Goal: Task Accomplishment & Management: Manage account settings

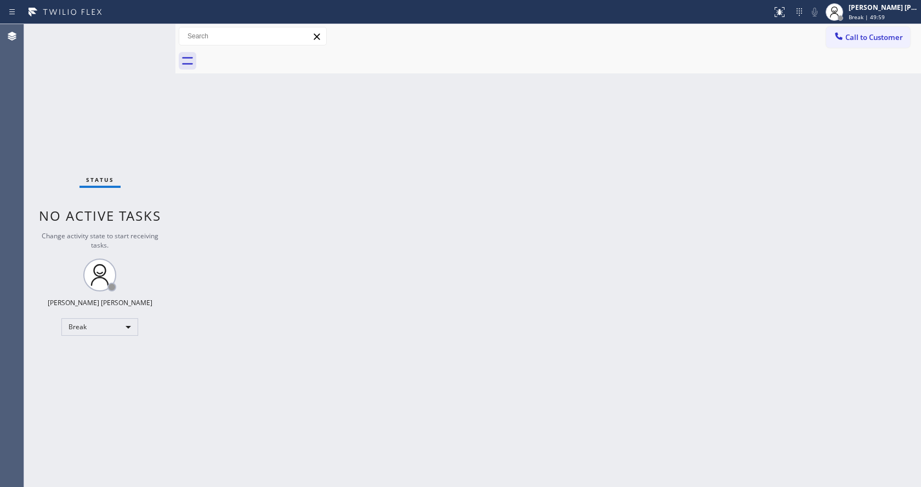
click at [826, 198] on div "Back to Dashboard Change Sender ID Customers Technicians Select a contact Outbo…" at bounding box center [548, 255] width 746 height 463
click at [443, 353] on div "Back to Dashboard Change Sender ID Customers Technicians Select a contact Outbo…" at bounding box center [548, 255] width 746 height 463
click at [160, 59] on div "Status No active tasks Change activity state to start receiving tasks. [PERSON_…" at bounding box center [99, 255] width 151 height 463
click at [254, 384] on div "Back to Dashboard Change Sender ID Customers Technicians Select a contact Outbo…" at bounding box center [548, 255] width 746 height 463
click at [545, 289] on div "Back to Dashboard Change Sender ID Customers Technicians Select a contact Outbo…" at bounding box center [548, 255] width 746 height 463
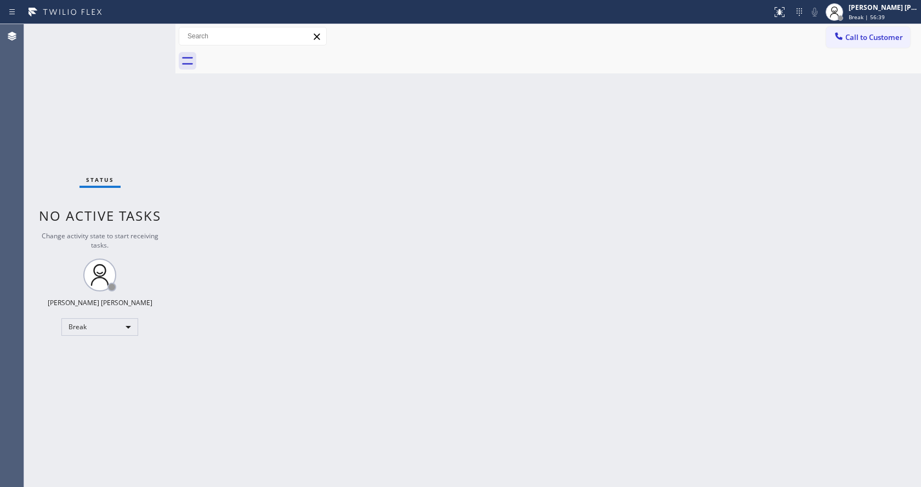
click at [147, 126] on div "Status No active tasks Change activity state to start receiving tasks. [PERSON_…" at bounding box center [99, 255] width 151 height 463
click at [154, 41] on div "Status No active tasks Change activity state to start receiving tasks. [PERSON_…" at bounding box center [99, 255] width 151 height 463
click at [869, 10] on div "[PERSON_NAME] [PERSON_NAME]" at bounding box center [883, 7] width 69 height 9
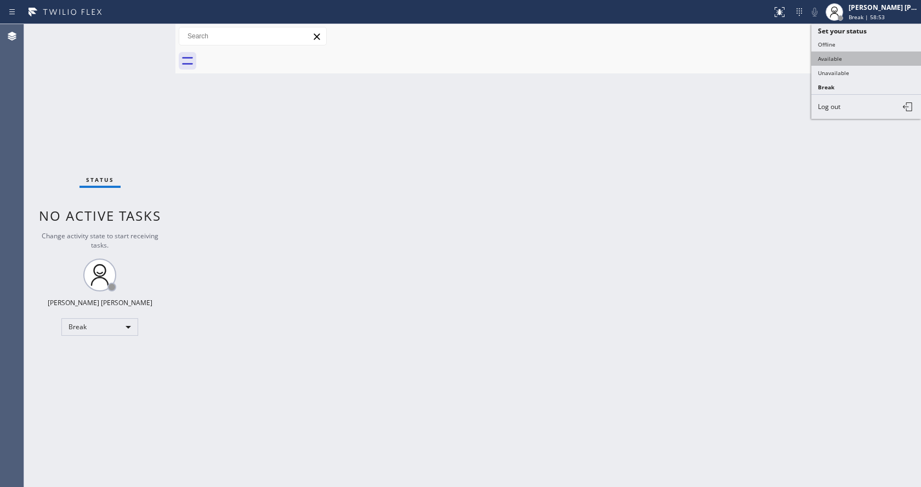
click at [841, 60] on button "Available" at bounding box center [866, 59] width 110 height 14
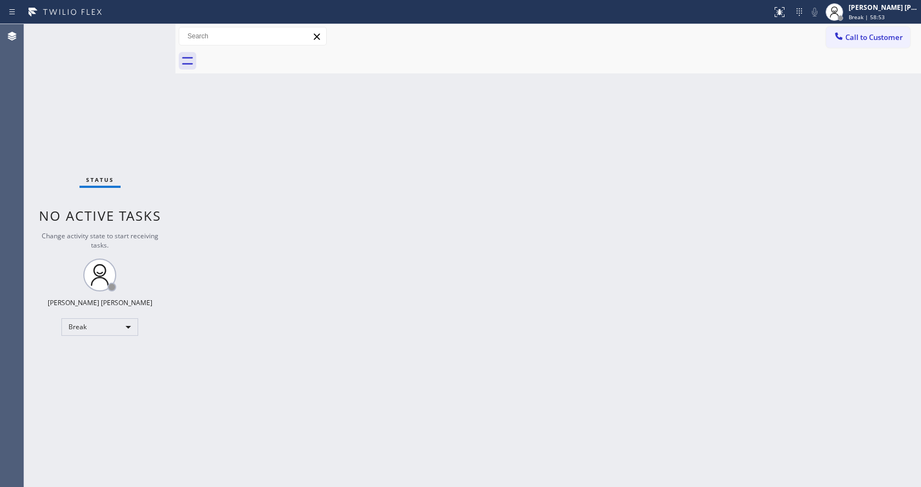
click at [619, 242] on div "Back to Dashboard Change Sender ID Customers Technicians Select a contact Outbo…" at bounding box center [548, 255] width 746 height 463
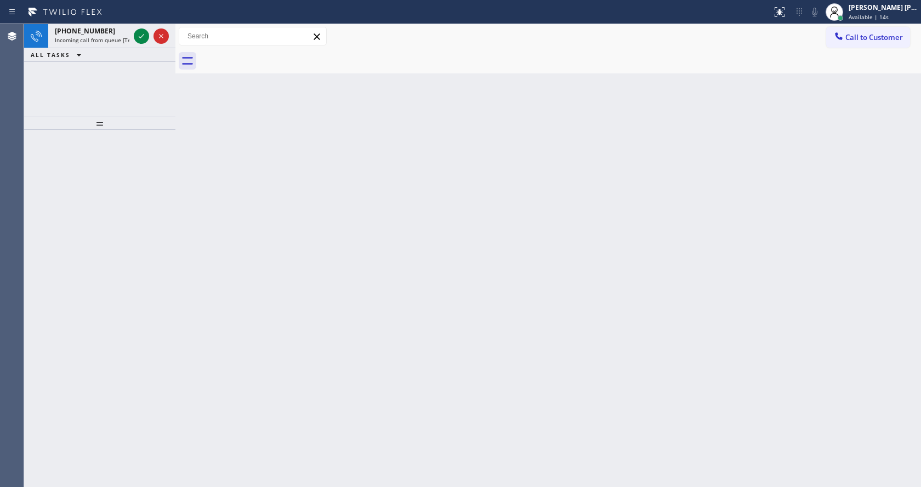
click at [147, 117] on div at bounding box center [99, 123] width 151 height 13
click at [121, 33] on div "[PHONE_NUMBER]" at bounding box center [92, 30] width 75 height 9
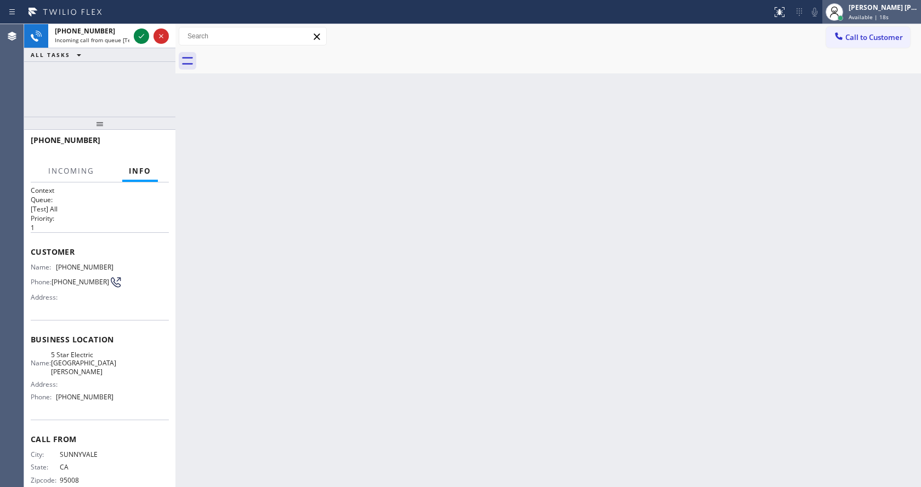
click at [871, 11] on div "[PERSON_NAME] [PERSON_NAME]" at bounding box center [883, 7] width 69 height 9
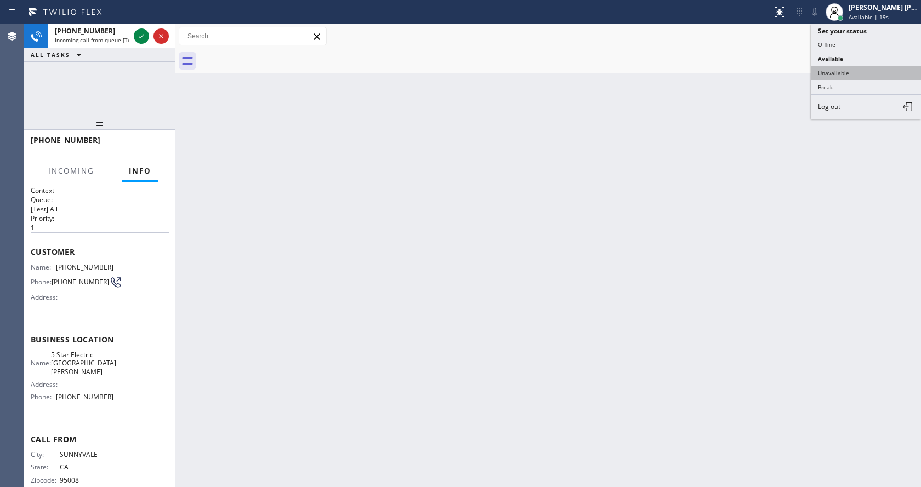
click at [856, 73] on button "Unavailable" at bounding box center [866, 73] width 110 height 14
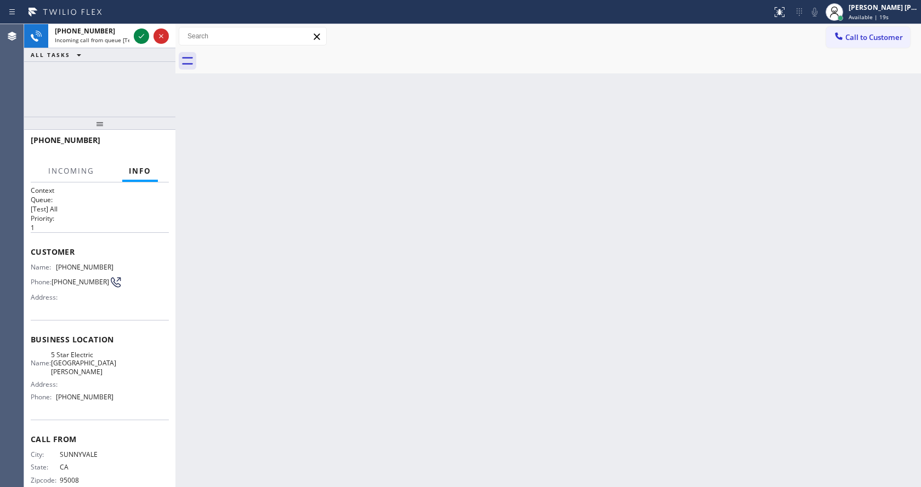
click at [458, 363] on div "Back to Dashboard Change Sender ID Customers Technicians Select a contact Outbo…" at bounding box center [548, 255] width 746 height 463
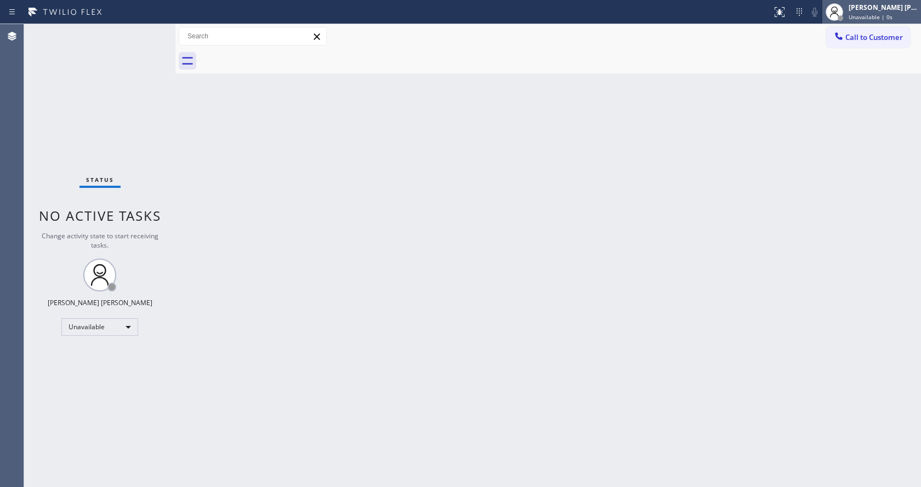
click at [865, 16] on span "Unavailable | 0s" at bounding box center [871, 17] width 44 height 8
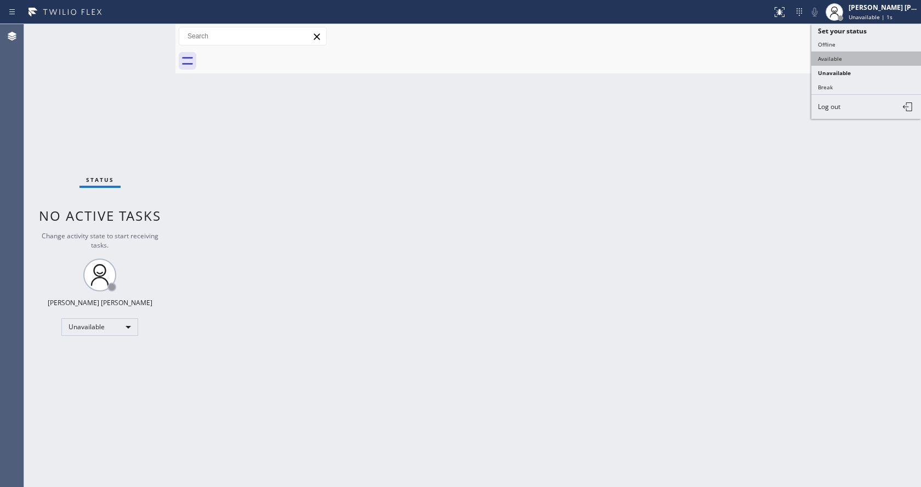
click at [848, 59] on button "Available" at bounding box center [866, 59] width 110 height 14
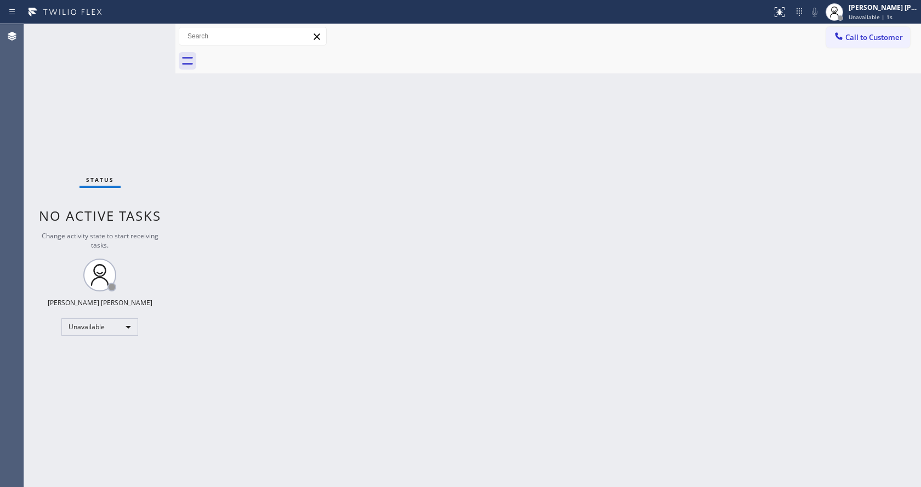
click at [601, 302] on div "Back to Dashboard Change Sender ID Customers Technicians Select a contact Outbo…" at bounding box center [548, 255] width 746 height 463
click at [168, 68] on div "Status No active tasks You are ready to start receiving tasks. [PERSON_NAME] [P…" at bounding box center [99, 255] width 151 height 463
click at [150, 25] on div "Status No active tasks You are ready to start receiving tasks. [PERSON_NAME] [P…" at bounding box center [99, 255] width 151 height 463
click at [149, 31] on div "Status No active tasks You are ready to start receiving tasks. [PERSON_NAME] [P…" at bounding box center [99, 255] width 151 height 463
click at [49, 93] on div "Status No active tasks You are ready to start receiving tasks. [PERSON_NAME] [P…" at bounding box center [99, 255] width 151 height 463
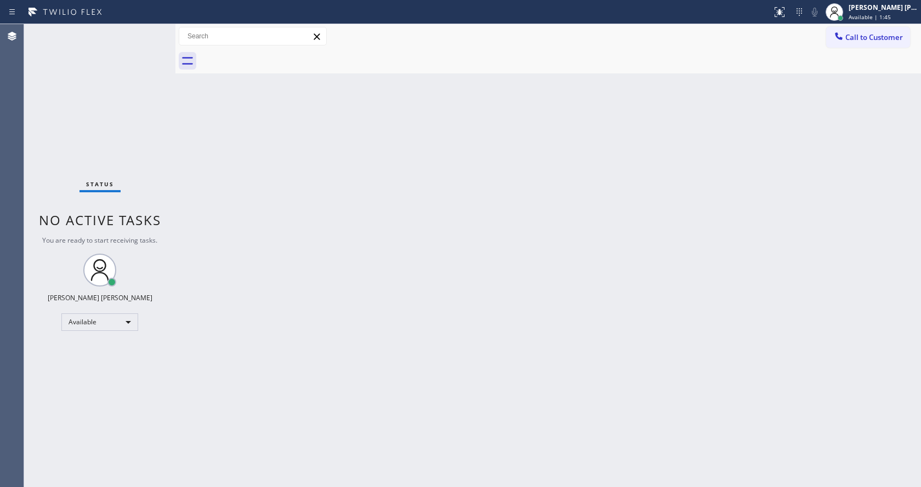
click at [148, 31] on div "Status No active tasks You are ready to start receiving tasks. [PERSON_NAME] [P…" at bounding box center [99, 255] width 151 height 463
click at [148, 30] on div "Status No active tasks You are ready to start receiving tasks. [PERSON_NAME] [P…" at bounding box center [99, 255] width 151 height 463
click at [122, 9] on div at bounding box center [385, 12] width 763 height 18
click at [143, 23] on div "Status report No issues detected If you experience an issue, please download th…" at bounding box center [460, 12] width 921 height 24
click at [143, 24] on div "Status No active tasks You are ready to start receiving tasks. [PERSON_NAME] [P…" at bounding box center [99, 255] width 151 height 463
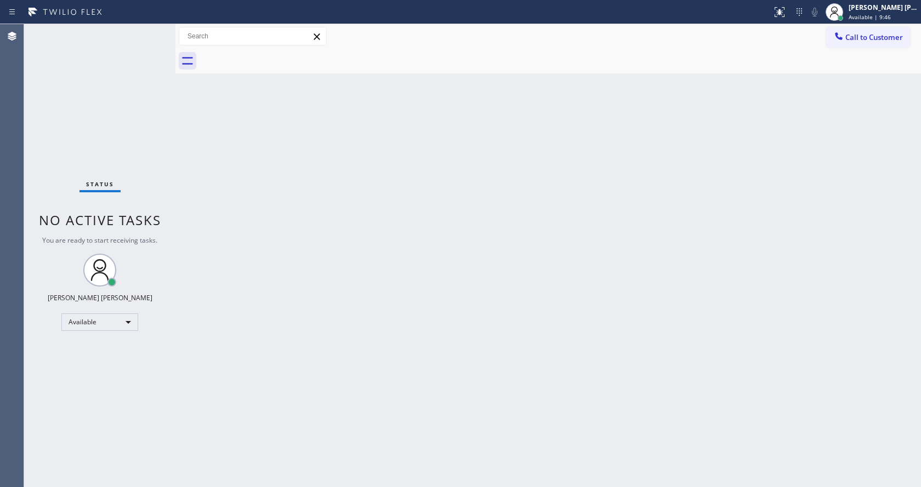
click at [144, 30] on div "Status No active tasks You are ready to start receiving tasks. [PERSON_NAME] [P…" at bounding box center [99, 255] width 151 height 463
drag, startPoint x: 161, startPoint y: 129, endPoint x: 152, endPoint y: 104, distance: 26.7
click at [161, 135] on div "Status No active tasks You are ready to start receiving tasks. [PERSON_NAME] [P…" at bounding box center [99, 255] width 151 height 463
click at [147, 31] on div "Status No active tasks You are ready to start receiving tasks. [PERSON_NAME] [P…" at bounding box center [99, 255] width 151 height 463
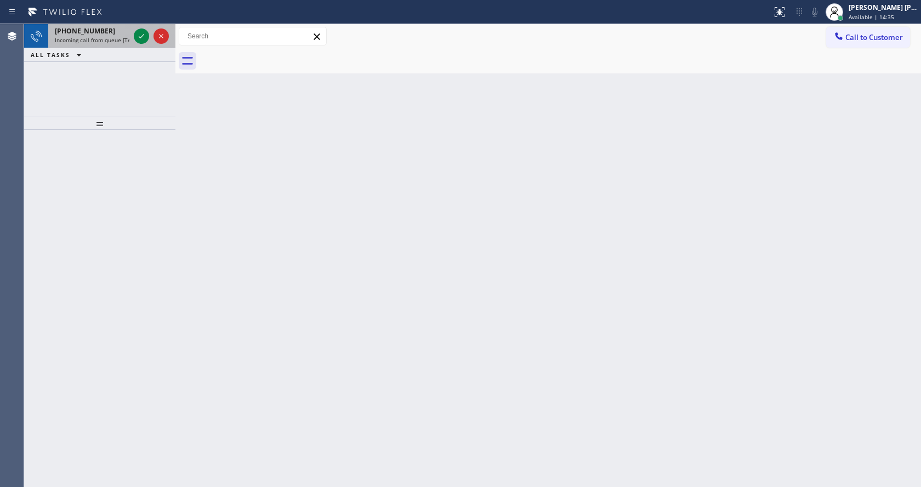
drag, startPoint x: 128, startPoint y: 39, endPoint x: 141, endPoint y: 42, distance: 14.0
click at [129, 40] on div "[PHONE_NUMBER] Incoming call from queue [Test] All" at bounding box center [89, 36] width 83 height 24
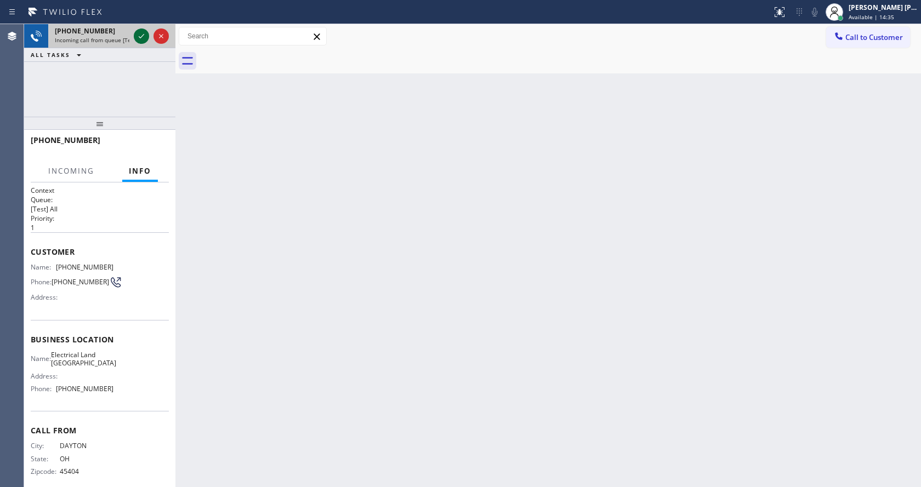
click at [141, 42] on icon at bounding box center [141, 36] width 13 height 13
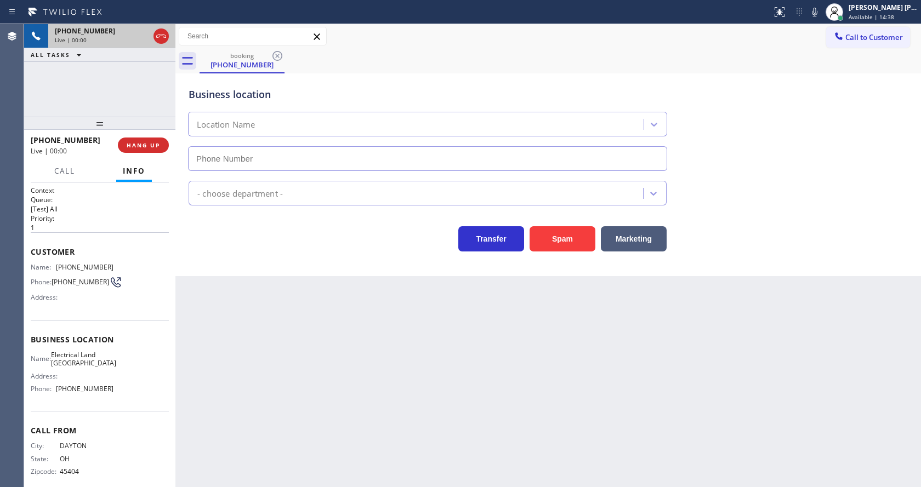
type input "[PHONE_NUMBER]"
click at [325, 358] on div "Back to Dashboard Change Sender ID Customers Technicians Select a contact Outbo…" at bounding box center [548, 255] width 746 height 463
click at [313, 388] on div "Back to Dashboard Change Sender ID Customers Technicians Select a contact Outbo…" at bounding box center [548, 255] width 746 height 463
drag, startPoint x: 428, startPoint y: 418, endPoint x: 409, endPoint y: 414, distance: 19.2
click at [428, 418] on div "Back to Dashboard Change Sender ID Customers Technicians Select a contact Outbo…" at bounding box center [548, 255] width 746 height 463
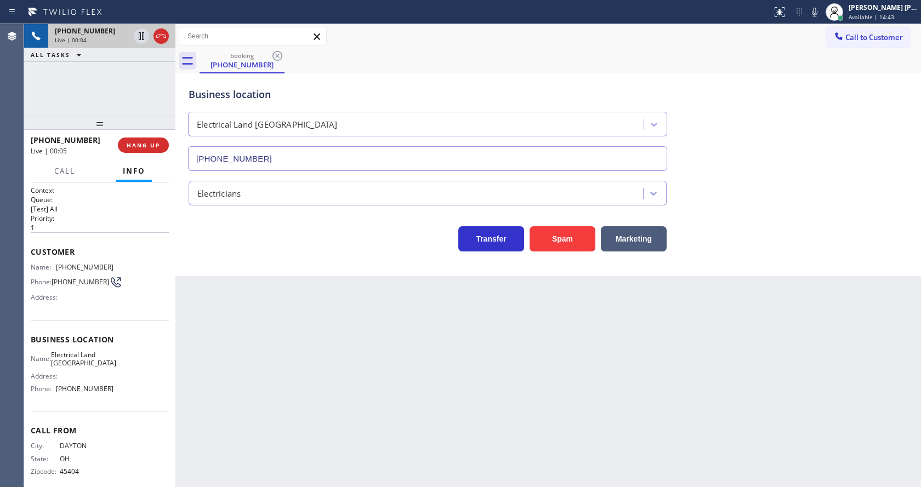
click at [192, 281] on div "Back to Dashboard Change Sender ID Customers Technicians Select a contact Outbo…" at bounding box center [548, 255] width 746 height 463
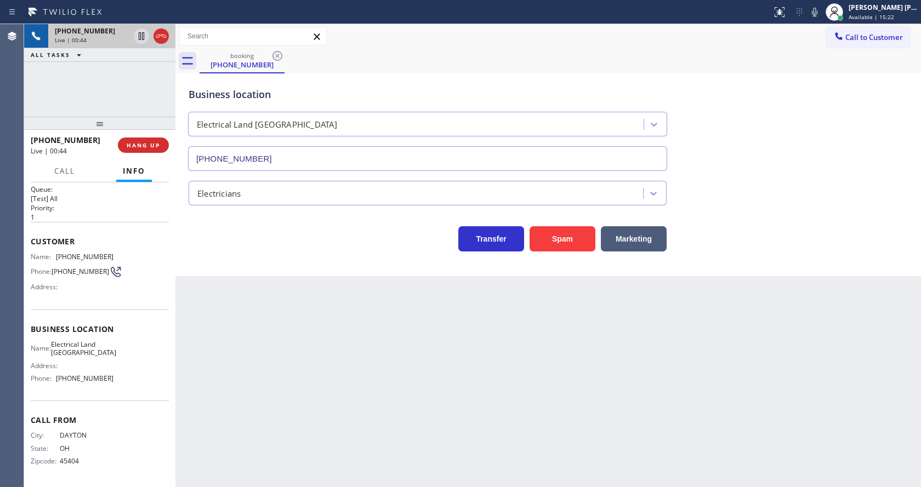
click at [743, 339] on div "Back to Dashboard Change Sender ID Customers Technicians Select a contact Outbo…" at bounding box center [548, 255] width 746 height 463
click at [821, 17] on icon at bounding box center [814, 11] width 13 height 13
click at [815, 9] on icon at bounding box center [814, 11] width 13 height 13
click at [862, 234] on div "Transfer Spam Marketing" at bounding box center [548, 234] width 724 height 35
click at [321, 298] on div "Back to Dashboard Change Sender ID Customers Technicians Select a contact Outbo…" at bounding box center [548, 255] width 746 height 463
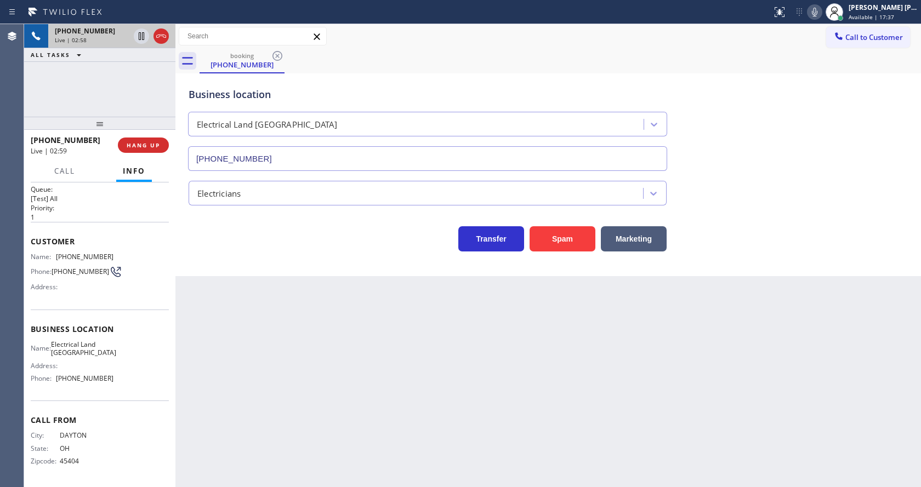
click at [67, 327] on span "Business location" at bounding box center [100, 329] width 138 height 10
drag, startPoint x: 54, startPoint y: 255, endPoint x: 150, endPoint y: 251, distance: 96.0
click at [150, 253] on div "Name: [PHONE_NUMBER] Phone: [PHONE_NUMBER] Address:" at bounding box center [100, 274] width 138 height 43
copy div "[PHONE_NUMBER]"
click at [357, 396] on div "Back to Dashboard Change Sender ID Customers Technicians Select a contact Outbo…" at bounding box center [548, 255] width 746 height 463
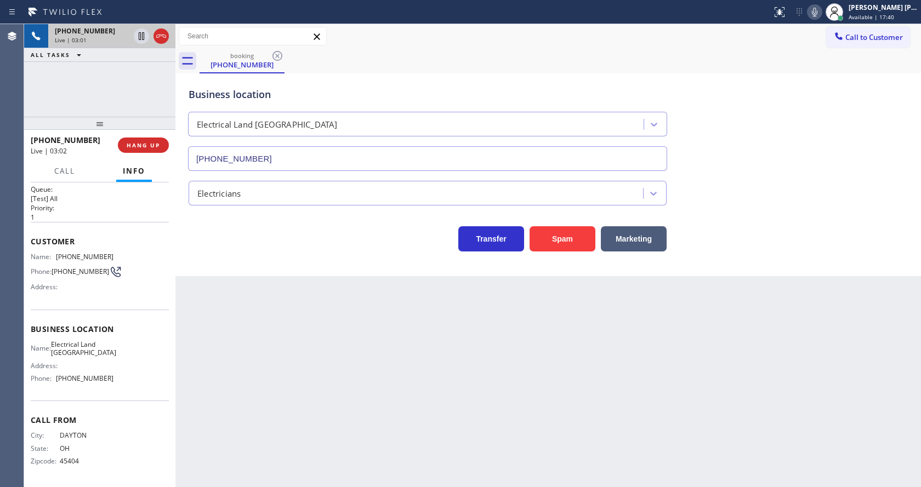
drag, startPoint x: 121, startPoint y: 389, endPoint x: 108, endPoint y: 382, distance: 15.2
click at [121, 389] on div "Business location Name: Electrical Land [GEOGRAPHIC_DATA] Address: Phone: [PHON…" at bounding box center [100, 356] width 138 height 92
drag, startPoint x: 59, startPoint y: 343, endPoint x: 109, endPoint y: 356, distance: 51.5
click at [109, 356] on div "Name: Electrical Land Union City Address: Phone: [PHONE_NUMBER]" at bounding box center [100, 363] width 138 height 47
copy div "Electrical Land [GEOGRAPHIC_DATA]"
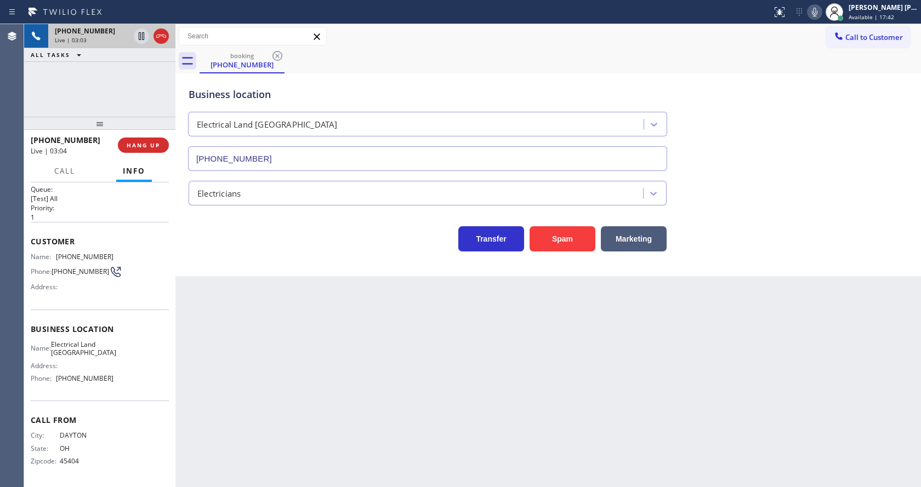
drag, startPoint x: 325, startPoint y: 385, endPoint x: 301, endPoint y: 482, distance: 100.0
click at [323, 391] on div "Back to Dashboard Change Sender ID Customers Technicians Select a contact Outbo…" at bounding box center [548, 255] width 746 height 463
click at [132, 387] on div "Name: Electrical Land Union City Address: Phone: [PHONE_NUMBER]" at bounding box center [100, 363] width 138 height 47
drag, startPoint x: 55, startPoint y: 377, endPoint x: 134, endPoint y: 378, distance: 78.4
click at [134, 378] on div "Name: Electrical Land Union City Address: Phone: [PHONE_NUMBER]" at bounding box center [100, 363] width 138 height 47
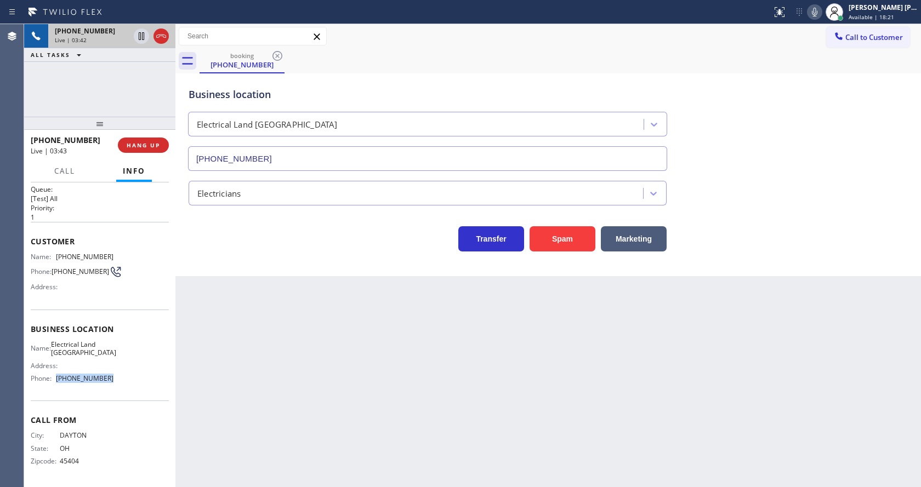
copy div "[PHONE_NUMBER]"
click at [362, 438] on div "Back to Dashboard Change Sender ID Customers Technicians Select a contact Outbo…" at bounding box center [548, 255] width 746 height 463
drag, startPoint x: 411, startPoint y: 350, endPoint x: 372, endPoint y: 370, distance: 43.4
click at [413, 347] on div "Back to Dashboard Change Sender ID Customers Technicians Select a contact Outbo…" at bounding box center [548, 255] width 746 height 463
drag, startPoint x: 821, startPoint y: 4, endPoint x: 813, endPoint y: 1, distance: 8.9
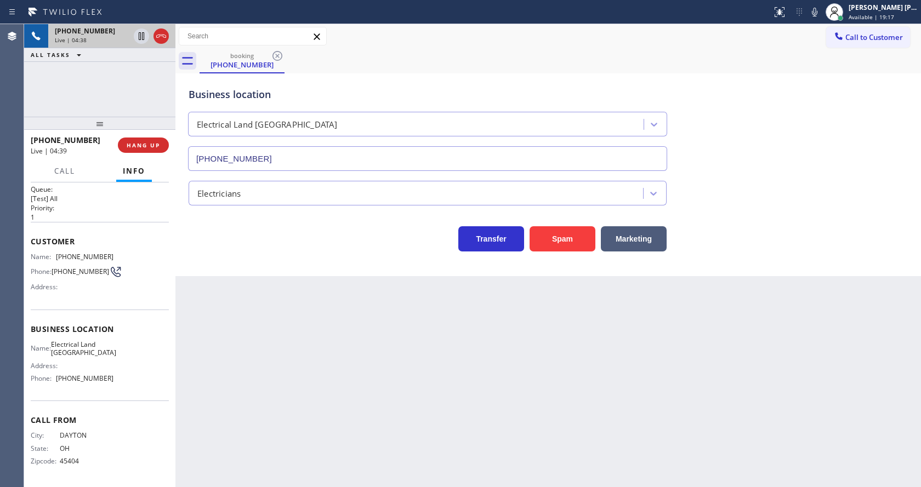
click at [820, 4] on button at bounding box center [814, 11] width 15 height 15
click at [139, 32] on icon at bounding box center [141, 36] width 13 height 13
click at [359, 404] on div "Back to Dashboard Change Sender ID Customers Technicians Select a contact Outbo…" at bounding box center [548, 255] width 746 height 463
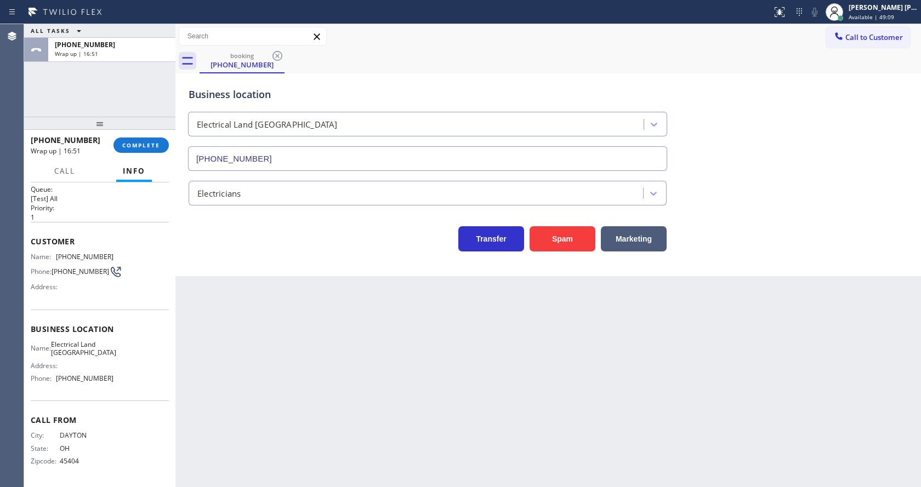
drag, startPoint x: 361, startPoint y: 444, endPoint x: 356, endPoint y: 480, distance: 36.6
click at [361, 444] on div "Back to Dashboard Change Sender ID Customers Technicians Select a contact Outbo…" at bounding box center [548, 255] width 746 height 463
click at [841, 187] on div "Electricians" at bounding box center [548, 191] width 724 height 29
click at [131, 154] on div "[PHONE_NUMBER] Wrap up | 17:08 COMPLETE" at bounding box center [100, 145] width 138 height 29
click at [131, 150] on button "COMPLETE" at bounding box center [140, 145] width 55 height 15
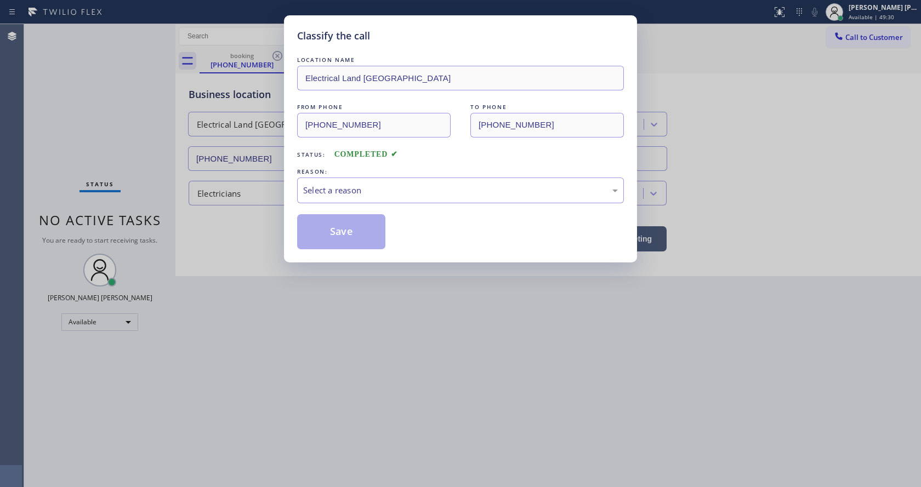
click at [442, 302] on div "Classify the call LOCATION NAME Electrical Land Union City FROM PHONE [PHONE_NU…" at bounding box center [460, 243] width 921 height 487
click at [388, 204] on div "LOCATION NAME Electrical Land [GEOGRAPHIC_DATA] FROM PHONE [PHONE_NUMBER] TO PH…" at bounding box center [460, 151] width 327 height 195
click at [377, 193] on div "Select a reason" at bounding box center [460, 190] width 315 height 13
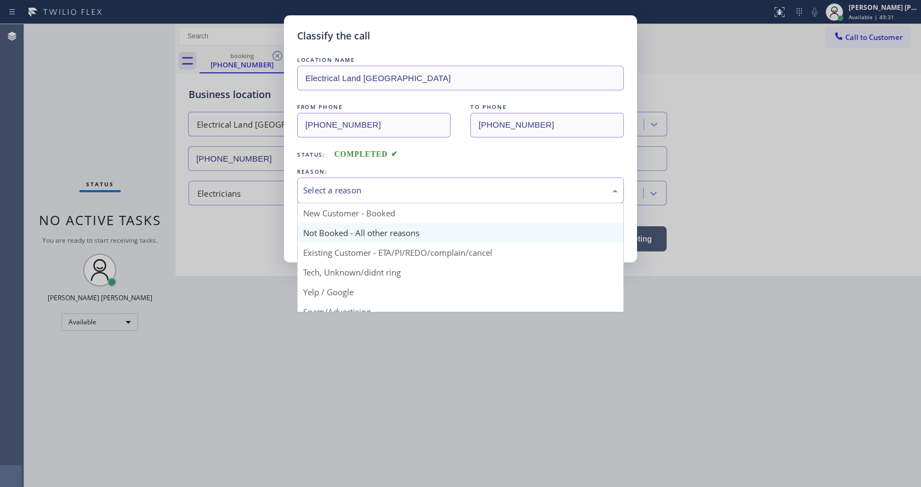
click at [353, 227] on button "Save" at bounding box center [341, 231] width 88 height 35
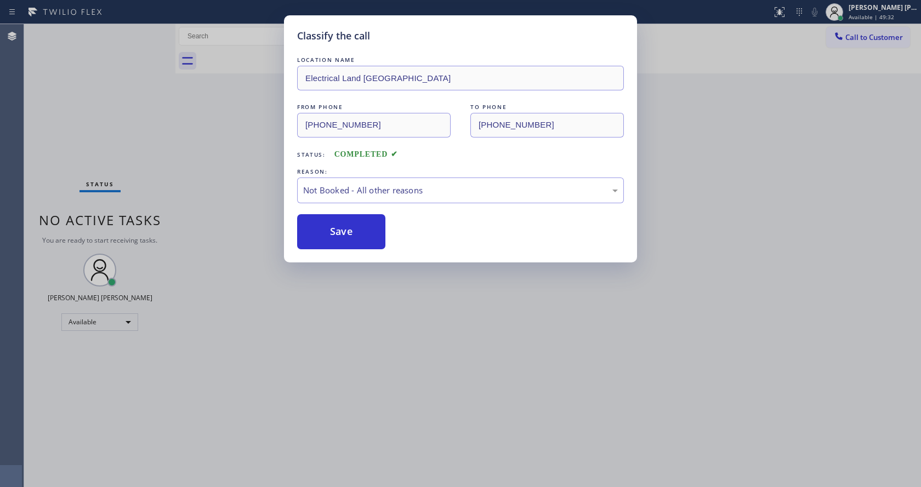
click at [422, 380] on div "Classify the call LOCATION NAME Electrical Land [GEOGRAPHIC_DATA] FROM PHONE [P…" at bounding box center [460, 243] width 921 height 487
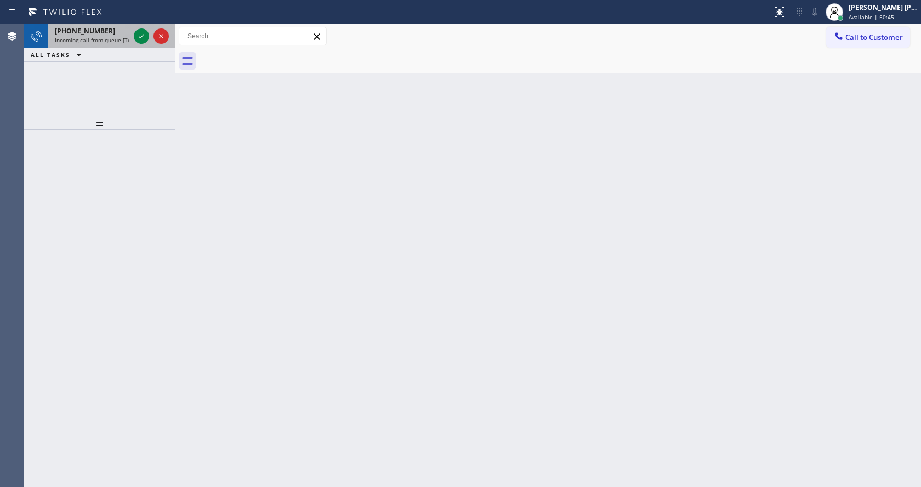
click at [124, 37] on span "Incoming call from queue [Test] All" at bounding box center [100, 40] width 91 height 8
click at [146, 36] on icon at bounding box center [141, 36] width 13 height 13
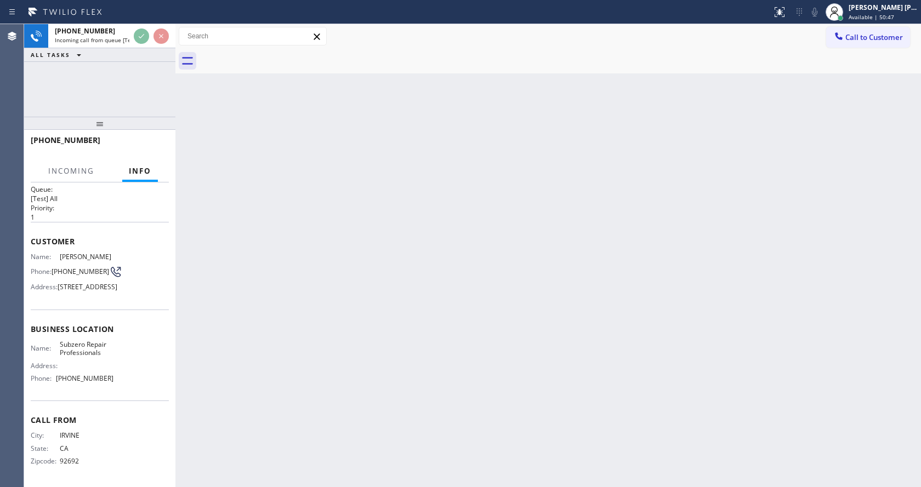
scroll to position [39, 0]
click at [440, 244] on div "Back to Dashboard Change Sender ID Customers Technicians Select a contact Outbo…" at bounding box center [548, 255] width 746 height 463
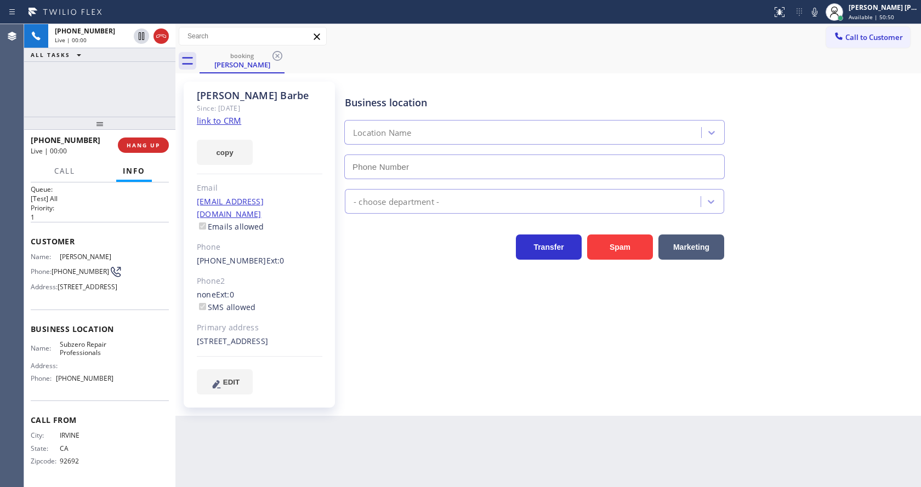
type input "[PHONE_NUMBER]"
click at [815, 111] on div "Business location Subzero Repair Professionals [PHONE_NUMBER]" at bounding box center [631, 129] width 576 height 99
click at [230, 116] on link "link to CRM" at bounding box center [219, 120] width 44 height 11
click at [820, 13] on icon at bounding box center [814, 11] width 13 height 13
click at [816, 12] on icon at bounding box center [814, 11] width 13 height 13
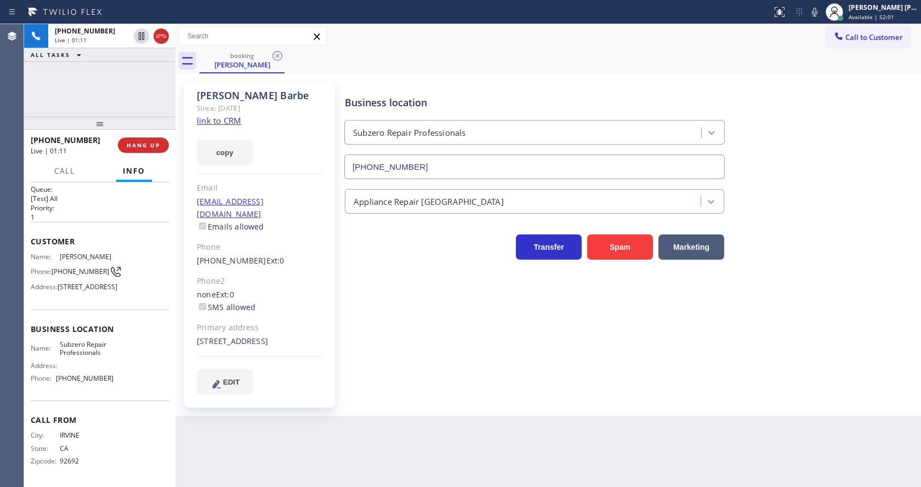
click at [124, 89] on div "[PHONE_NUMBER] Live | 01:11 ALL TASKS ALL TASKS ACTIVE TASKS TASKS IN WRAP UP" at bounding box center [99, 70] width 151 height 93
click at [141, 32] on icon at bounding box center [141, 36] width 13 height 13
click at [818, 18] on icon at bounding box center [814, 11] width 13 height 13
click at [146, 127] on div at bounding box center [99, 123] width 151 height 13
click at [139, 154] on div "[PHONE_NUMBER] Wrap up | 01:06 COMPLETE" at bounding box center [100, 145] width 138 height 29
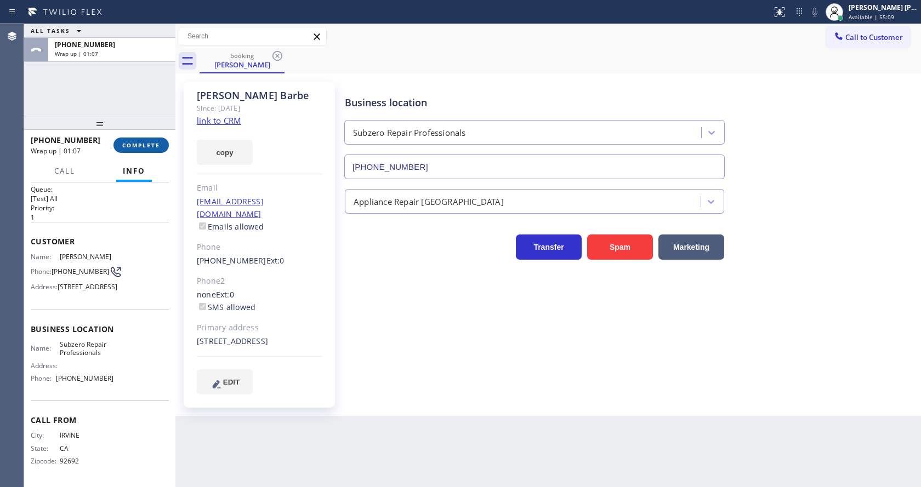
click at [139, 142] on span "COMPLETE" at bounding box center [141, 145] width 38 height 8
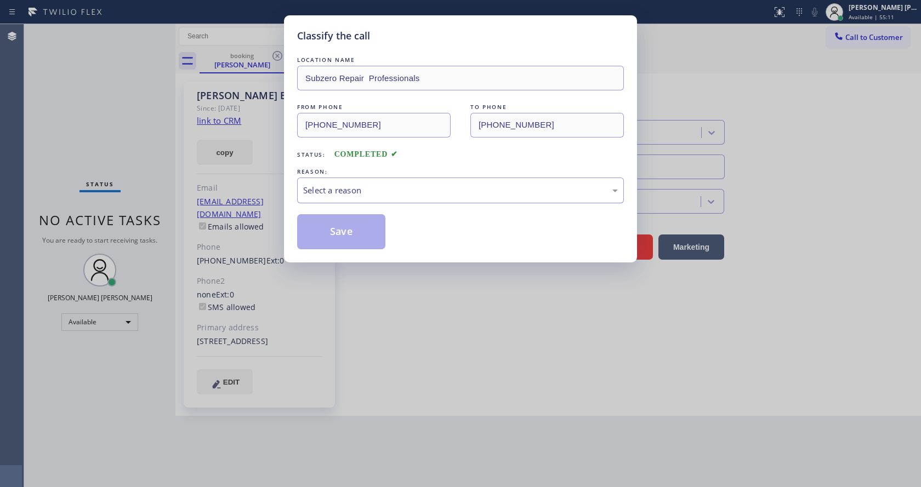
click at [385, 188] on div "Select a reason" at bounding box center [460, 190] width 315 height 13
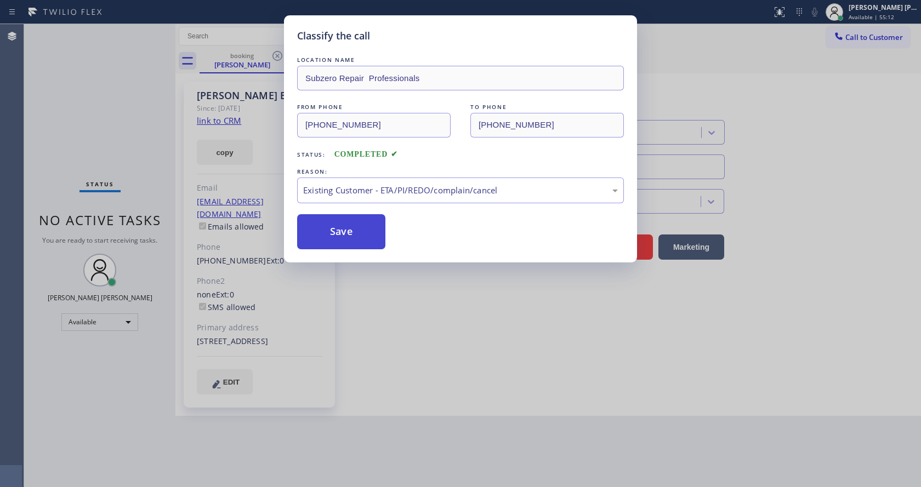
click at [334, 229] on button "Save" at bounding box center [341, 231] width 88 height 35
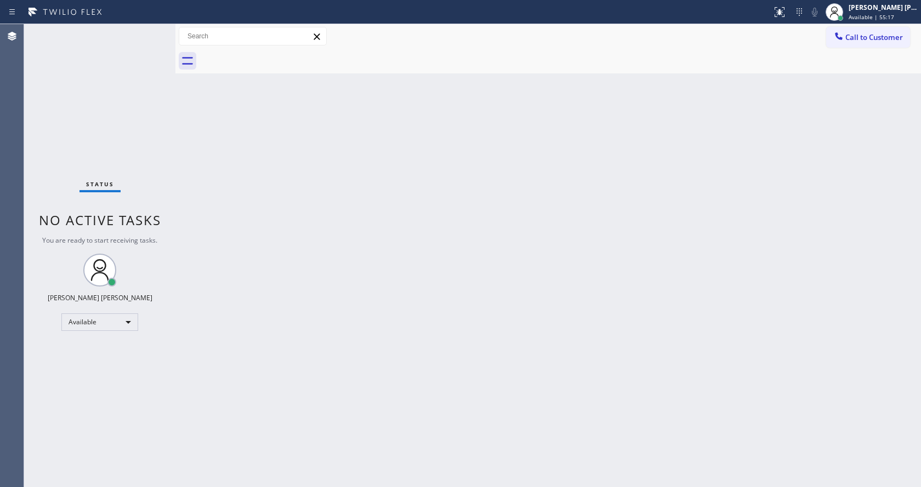
click at [127, 238] on span "You are ready to start receiving tasks." at bounding box center [99, 240] width 115 height 9
click at [865, 21] on div "[PERSON_NAME] [PERSON_NAME] Available | 55:18" at bounding box center [884, 11] width 75 height 19
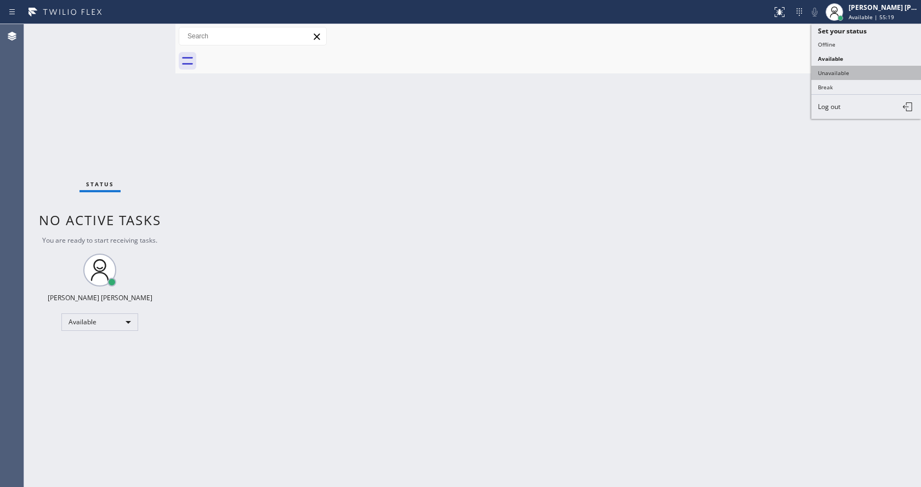
click at [842, 73] on button "Unavailable" at bounding box center [866, 73] width 110 height 14
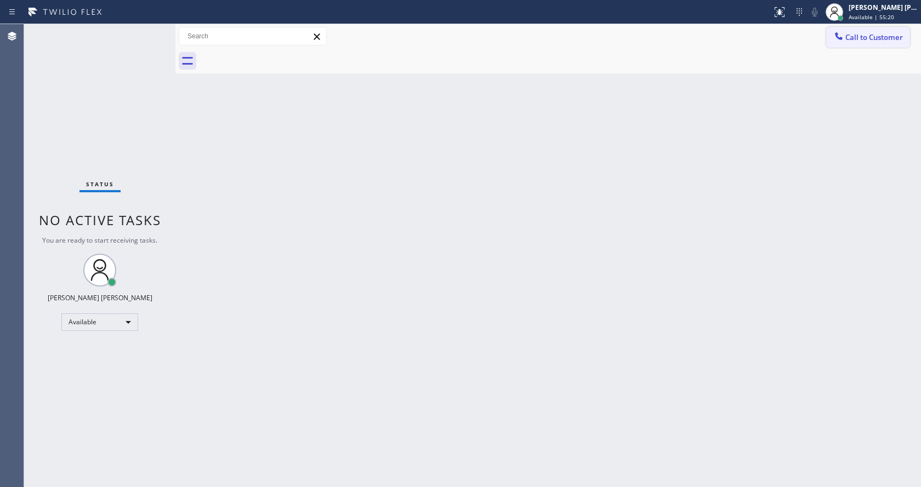
click at [862, 33] on span "Call to Customer" at bounding box center [874, 37] width 58 height 10
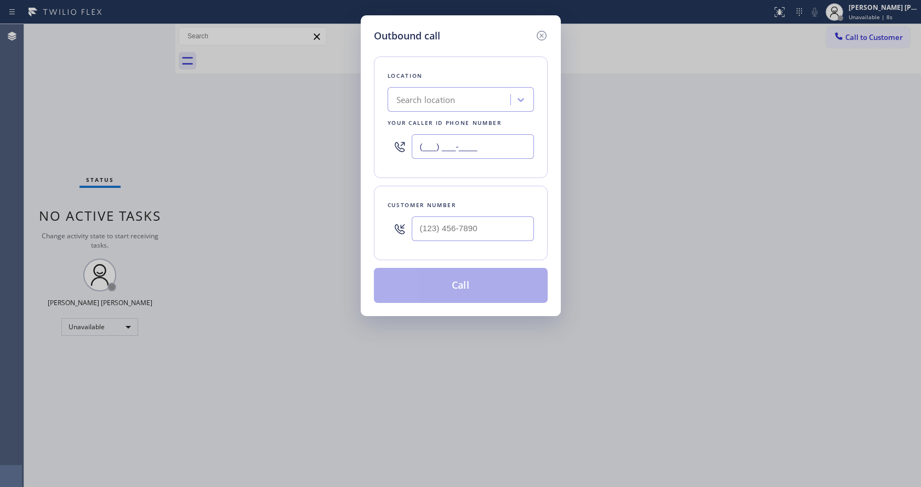
click at [434, 150] on input "(___) ___-____" at bounding box center [473, 146] width 122 height 25
paste input "510) 880-3442"
type input "[PHONE_NUMBER]"
click at [441, 225] on input "(___) ___-____" at bounding box center [473, 229] width 122 height 25
paste input "937) 830-6389"
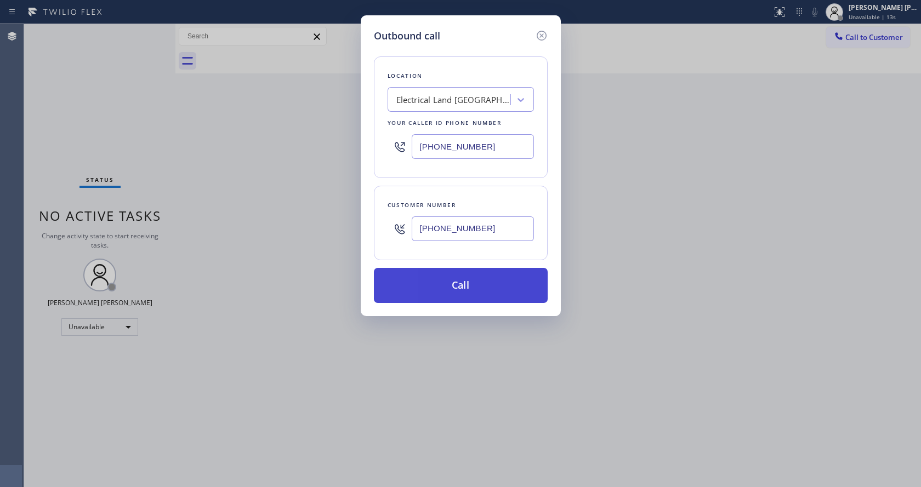
type input "[PHONE_NUMBER]"
click at [442, 285] on button "Call" at bounding box center [461, 285] width 174 height 35
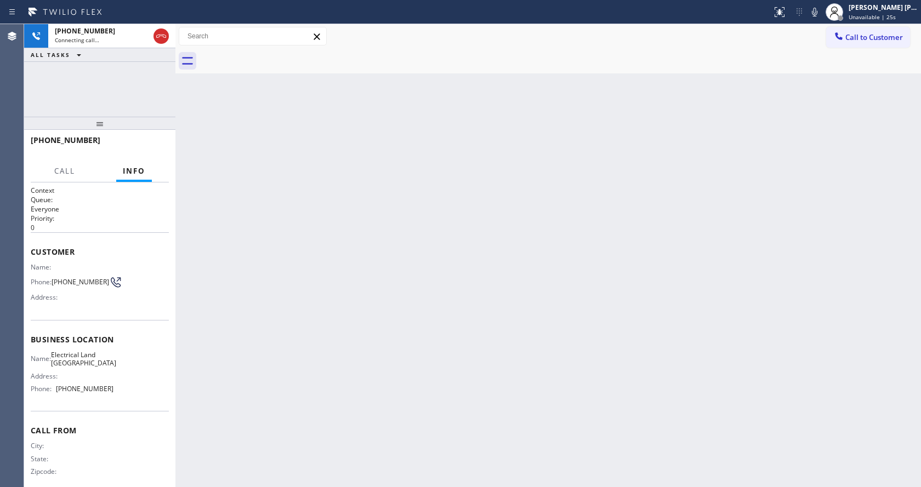
click at [245, 121] on div "Back to Dashboard Change Sender ID Customers Technicians Select a contact Outbo…" at bounding box center [548, 255] width 746 height 463
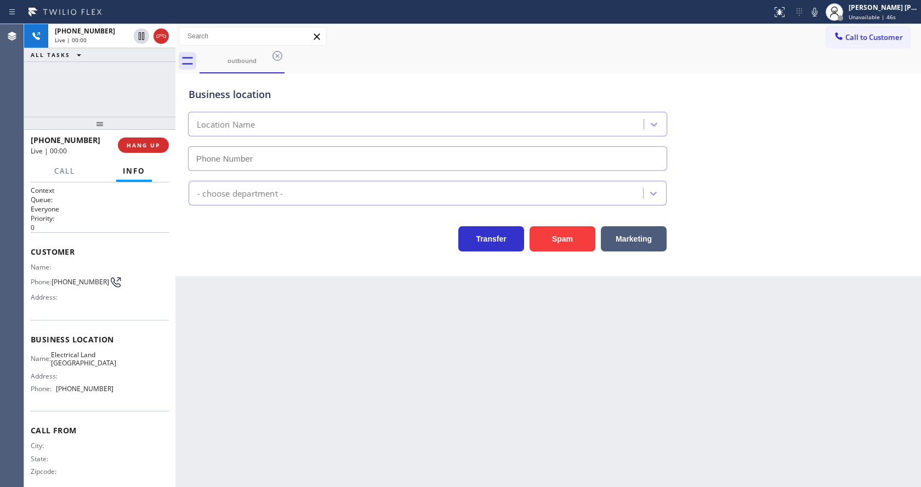
type input "[PHONE_NUMBER]"
click at [129, 144] on span "HANG UP" at bounding box center [143, 145] width 33 height 8
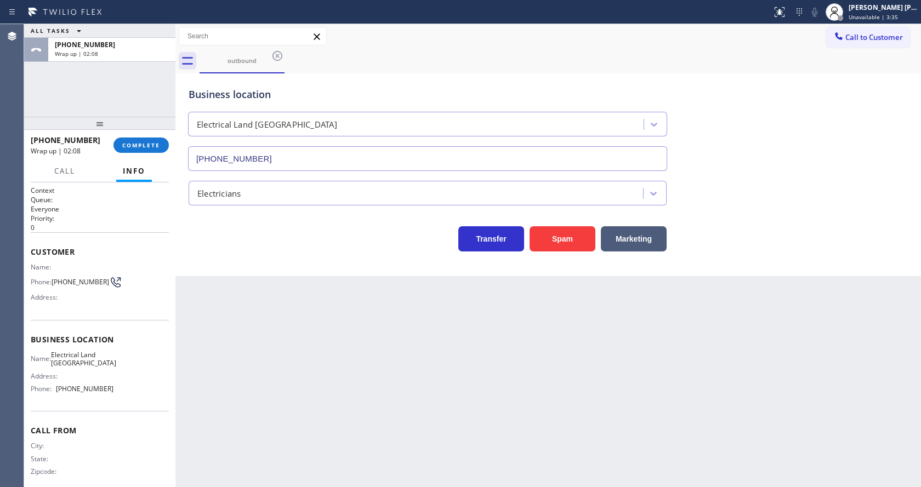
drag, startPoint x: 140, startPoint y: 146, endPoint x: 144, endPoint y: 113, distance: 33.6
click at [143, 137] on div "[PHONE_NUMBER] Wrap up | 02:08 COMPLETE" at bounding box center [100, 145] width 138 height 29
click at [132, 142] on span "COMPLETE" at bounding box center [141, 145] width 38 height 8
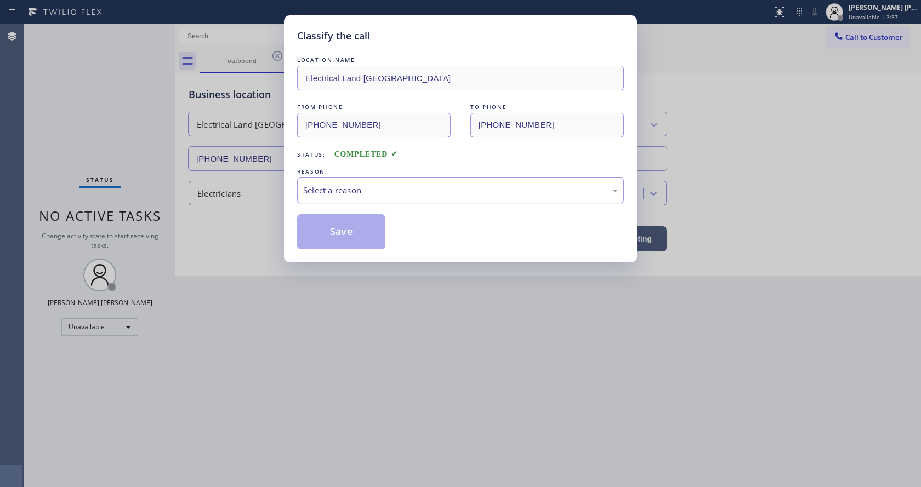
click at [383, 192] on div "Select a reason" at bounding box center [460, 190] width 315 height 13
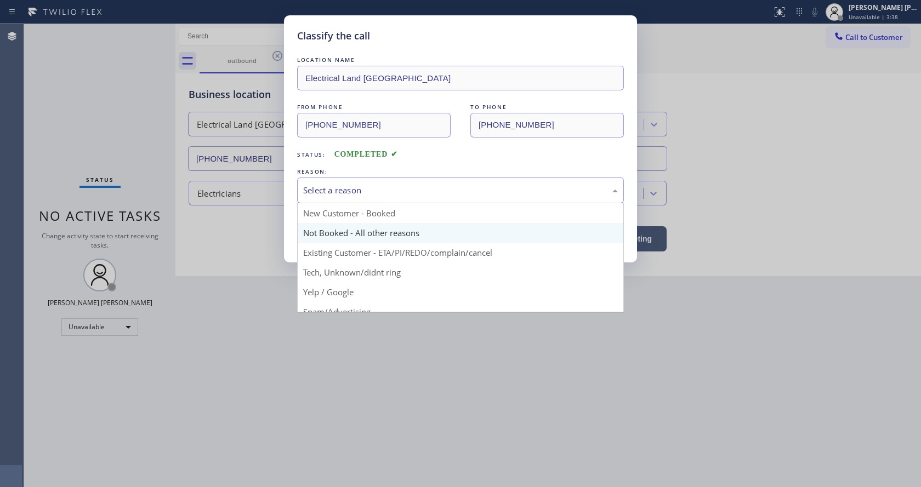
click at [349, 228] on button "Save" at bounding box center [341, 231] width 88 height 35
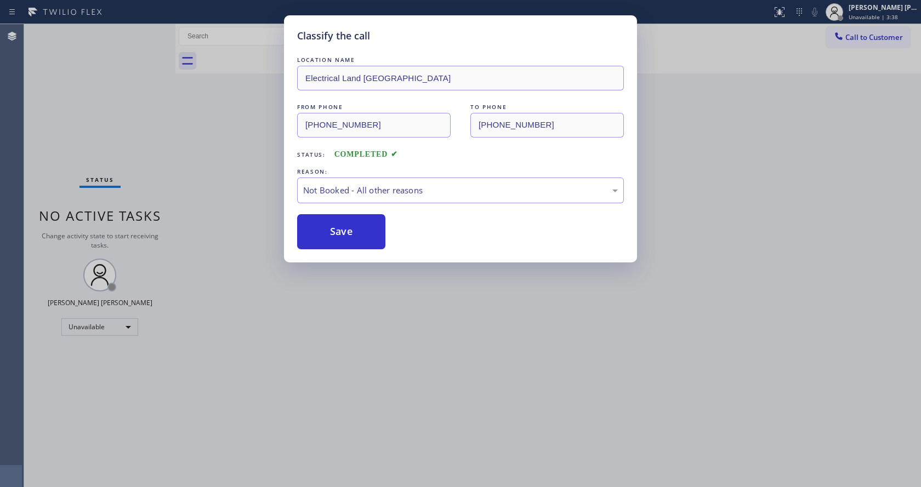
drag, startPoint x: 440, startPoint y: 304, endPoint x: 320, endPoint y: 451, distance: 190.1
click at [434, 310] on div "Classify the call LOCATION NAME Electrical Land Union City FROM PHONE [PHONE_NU…" at bounding box center [460, 243] width 921 height 487
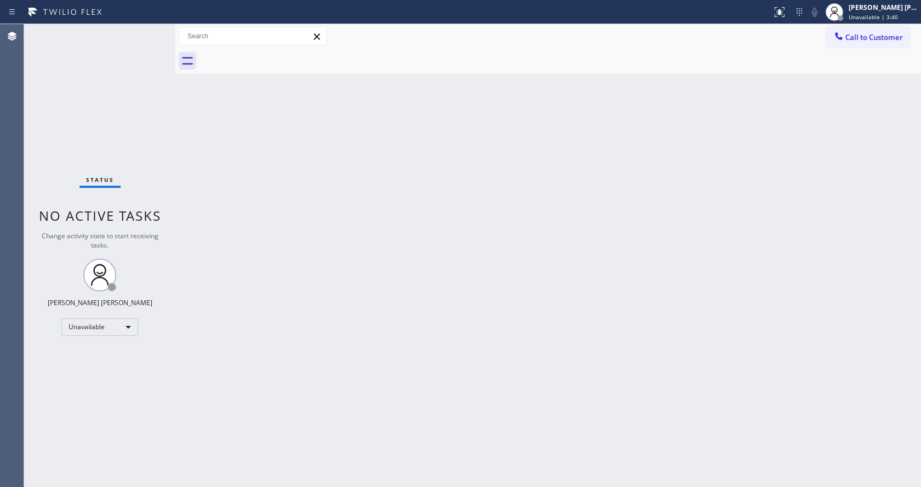
click at [485, 344] on div "Back to Dashboard Change Sender ID Customers Technicians Select a contact Outbo…" at bounding box center [548, 255] width 746 height 463
click at [140, 144] on div "Status No active tasks Change activity state to start receiving tasks. [PERSON_…" at bounding box center [99, 255] width 151 height 463
click at [444, 297] on div "Back to Dashboard Change Sender ID Customers Technicians Select a contact Outbo…" at bounding box center [548, 255] width 746 height 463
drag, startPoint x: 224, startPoint y: 186, endPoint x: 201, endPoint y: 164, distance: 31.4
click at [225, 186] on div "Back to Dashboard Change Sender ID Customers Technicians Select a contact Outbo…" at bounding box center [548, 255] width 746 height 463
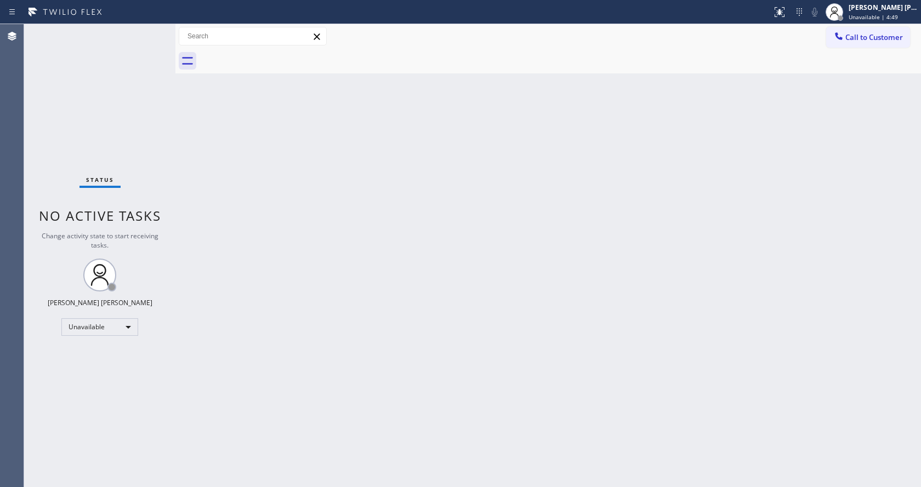
click at [146, 30] on div "Status No active tasks Change activity state to start receiving tasks. [PERSON_…" at bounding box center [99, 255] width 151 height 463
click at [874, 11] on div "[PERSON_NAME] [PERSON_NAME]" at bounding box center [883, 7] width 69 height 9
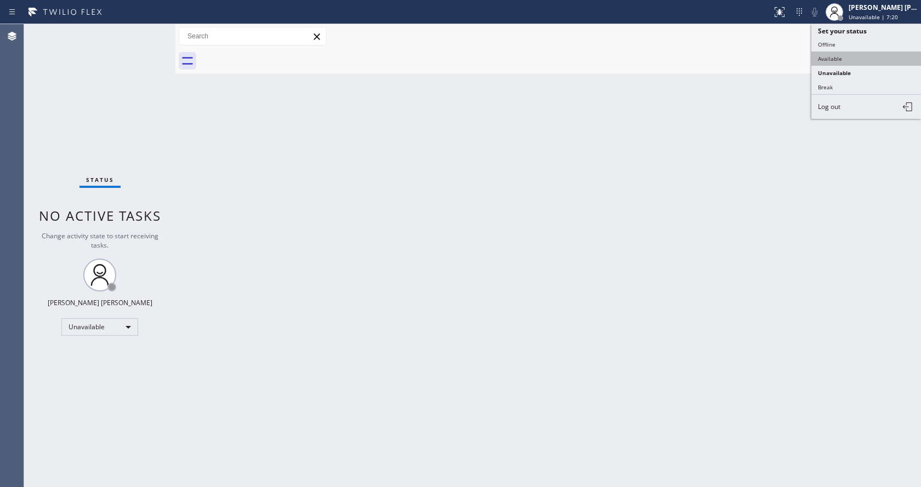
click at [855, 53] on button "Available" at bounding box center [866, 59] width 110 height 14
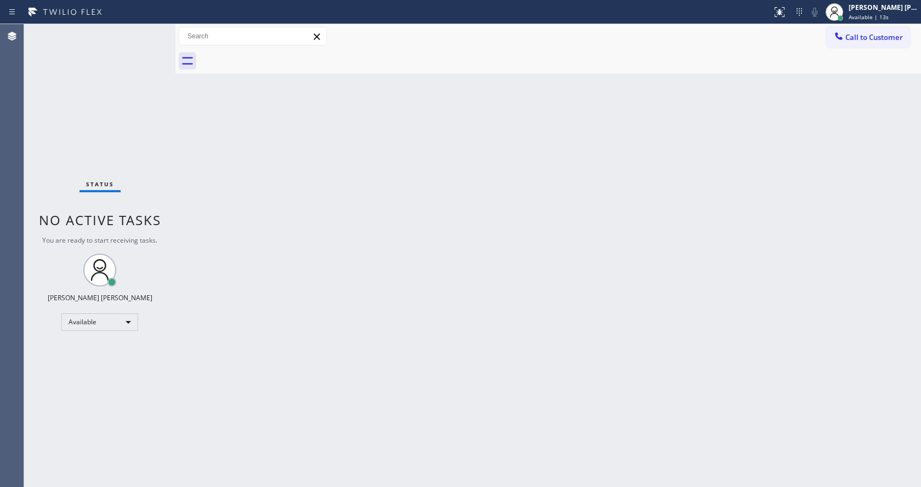
click at [175, 129] on div at bounding box center [175, 255] width 0 height 463
click at [148, 27] on div "Status No active tasks You are ready to start receiving tasks. [PERSON_NAME] [P…" at bounding box center [99, 255] width 151 height 463
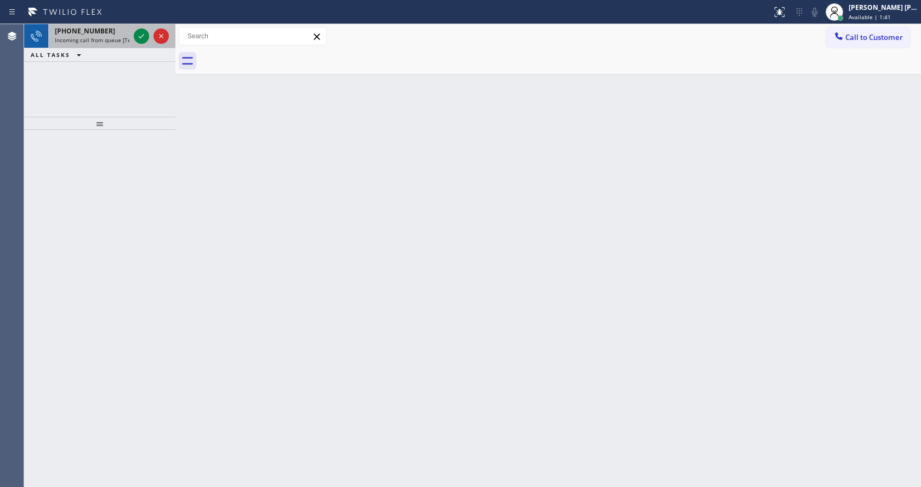
click at [107, 35] on div "[PHONE_NUMBER]" at bounding box center [92, 30] width 75 height 9
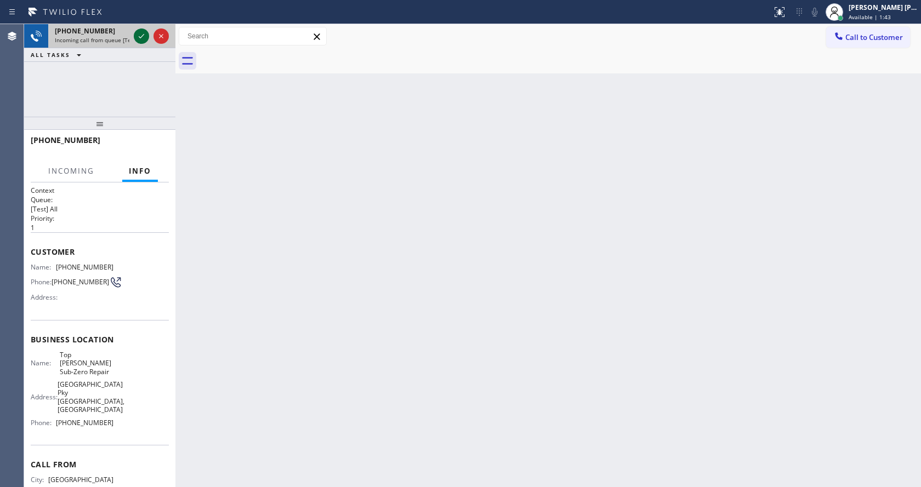
click at [145, 31] on icon at bounding box center [141, 36] width 13 height 13
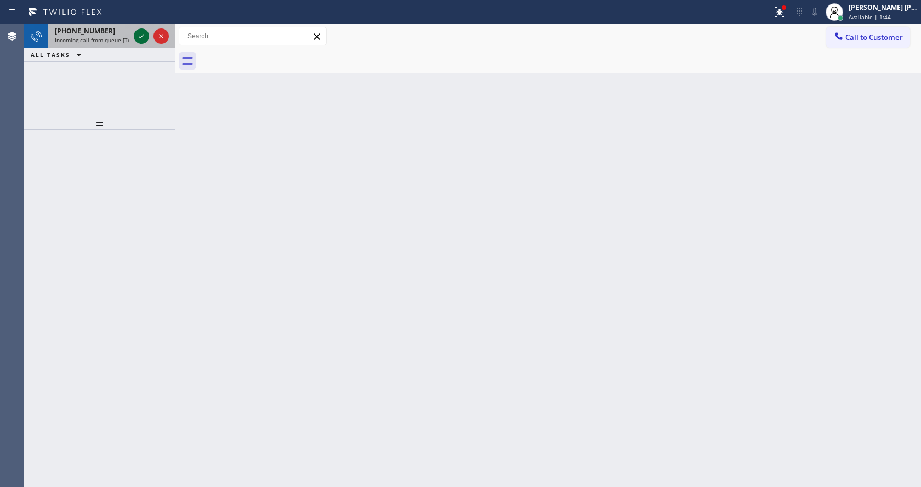
click at [144, 38] on icon at bounding box center [141, 36] width 13 height 13
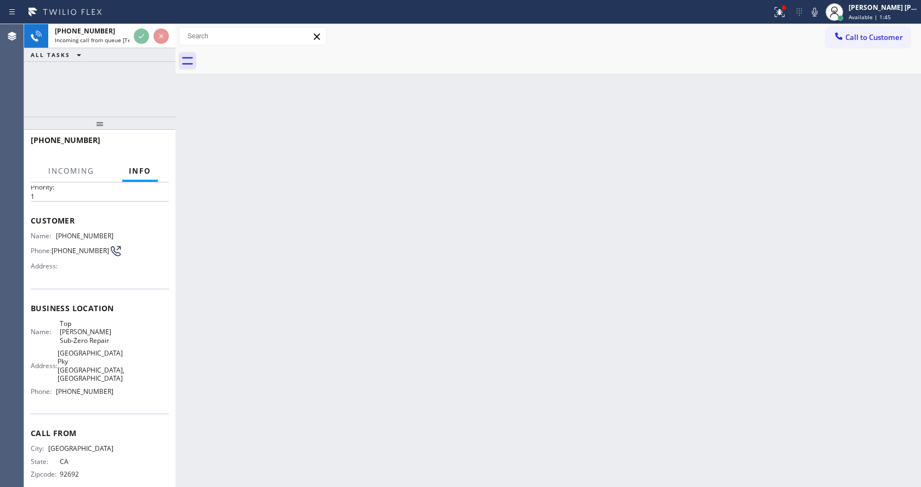
click at [402, 341] on div "Back to Dashboard Change Sender ID Customers Technicians Select a contact Outbo…" at bounding box center [548, 255] width 746 height 463
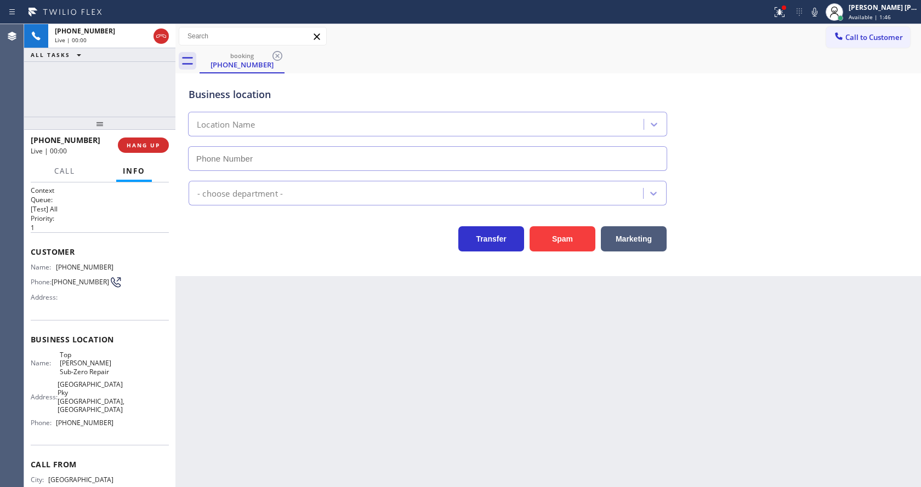
type input "[PHONE_NUMBER]"
click at [334, 372] on div "Back to Dashboard Change Sender ID Customers Technicians Select a contact Outbo…" at bounding box center [548, 255] width 746 height 463
click at [217, 290] on div "Back to Dashboard Change Sender ID Customers Technicians Select a contact Outbo…" at bounding box center [548, 255] width 746 height 463
click at [308, 377] on div "Back to Dashboard Change Sender ID Customers Technicians Select a contact Outbo…" at bounding box center [548, 255] width 746 height 463
drag, startPoint x: 55, startPoint y: 264, endPoint x: 111, endPoint y: 270, distance: 56.3
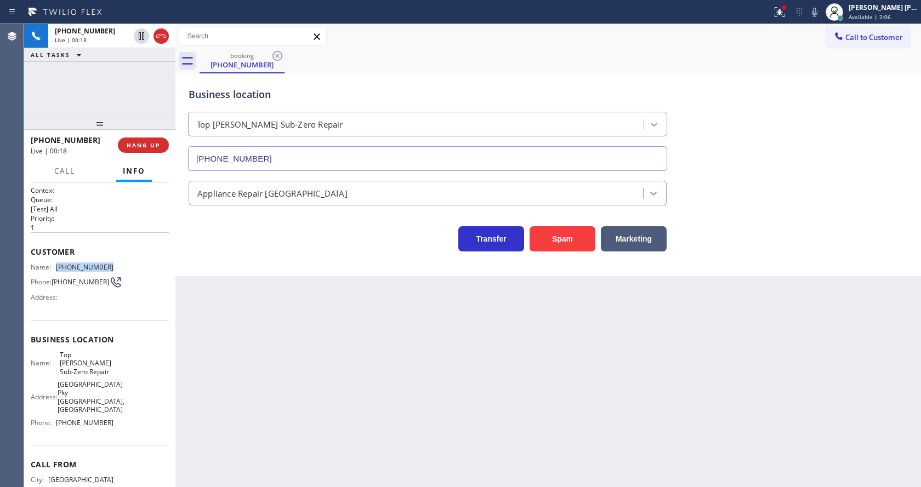
click at [111, 270] on div "Name: [PHONE_NUMBER] Phone: [PHONE_NUMBER] Address:" at bounding box center [100, 284] width 138 height 43
copy div "[PHONE_NUMBER]"
click at [330, 381] on div "Back to Dashboard Change Sender ID Customers Technicians Select a contact Outbo…" at bounding box center [548, 255] width 746 height 463
click at [121, 363] on div "Name: Top [PERSON_NAME] Sub-Zero Repair Address: [STREET_ADDRESS] Phone: [PHONE…" at bounding box center [100, 391] width 138 height 81
drag, startPoint x: 56, startPoint y: 357, endPoint x: 121, endPoint y: 368, distance: 65.0
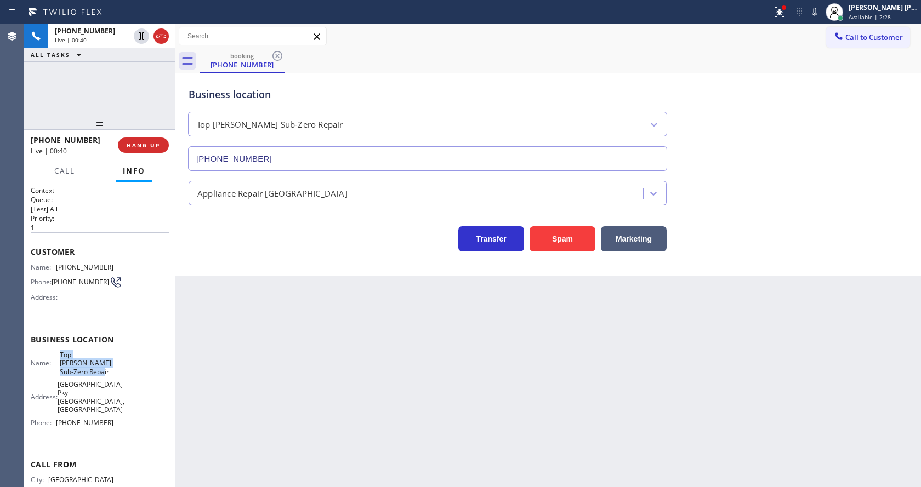
click at [121, 368] on div "Name: Top [PERSON_NAME] Sub-Zero Repair Address: [STREET_ADDRESS] Phone: [PHONE…" at bounding box center [100, 391] width 138 height 81
copy div "Top [PERSON_NAME] Sub-Zero Repair"
drag, startPoint x: 286, startPoint y: 388, endPoint x: 262, endPoint y: 476, distance: 91.0
click at [285, 390] on div "Back to Dashboard Change Sender ID Customers Technicians Select a contact Outbo…" at bounding box center [548, 255] width 746 height 463
click at [94, 375] on div "Name: Top [PERSON_NAME] Sub-Zero Repair Address: [STREET_ADDRESS] Phone: [PHONE…" at bounding box center [72, 391] width 83 height 81
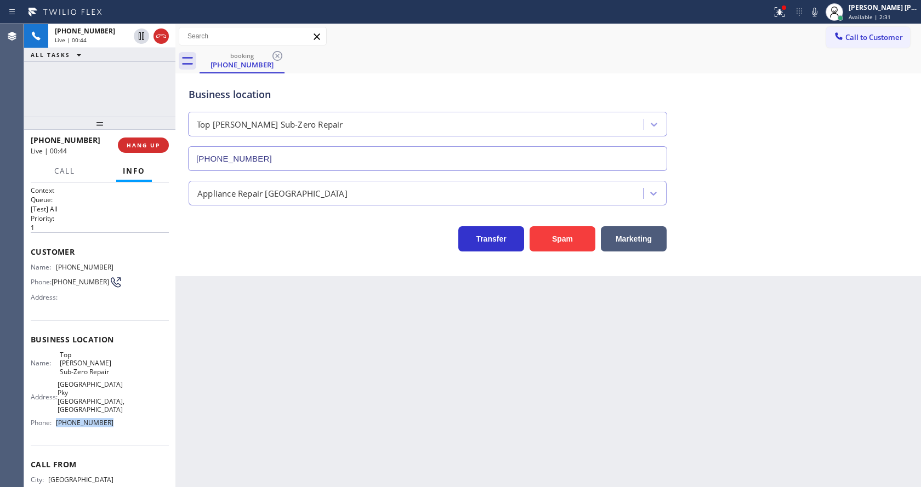
drag, startPoint x: 56, startPoint y: 408, endPoint x: 112, endPoint y: 411, distance: 55.4
click at [112, 411] on div "Name: Top [PERSON_NAME] Sub-Zero Repair Address: [STREET_ADDRESS] Phone: [PHONE…" at bounding box center [100, 391] width 138 height 81
copy div "[PHONE_NUMBER]"
drag, startPoint x: 241, startPoint y: 390, endPoint x: 230, endPoint y: 471, distance: 81.3
click at [239, 405] on div "Back to Dashboard Change Sender ID Customers Technicians Select a contact Outbo…" at bounding box center [548, 255] width 746 height 463
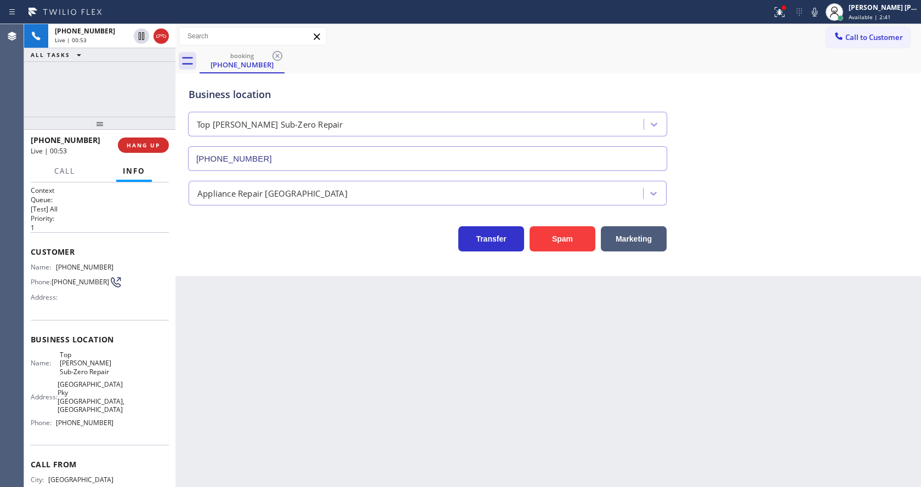
click at [517, 315] on div "Back to Dashboard Change Sender ID Customers Technicians Select a contact Outbo…" at bounding box center [548, 255] width 746 height 463
click at [787, 10] on div at bounding box center [784, 7] width 7 height 7
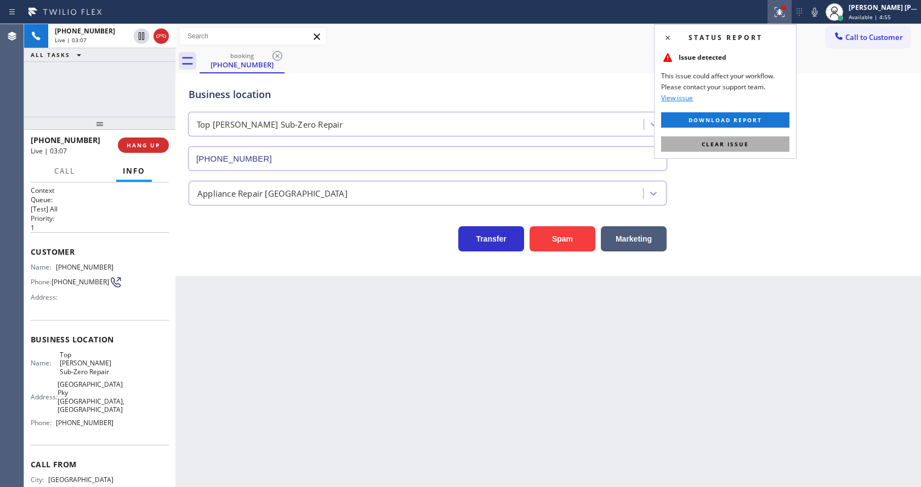
click at [760, 144] on button "Clear issue" at bounding box center [725, 144] width 128 height 15
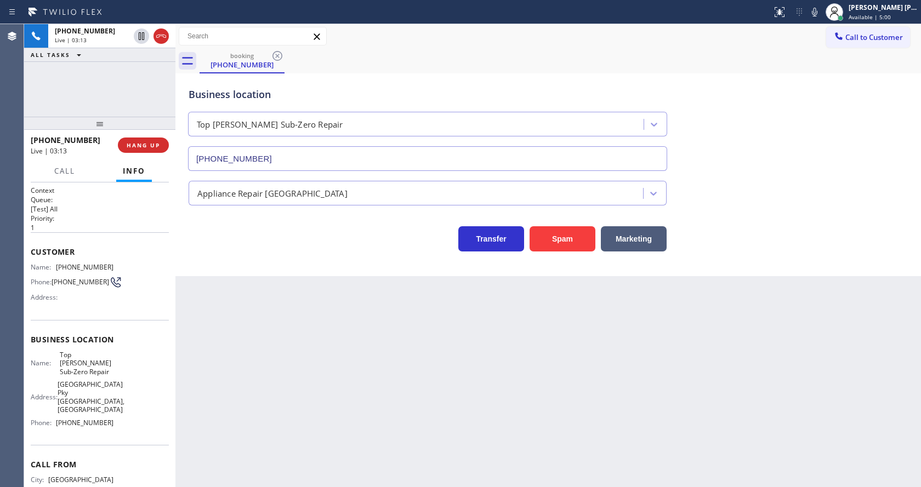
click at [818, 12] on icon at bounding box center [814, 11] width 13 height 13
click at [139, 32] on icon at bounding box center [141, 36] width 5 height 8
click at [324, 311] on div "Back to Dashboard Change Sender ID Customers Technicians Select a contact Outbo…" at bounding box center [548, 255] width 746 height 463
click at [201, 309] on div "Back to Dashboard Change Sender ID Customers Technicians Select a contact Outbo…" at bounding box center [548, 255] width 746 height 463
click at [339, 349] on div "Back to Dashboard Change Sender ID Customers Technicians Select a contact Outbo…" at bounding box center [548, 255] width 746 height 463
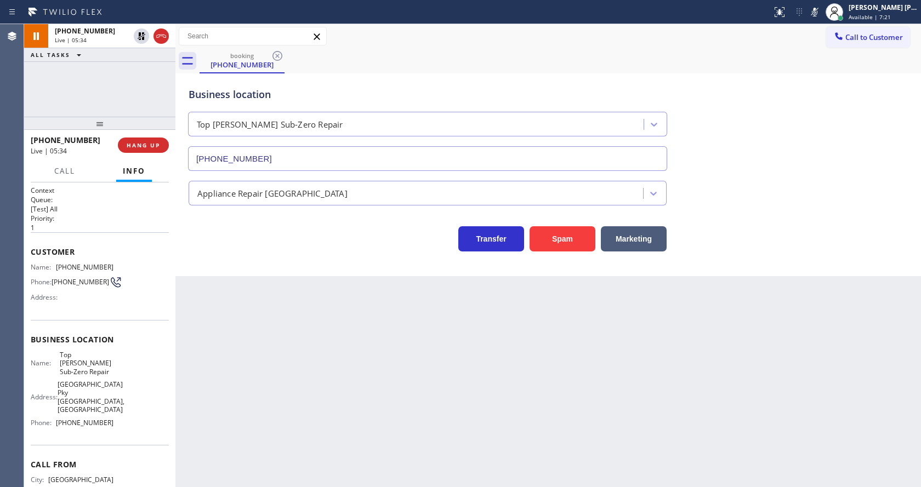
click at [841, 188] on div "Appliance Repair [GEOGRAPHIC_DATA]" at bounding box center [548, 191] width 724 height 29
click at [374, 368] on div "Back to Dashboard Change Sender ID Customers Technicians Select a contact Outbo…" at bounding box center [548, 255] width 746 height 463
click at [201, 237] on div "Transfer Spam Marketing" at bounding box center [427, 236] width 483 height 31
click at [141, 34] on icon at bounding box center [142, 36] width 8 height 8
click at [817, 9] on icon at bounding box center [814, 11] width 13 height 13
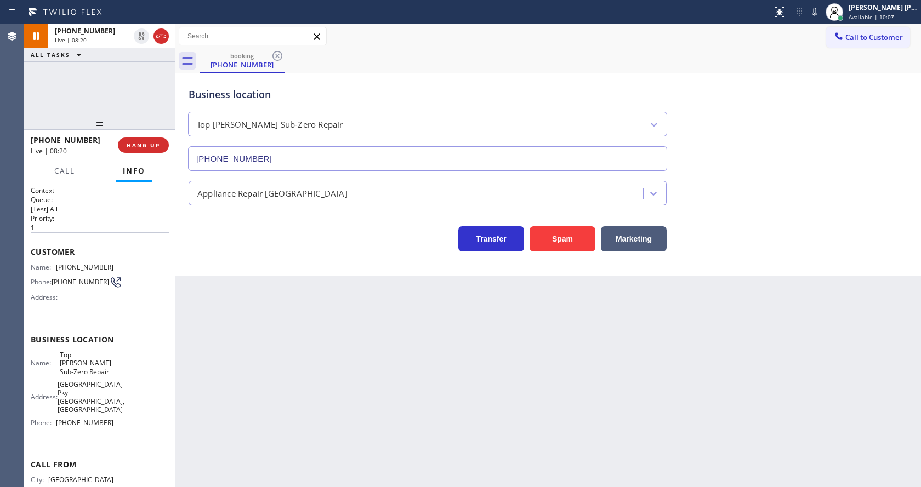
click at [830, 64] on div "booking [PHONE_NUMBER]" at bounding box center [561, 61] width 722 height 25
click at [315, 297] on div "Back to Dashboard Change Sender ID Customers Technicians Select a contact Outbo…" at bounding box center [548, 255] width 746 height 463
click at [446, 425] on div "Back to Dashboard Change Sender ID Customers Technicians Select a contact Outbo…" at bounding box center [548, 255] width 746 height 463
click at [238, 360] on div "Back to Dashboard Change Sender ID Customers Technicians Select a contact Outbo…" at bounding box center [548, 255] width 746 height 463
drag, startPoint x: 524, startPoint y: 404, endPoint x: 700, endPoint y: 292, distance: 208.5
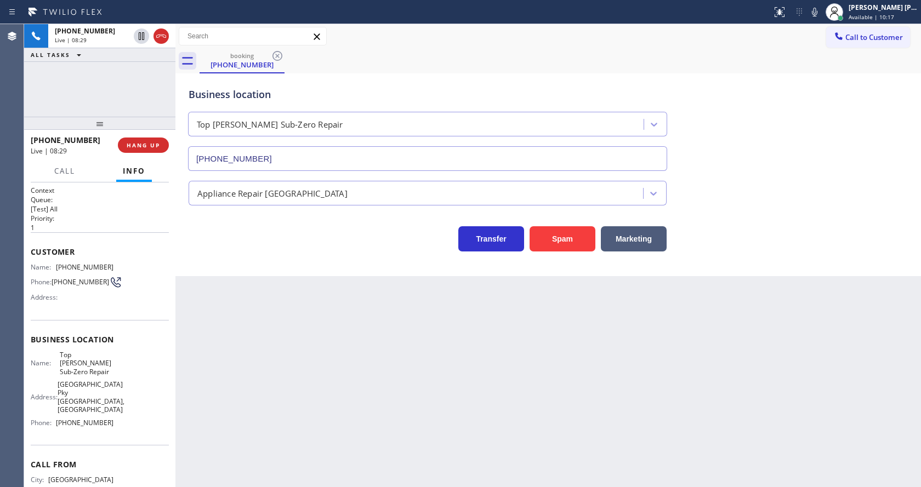
click at [528, 404] on div "Back to Dashboard Change Sender ID Customers Technicians Select a contact Outbo…" at bounding box center [548, 255] width 746 height 463
click at [820, 11] on icon at bounding box center [814, 11] width 13 height 13
click at [141, 34] on icon at bounding box center [141, 36] width 5 height 8
click at [869, 143] on div "Business location Top [PERSON_NAME] Sub-Zero Repair [PHONE_NUMBER]" at bounding box center [548, 121] width 724 height 99
click at [264, 386] on div "Back to Dashboard Change Sender ID Customers Technicians Select a contact Outbo…" at bounding box center [548, 255] width 746 height 463
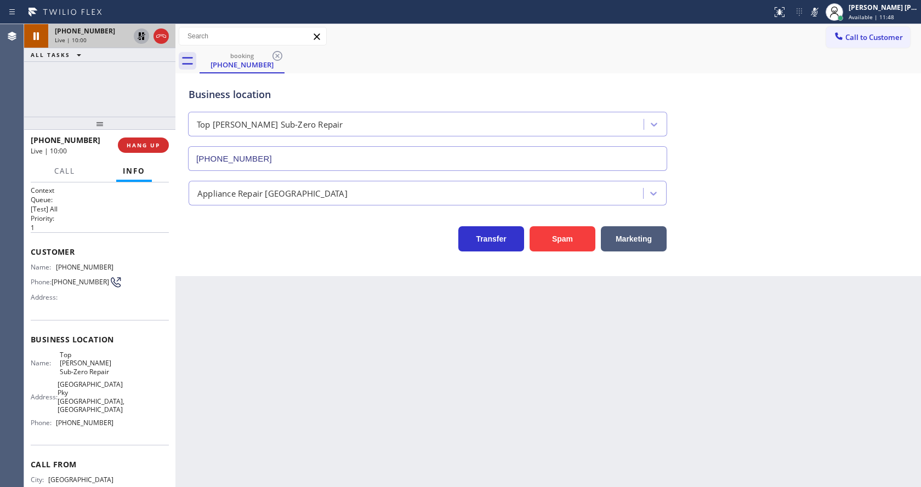
click at [139, 35] on icon at bounding box center [142, 36] width 8 height 8
click at [813, 15] on div at bounding box center [814, 11] width 15 height 13
click at [262, 410] on div "Back to Dashboard Change Sender ID Customers Technicians Select a contact Outbo…" at bounding box center [548, 255] width 746 height 463
drag, startPoint x: 470, startPoint y: 412, endPoint x: 461, endPoint y: 408, distance: 10.4
click at [470, 412] on div "Back to Dashboard Change Sender ID Customers Technicians Select a contact Outbo…" at bounding box center [548, 255] width 746 height 463
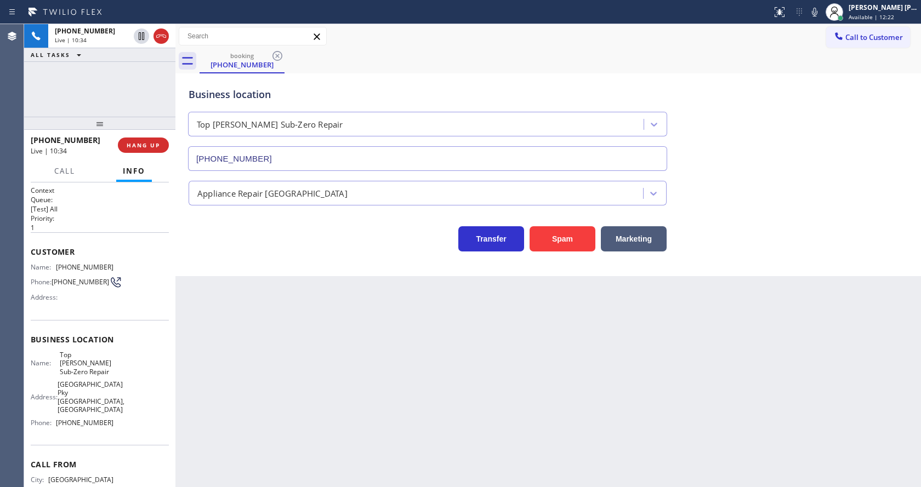
click at [338, 334] on div "Back to Dashboard Change Sender ID Customers Technicians Select a contact Outbo…" at bounding box center [548, 255] width 746 height 463
click at [306, 332] on div "Back to Dashboard Change Sender ID Customers Technicians Select a contact Outbo…" at bounding box center [548, 255] width 746 height 463
click at [486, 339] on div "Back to Dashboard Change Sender ID Customers Technicians Select a contact Outbo…" at bounding box center [548, 255] width 746 height 463
click at [146, 144] on span "COMPLETE" at bounding box center [141, 145] width 38 height 8
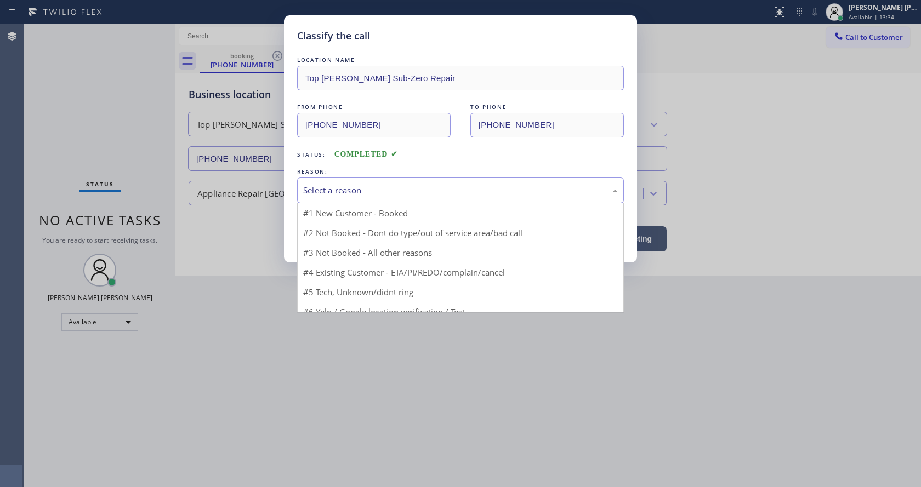
click at [363, 190] on div "Select a reason" at bounding box center [460, 190] width 315 height 13
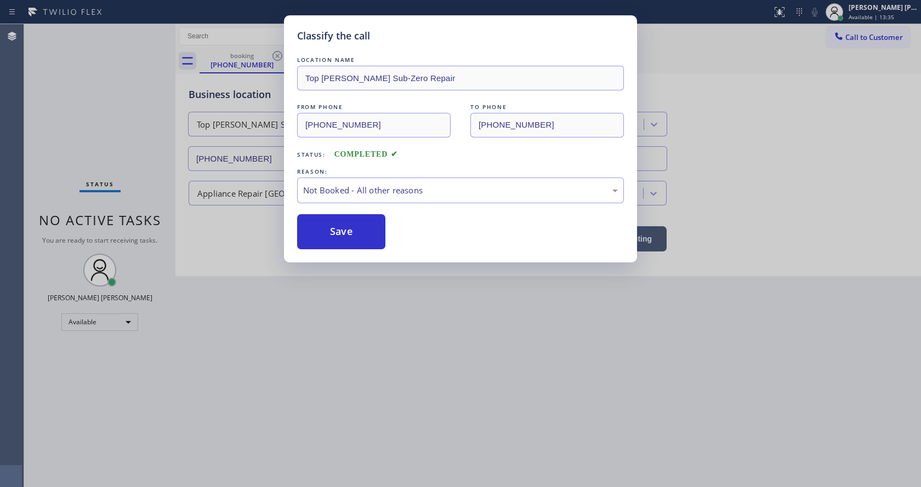
click at [342, 232] on button "Save" at bounding box center [341, 231] width 88 height 35
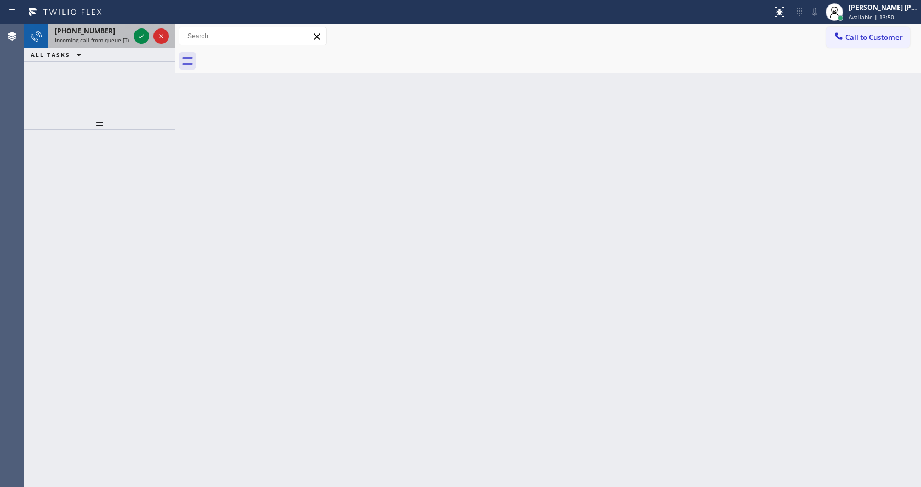
click at [119, 38] on span "Incoming call from queue [Test] All" at bounding box center [100, 40] width 91 height 8
click at [144, 38] on icon at bounding box center [141, 36] width 13 height 13
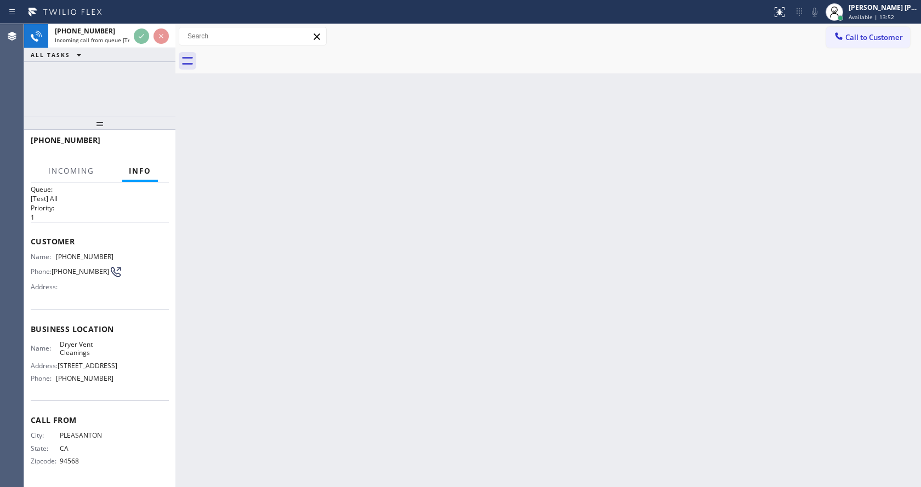
scroll to position [22, 0]
click at [461, 313] on div "Back to Dashboard Change Sender ID Customers Technicians Select a contact Outbo…" at bounding box center [548, 255] width 746 height 463
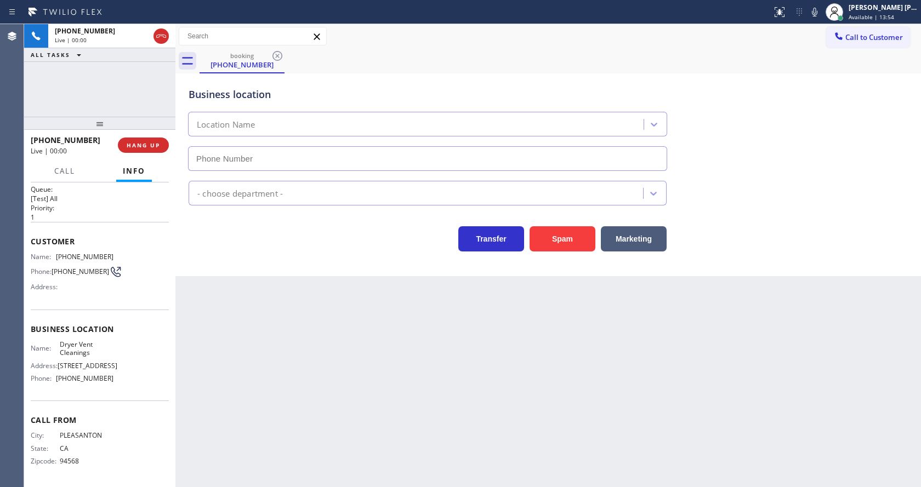
type input "[PHONE_NUMBER]"
click at [338, 363] on div "Back to Dashboard Change Sender ID Customers Technicians Select a contact Outbo…" at bounding box center [548, 255] width 746 height 463
click at [512, 434] on div "Back to Dashboard Change Sender ID Customers Technicians Select a contact Outbo…" at bounding box center [548, 255] width 746 height 463
click at [251, 462] on div "Back to Dashboard Change Sender ID Customers Technicians Select a contact Outbo…" at bounding box center [548, 255] width 746 height 463
click at [470, 399] on div "Back to Dashboard Change Sender ID Customers Technicians Select a contact Outbo…" at bounding box center [548, 255] width 746 height 463
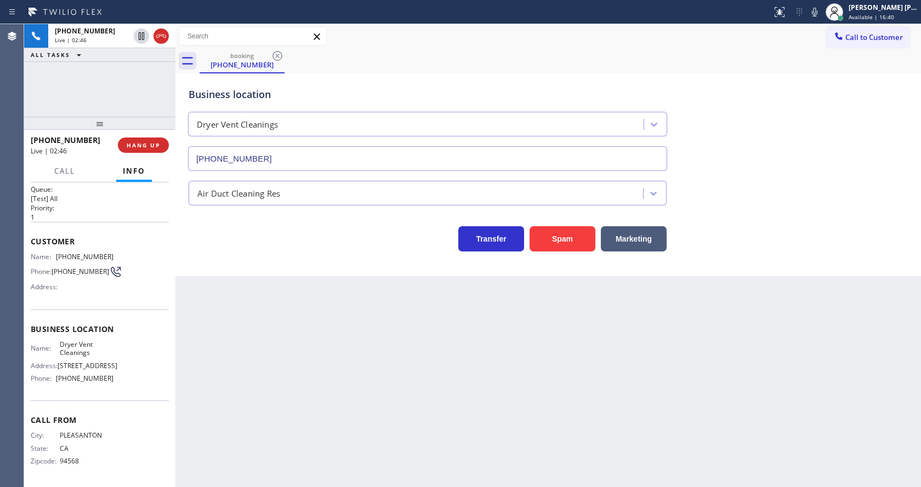
click at [433, 451] on div "Back to Dashboard Change Sender ID Customers Technicians Select a contact Outbo…" at bounding box center [548, 255] width 746 height 463
click at [245, 430] on div "Back to Dashboard Change Sender ID Customers Technicians Select a contact Outbo…" at bounding box center [548, 255] width 746 height 463
click at [121, 324] on span "Business location" at bounding box center [100, 329] width 138 height 10
drag, startPoint x: 56, startPoint y: 246, endPoint x: 117, endPoint y: 251, distance: 61.1
click at [117, 253] on div "Name: [PHONE_NUMBER] Phone: [PHONE_NUMBER] Address:" at bounding box center [100, 274] width 138 height 43
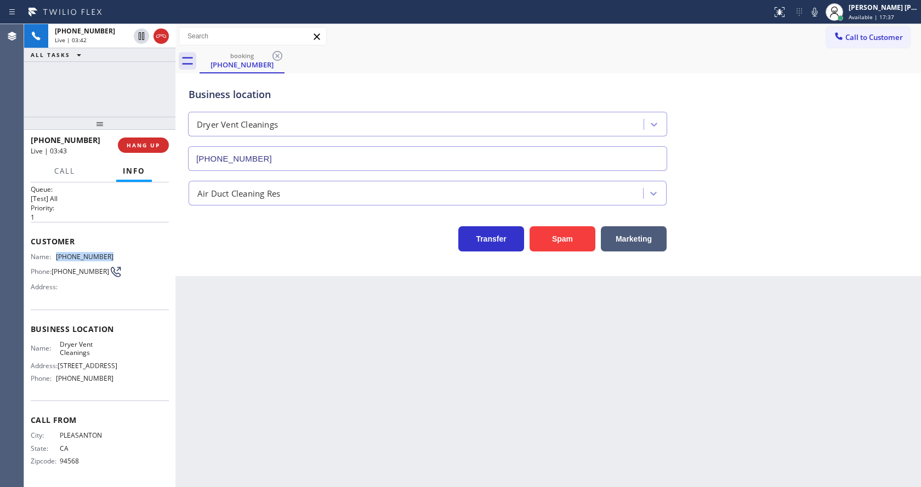
copy div "[PHONE_NUMBER]"
drag, startPoint x: 259, startPoint y: 382, endPoint x: 254, endPoint y: 473, distance: 91.7
click at [256, 391] on div "Back to Dashboard Change Sender ID Customers Technicians Select a contact Outbo…" at bounding box center [548, 255] width 746 height 463
drag, startPoint x: 92, startPoint y: 372, endPoint x: 62, endPoint y: 360, distance: 32.0
click at [92, 372] on div "Name: Dryer Vent Cleanings Address: [STREET_ADDRESS] Phone: [PHONE_NUMBER]" at bounding box center [72, 363] width 83 height 47
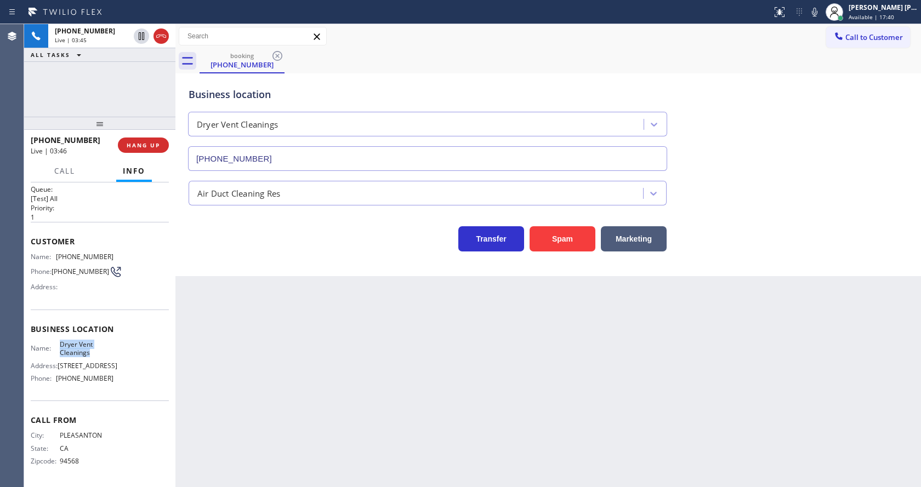
drag, startPoint x: 58, startPoint y: 337, endPoint x: 110, endPoint y: 348, distance: 53.7
click at [110, 348] on div "Name: Dryer Vent Cleanings Address: [STREET_ADDRESS] Phone: [PHONE_NUMBER]" at bounding box center [100, 363] width 138 height 47
copy span "Dryer Vent Cleanings"
drag, startPoint x: 242, startPoint y: 361, endPoint x: 245, endPoint y: 461, distance: 99.8
click at [243, 370] on div "Back to Dashboard Change Sender ID Customers Technicians Select a contact Outbo…" at bounding box center [548, 255] width 746 height 463
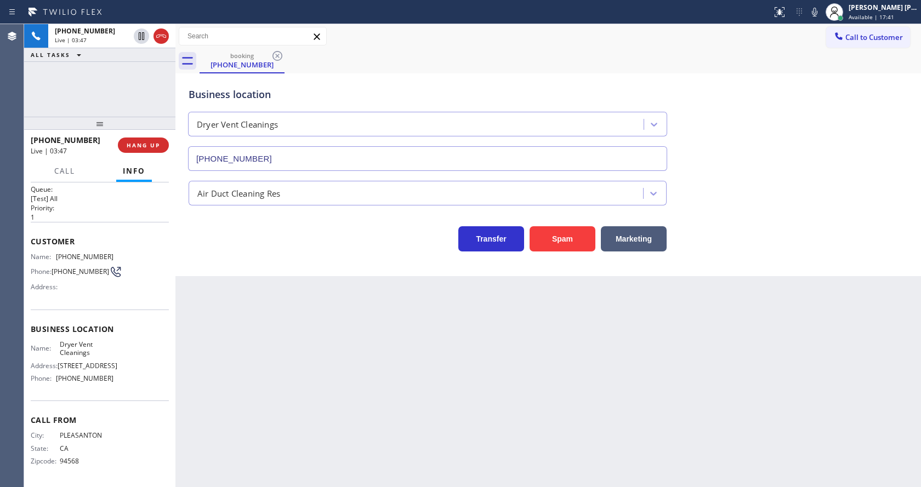
drag, startPoint x: 120, startPoint y: 393, endPoint x: 74, endPoint y: 407, distance: 48.1
click at [120, 393] on div "Business location Name: Dryer Vent Cleanings Address: [STREET_ADDRESS] Phone: […" at bounding box center [100, 356] width 138 height 92
drag, startPoint x: 54, startPoint y: 377, endPoint x: 120, endPoint y: 382, distance: 65.9
click at [120, 382] on div "Name: Dryer Vent Cleanings Address: [STREET_ADDRESS] Phone: [PHONE_NUMBER]" at bounding box center [100, 363] width 138 height 47
copy div "[PHONE_NUMBER]"
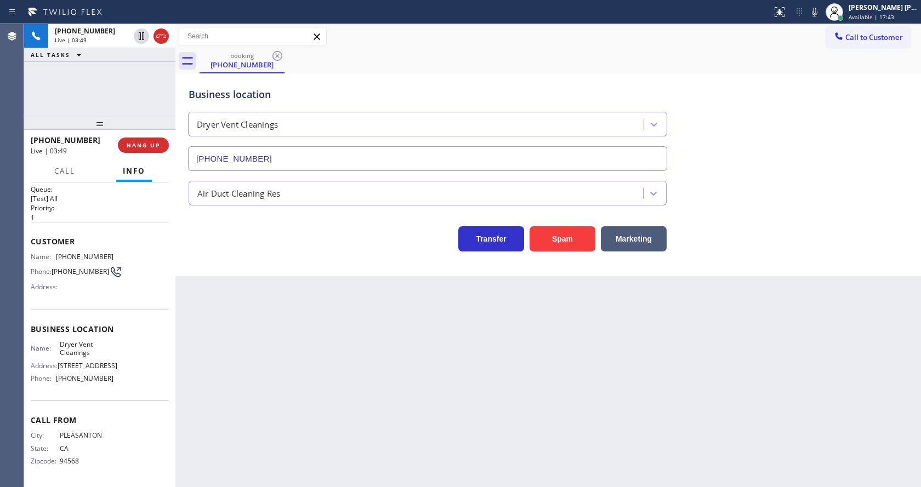
drag, startPoint x: 303, startPoint y: 353, endPoint x: 300, endPoint y: 483, distance: 129.4
click at [300, 357] on div "Back to Dashboard Change Sender ID Customers Technicians Select a contact Outbo…" at bounding box center [548, 255] width 746 height 463
click at [242, 424] on div "Back to Dashboard Change Sender ID Customers Technicians Select a contact Outbo…" at bounding box center [548, 255] width 746 height 463
click at [261, 339] on div "Back to Dashboard Change Sender ID Customers Technicians Select a contact Outbo…" at bounding box center [548, 255] width 746 height 463
click at [442, 429] on div "Back to Dashboard Change Sender ID Customers Technicians Select a contact Outbo…" at bounding box center [548, 255] width 746 height 463
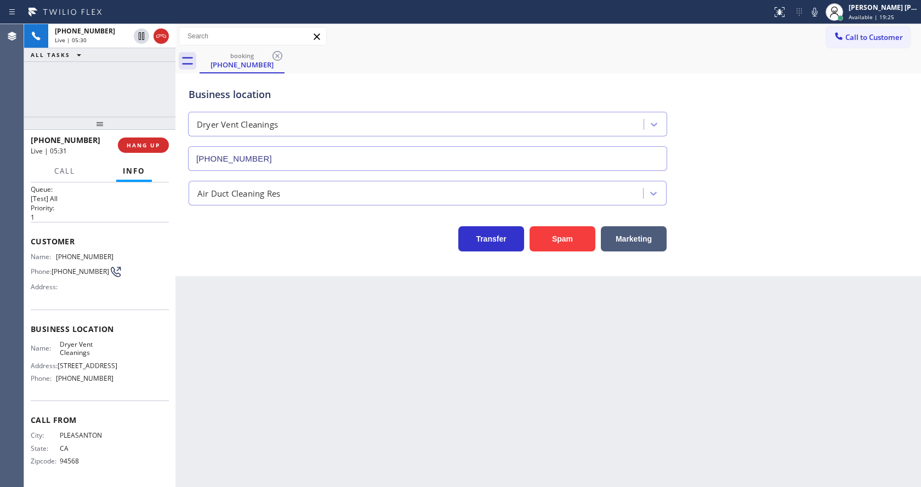
click at [217, 282] on div "Back to Dashboard Change Sender ID Customers Technicians Select a contact Outbo…" at bounding box center [548, 255] width 746 height 463
click at [435, 352] on div "Back to Dashboard Change Sender ID Customers Technicians Select a contact Outbo…" at bounding box center [548, 255] width 746 height 463
click at [818, 14] on icon at bounding box center [814, 12] width 5 height 9
click at [141, 36] on icon at bounding box center [141, 36] width 13 height 13
click at [304, 382] on div "Back to Dashboard Change Sender ID Customers Technicians Select a contact Outbo…" at bounding box center [548, 255] width 746 height 463
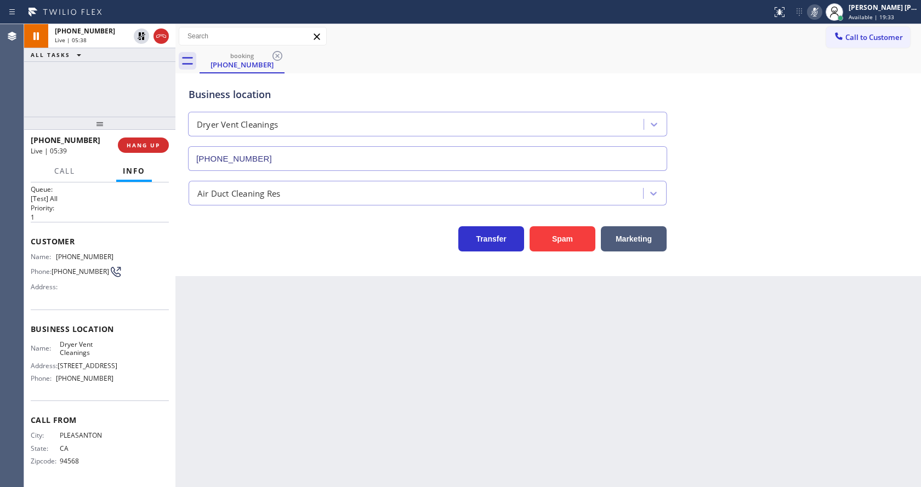
drag, startPoint x: 490, startPoint y: 381, endPoint x: 351, endPoint y: 428, distance: 147.0
click at [489, 381] on div "Back to Dashboard Change Sender ID Customers Technicians Select a contact Outbo…" at bounding box center [548, 255] width 746 height 463
click at [248, 320] on div "Back to Dashboard Change Sender ID Customers Technicians Select a contact Outbo…" at bounding box center [548, 255] width 746 height 463
click at [402, 348] on div "Back to Dashboard Change Sender ID Customers Technicians Select a contact Outbo…" at bounding box center [548, 255] width 746 height 463
click at [141, 36] on icon at bounding box center [141, 36] width 13 height 13
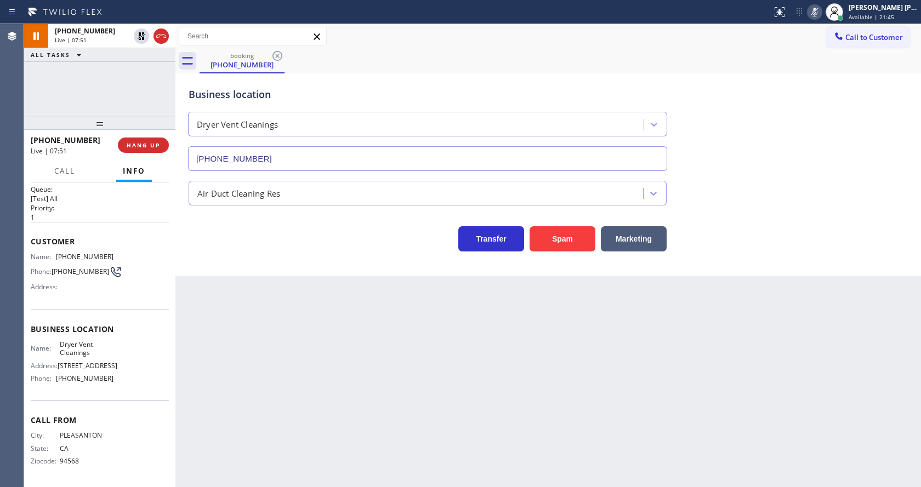
click at [816, 11] on icon at bounding box center [814, 11] width 13 height 13
click at [320, 418] on div "Back to Dashboard Change Sender ID Customers Technicians Select a contact Outbo…" at bounding box center [548, 255] width 746 height 463
click at [295, 303] on div "Back to Dashboard Change Sender ID Customers Technicians Select a contact Outbo…" at bounding box center [548, 255] width 746 height 463
click at [415, 345] on div "Back to Dashboard Change Sender ID Customers Technicians Select a contact Outbo…" at bounding box center [548, 255] width 746 height 463
click at [237, 294] on div "Back to Dashboard Change Sender ID Customers Technicians Select a contact Outbo…" at bounding box center [548, 255] width 746 height 463
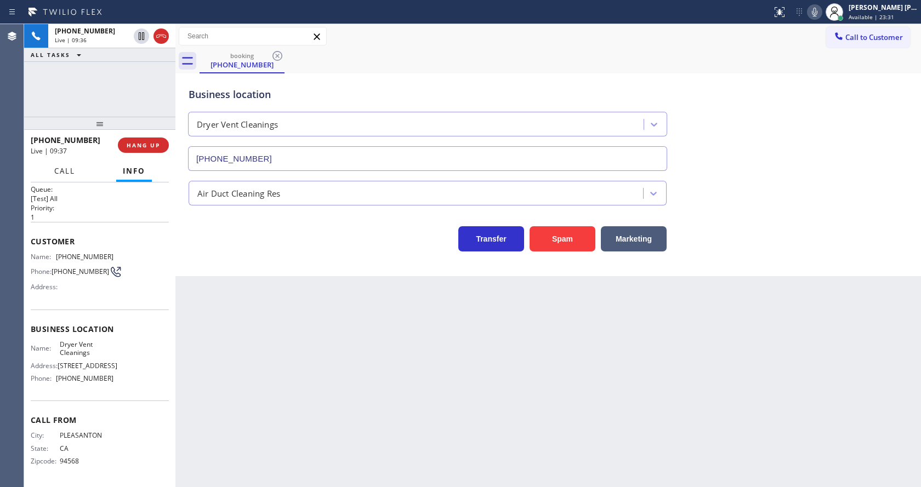
click at [70, 168] on span "Call" at bounding box center [64, 171] width 21 height 10
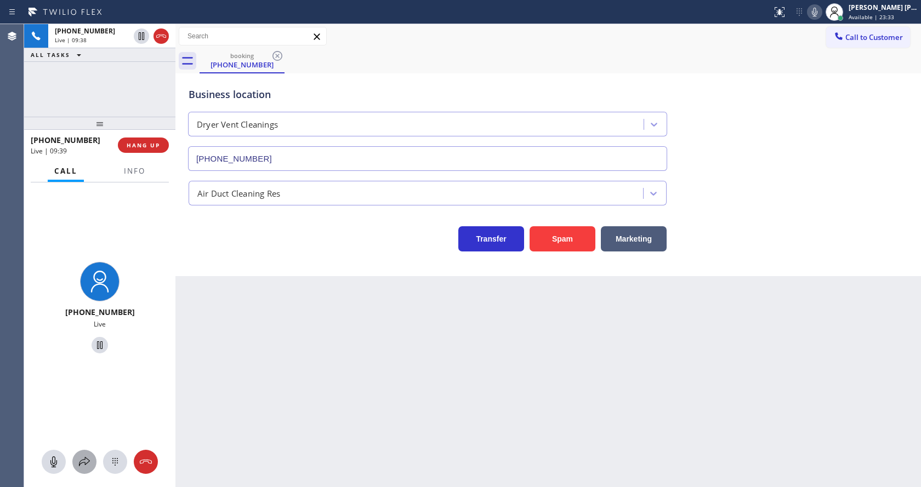
click at [84, 458] on icon at bounding box center [84, 462] width 13 height 13
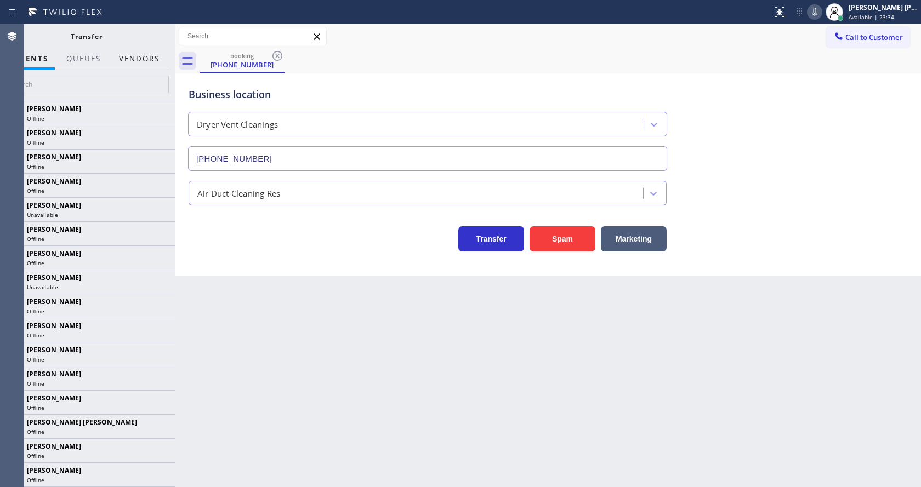
click at [136, 56] on button "Vendors" at bounding box center [139, 58] width 54 height 21
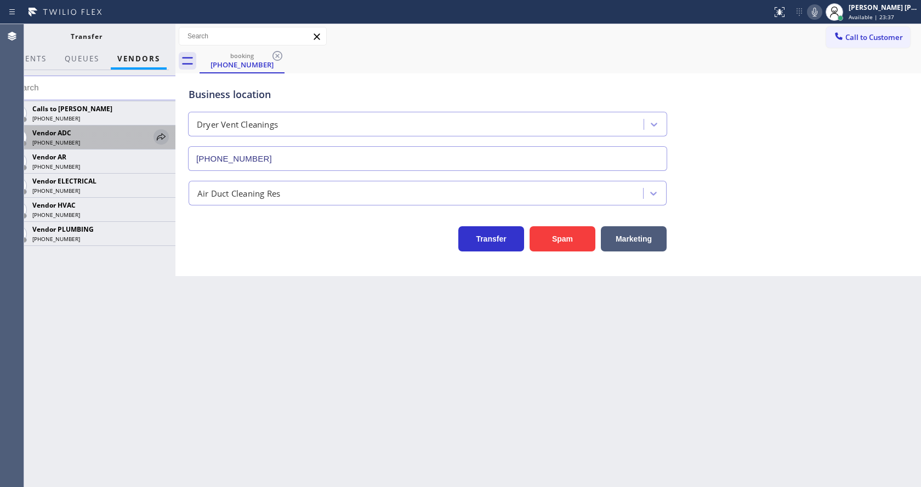
click at [158, 138] on icon at bounding box center [161, 136] width 13 height 13
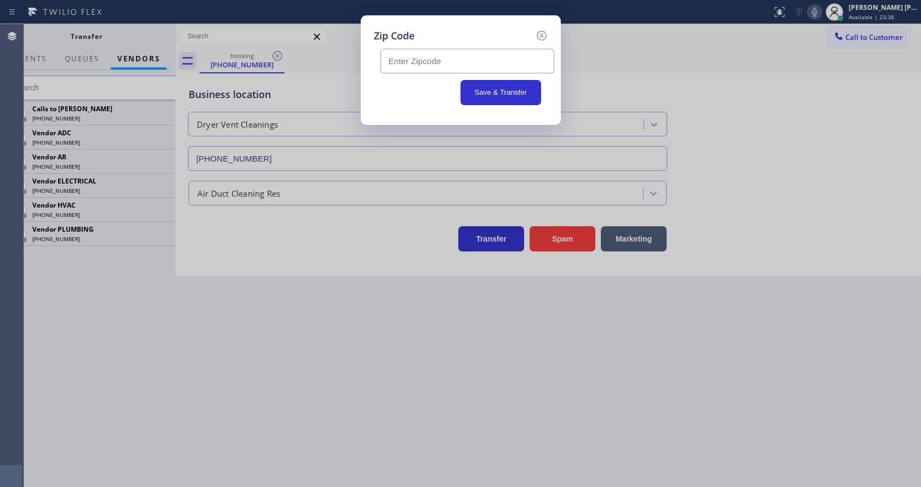
click at [415, 71] on input "text" at bounding box center [468, 61] width 174 height 25
click at [435, 65] on input "text" at bounding box center [468, 61] width 174 height 25
paste input "92037"
type input "92037"
click at [495, 92] on button "Save & Transfer" at bounding box center [501, 92] width 81 height 25
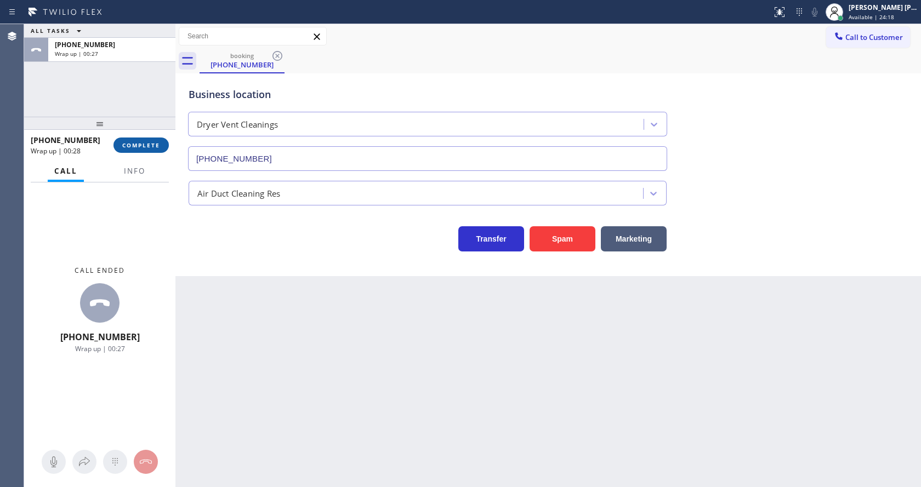
click at [136, 141] on button "COMPLETE" at bounding box center [140, 145] width 55 height 15
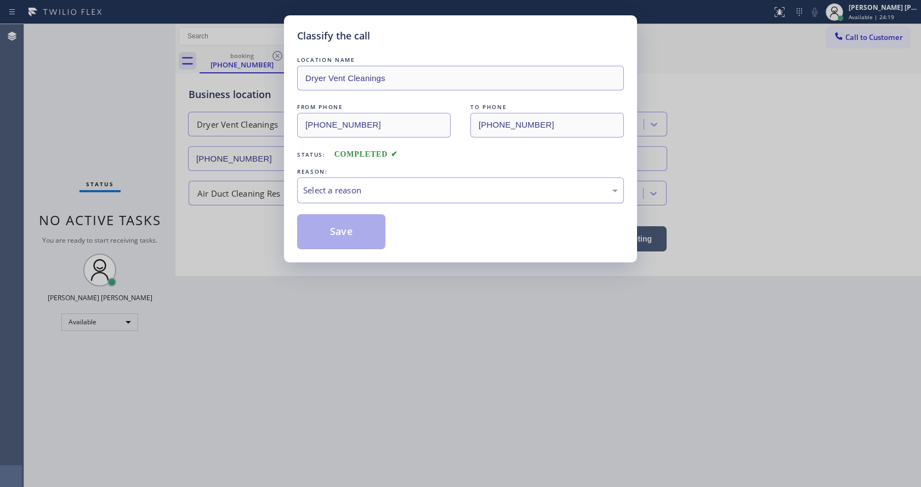
click at [325, 192] on div "Select a reason" at bounding box center [460, 190] width 315 height 13
click at [322, 227] on button "Save" at bounding box center [341, 231] width 88 height 35
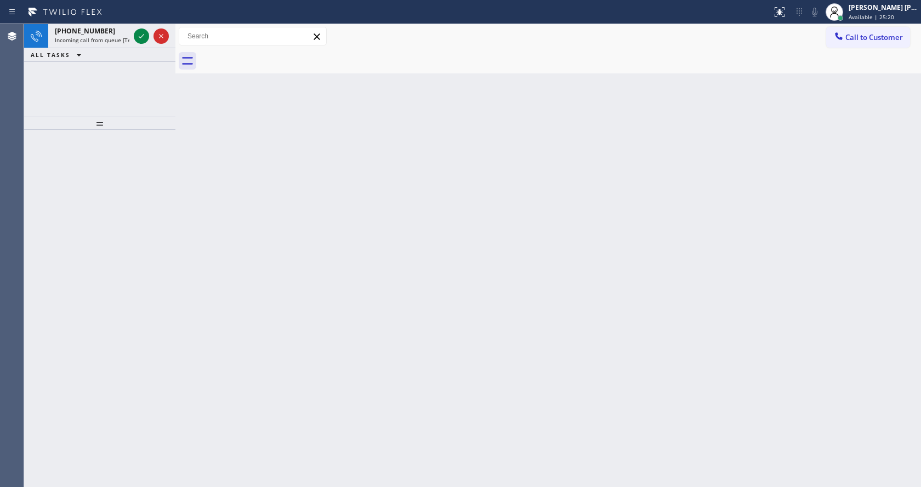
click at [145, 35] on icon at bounding box center [141, 36] width 13 height 13
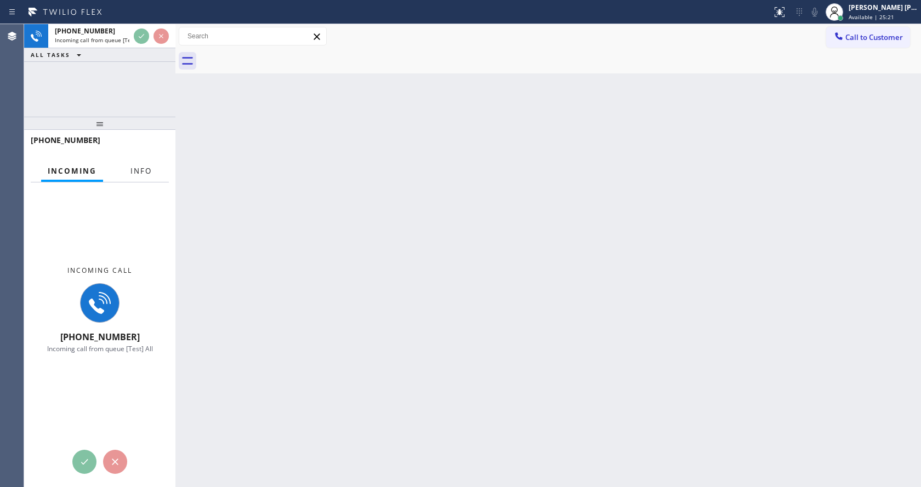
click at [134, 163] on button "Info" at bounding box center [141, 171] width 35 height 21
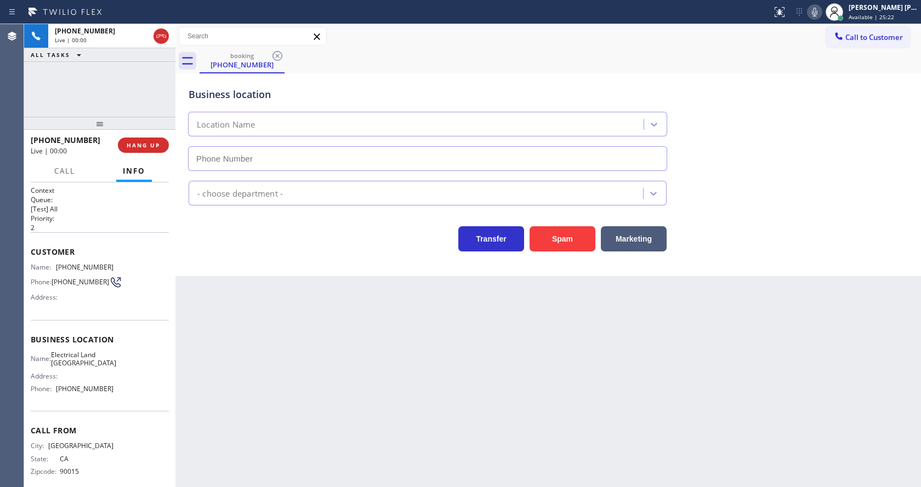
type input "[PHONE_NUMBER]"
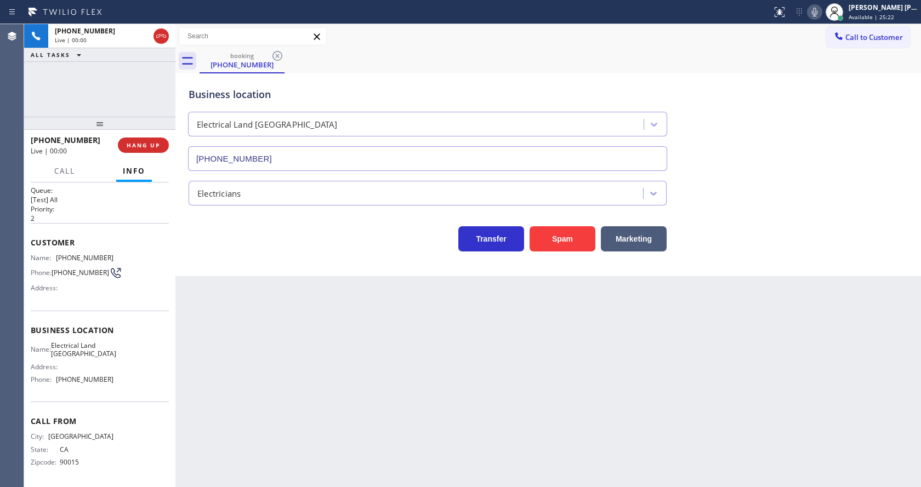
scroll to position [14, 0]
drag, startPoint x: 821, startPoint y: 15, endPoint x: 833, endPoint y: 19, distance: 12.3
click at [821, 15] on icon at bounding box center [814, 11] width 13 height 13
click at [815, 8] on icon at bounding box center [814, 11] width 13 height 13
click at [365, 412] on div "Back to Dashboard Change Sender ID Customers Technicians Select a contact Outbo…" at bounding box center [548, 255] width 746 height 463
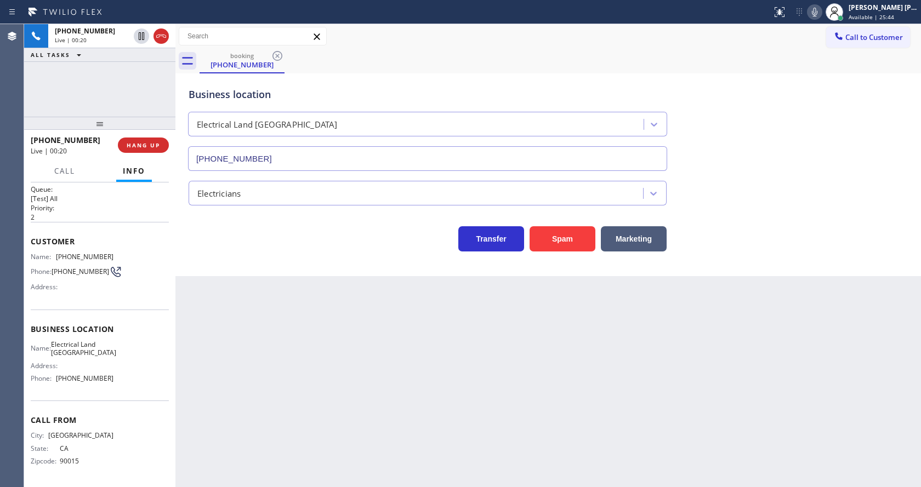
click at [241, 284] on div "Back to Dashboard Change Sender ID Customers Technicians Select a contact Outbo…" at bounding box center [548, 255] width 746 height 463
click at [308, 394] on div "Back to Dashboard Change Sender ID Customers Technicians Select a contact Outbo…" at bounding box center [548, 255] width 746 height 463
click at [425, 446] on div "Back to Dashboard Change Sender ID Customers Technicians Select a contact Outbo…" at bounding box center [548, 255] width 746 height 463
click at [211, 254] on div "Business location Electrical Land [GEOGRAPHIC_DATA] [PHONE_NUMBER] Electricians…" at bounding box center [548, 174] width 746 height 203
click at [143, 138] on button "HANG UP" at bounding box center [143, 145] width 51 height 15
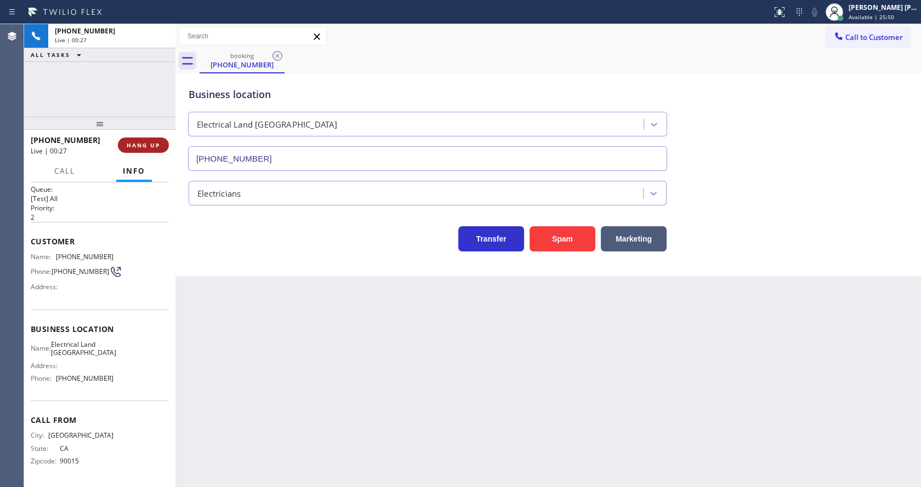
click at [143, 138] on button "HANG UP" at bounding box center [143, 145] width 51 height 15
click at [143, 138] on button "COMPLETE" at bounding box center [140, 145] width 55 height 15
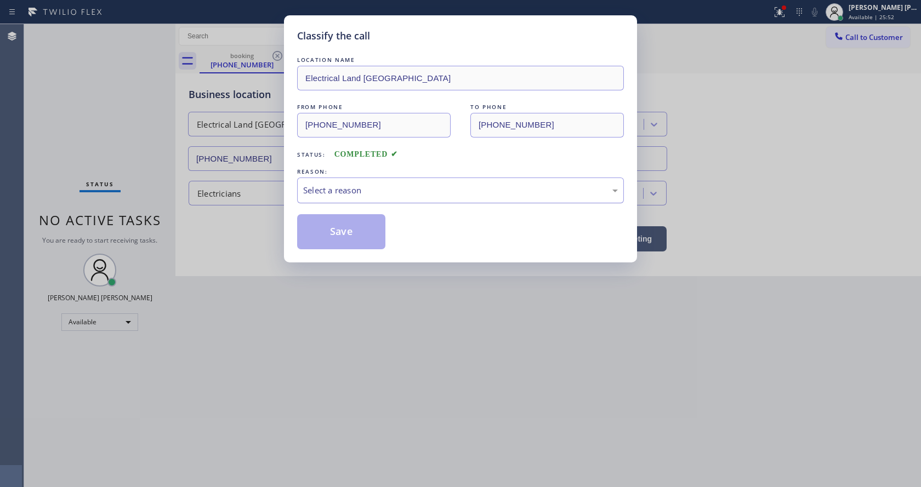
click at [331, 191] on div "Select a reason" at bounding box center [460, 190] width 315 height 13
click at [329, 236] on button "Save" at bounding box center [341, 231] width 88 height 35
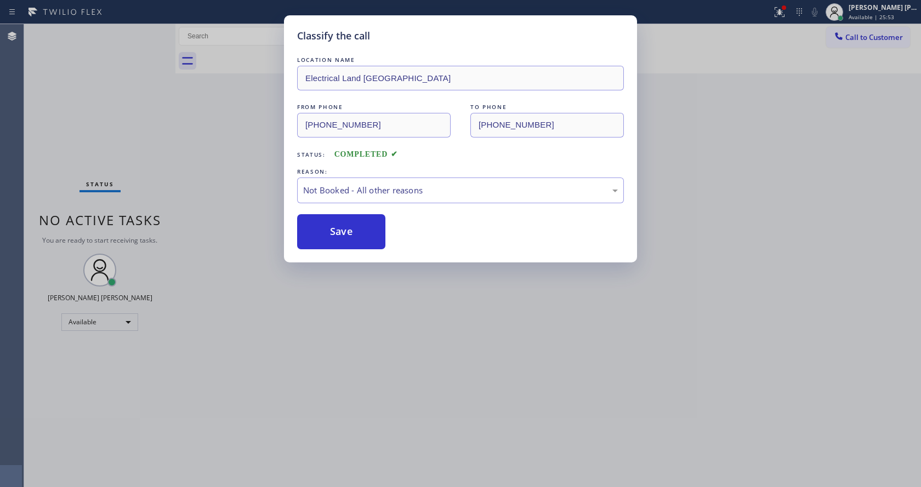
click at [357, 328] on div "Classify the call LOCATION NAME Electrical Land Culver City FROM PHONE [PHONE_N…" at bounding box center [460, 243] width 921 height 487
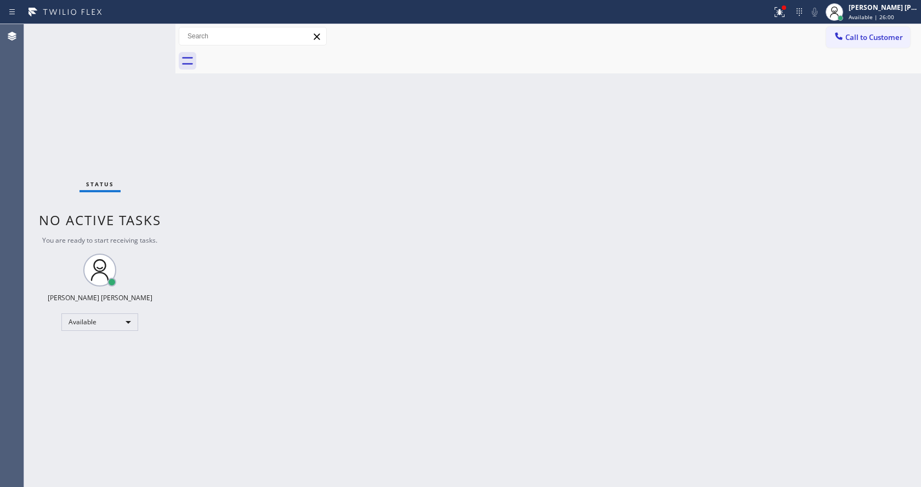
click at [144, 179] on div "Status No active tasks You are ready to start receiving tasks. [PERSON_NAME] [P…" at bounding box center [99, 255] width 151 height 463
click at [150, 31] on div "Status No active tasks You are ready to start receiving tasks. [PERSON_NAME] [P…" at bounding box center [99, 255] width 151 height 463
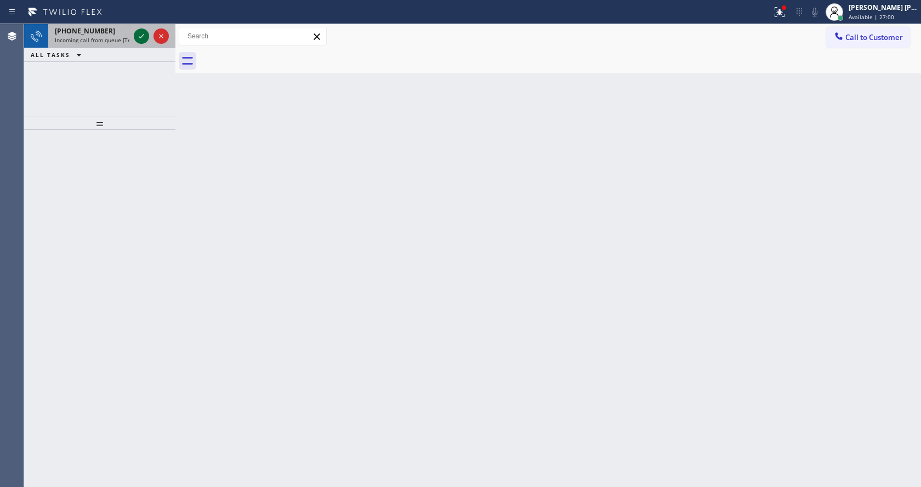
click at [143, 34] on icon at bounding box center [141, 36] width 13 height 13
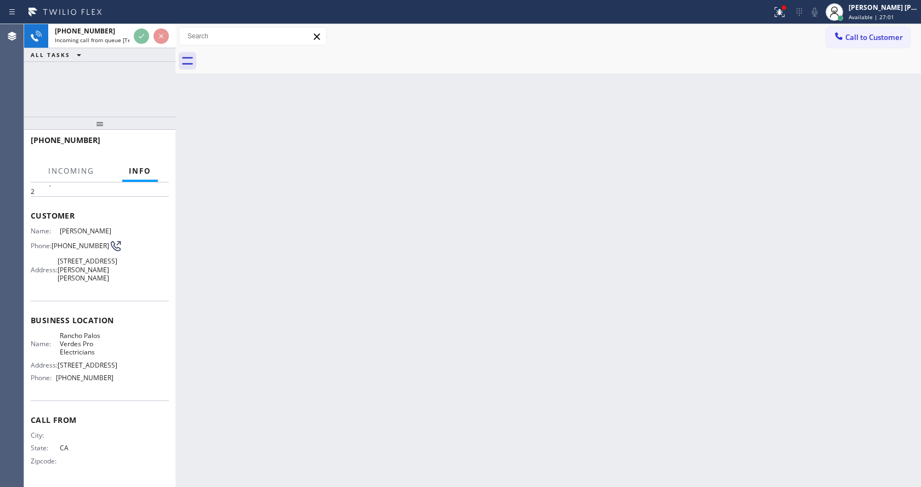
scroll to position [56, 0]
click at [341, 337] on div "Back to Dashboard Change Sender ID Customers Technicians Select a contact Outbo…" at bounding box center [548, 255] width 746 height 463
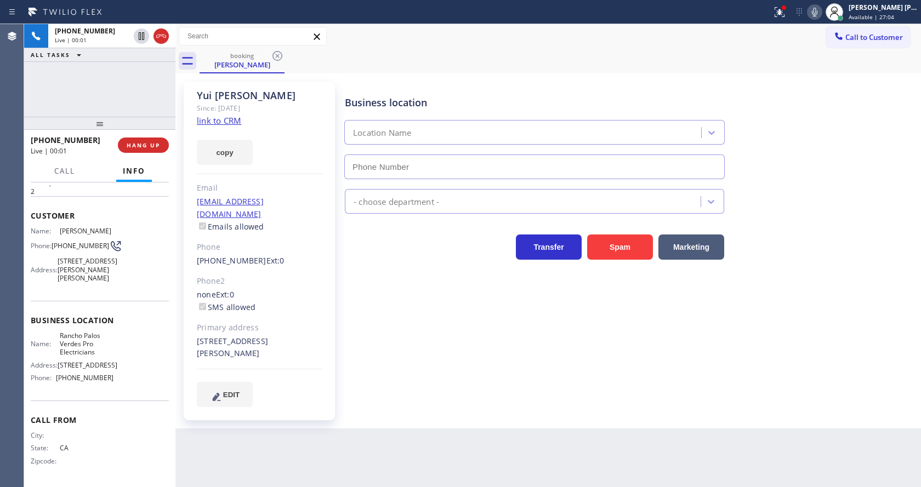
type input "[PHONE_NUMBER]"
click at [237, 122] on link "link to CRM" at bounding box center [219, 120] width 44 height 11
click at [821, 12] on icon at bounding box center [814, 11] width 13 height 13
click at [786, 21] on button at bounding box center [780, 12] width 24 height 24
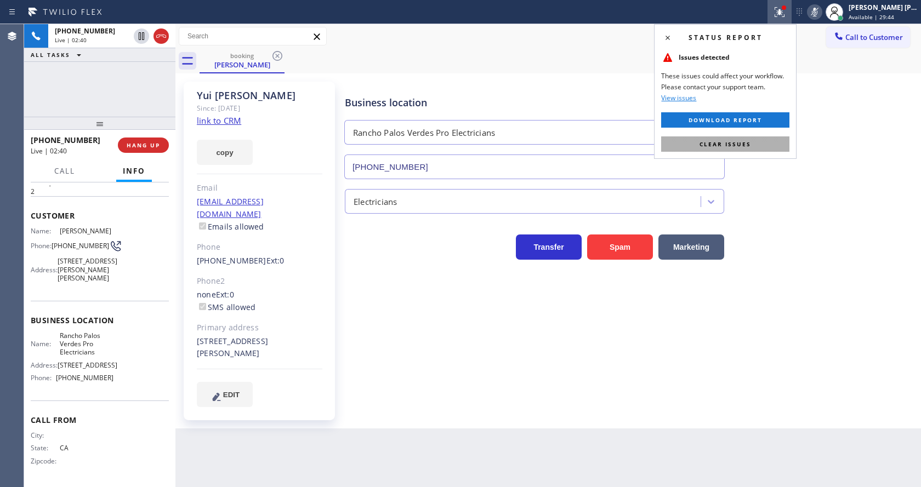
click at [768, 141] on button "Clear issues" at bounding box center [725, 144] width 128 height 15
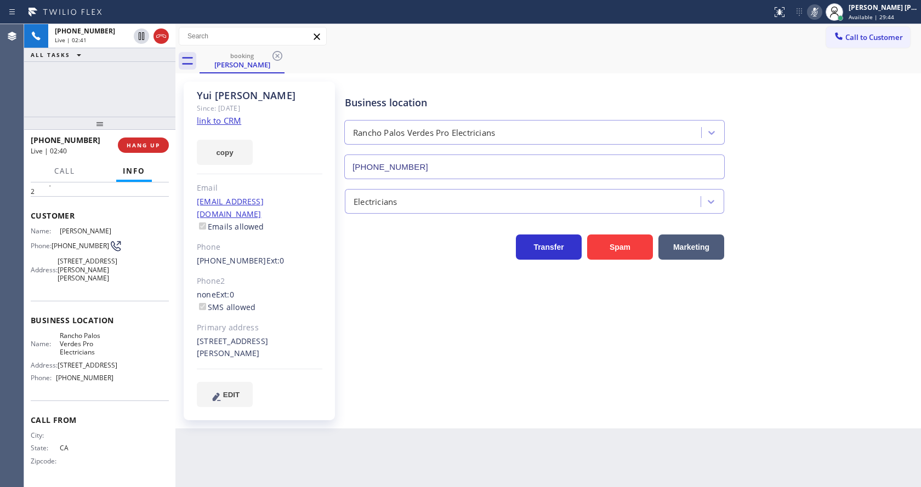
click at [803, 110] on div "Business location [GEOGRAPHIC_DATA] Pro Electricians [PHONE_NUMBER]" at bounding box center [631, 129] width 576 height 99
click at [826, 278] on div "Business location [GEOGRAPHIC_DATA] Pro Electricians [PHONE_NUMBER] Electrician…" at bounding box center [631, 244] width 576 height 320
click at [818, 15] on icon at bounding box center [814, 11] width 13 height 13
click at [848, 200] on div "Electricians" at bounding box center [631, 199] width 576 height 29
click at [378, 406] on div "Business location [GEOGRAPHIC_DATA] Pro Electricians [PHONE_NUMBER] Electrician…" at bounding box center [631, 255] width 576 height 342
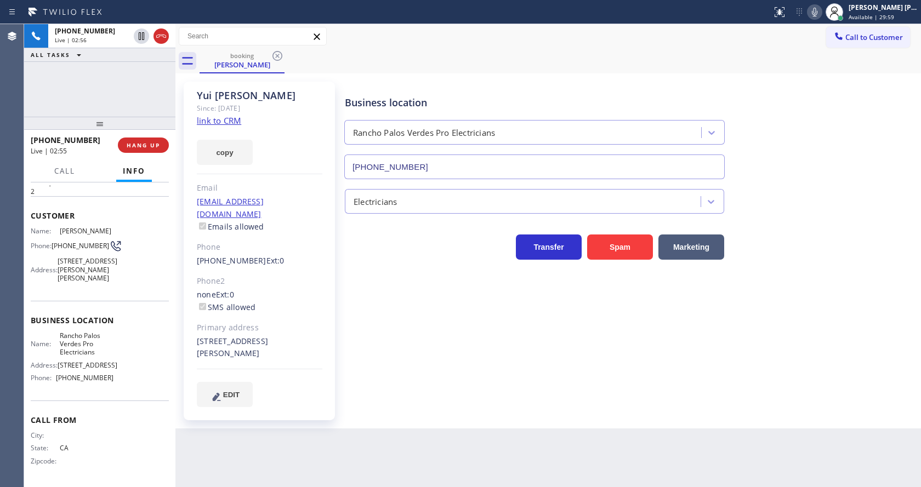
click at [432, 457] on div "Back to Dashboard Change Sender ID Customers Technicians Select a contact Outbo…" at bounding box center [548, 255] width 746 height 463
click at [826, 122] on div "Business location [GEOGRAPHIC_DATA] Pro Electricians [PHONE_NUMBER]" at bounding box center [631, 129] width 576 height 99
click at [818, 11] on icon at bounding box center [814, 12] width 5 height 9
click at [821, 11] on icon at bounding box center [814, 11] width 13 height 13
click at [814, 157] on div "Business location [GEOGRAPHIC_DATA] Pro Electricians [PHONE_NUMBER]" at bounding box center [631, 129] width 576 height 99
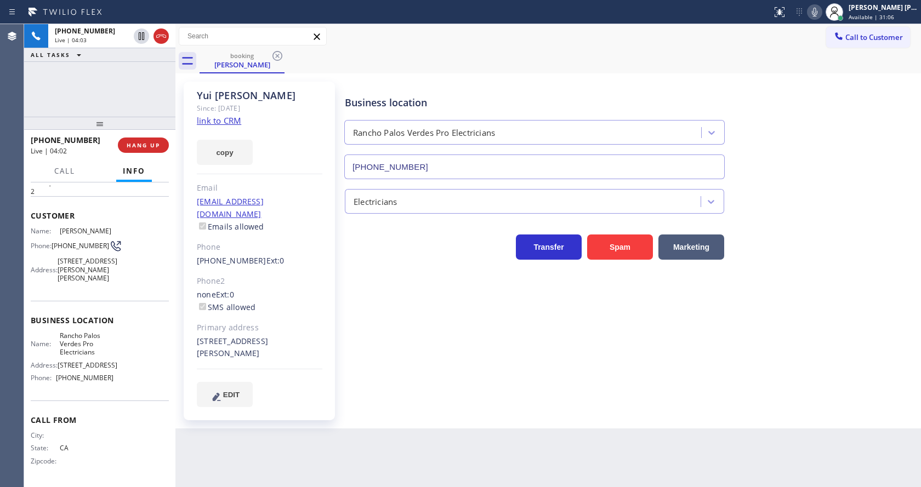
click at [479, 388] on div "Business location [GEOGRAPHIC_DATA] Pro Electricians [PHONE_NUMBER] Electrician…" at bounding box center [631, 244] width 576 height 320
click at [836, 134] on div "Business location [GEOGRAPHIC_DATA] Pro Electricians [PHONE_NUMBER]" at bounding box center [631, 129] width 576 height 99
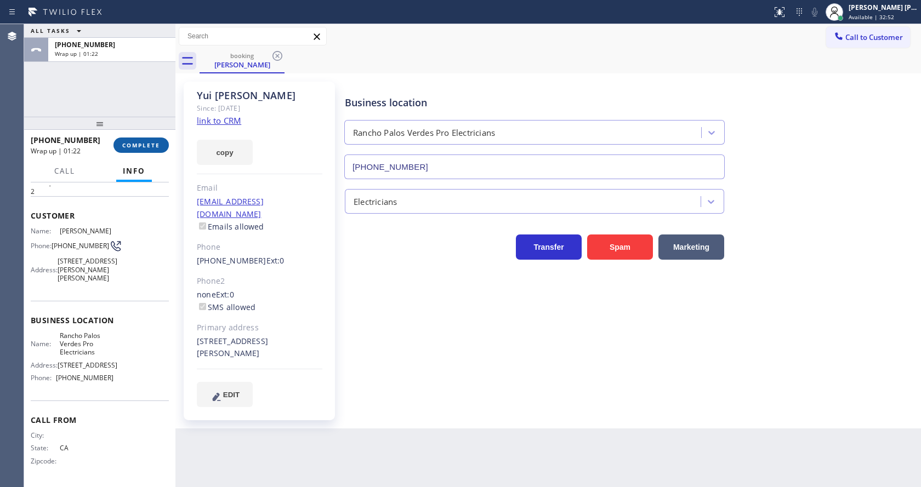
click at [141, 152] on button "COMPLETE" at bounding box center [140, 145] width 55 height 15
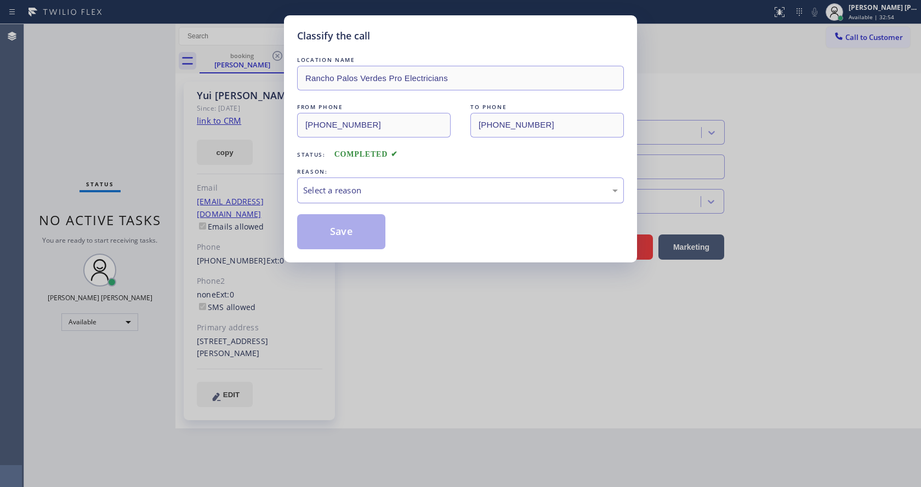
click at [354, 187] on div "Select a reason" at bounding box center [460, 190] width 315 height 13
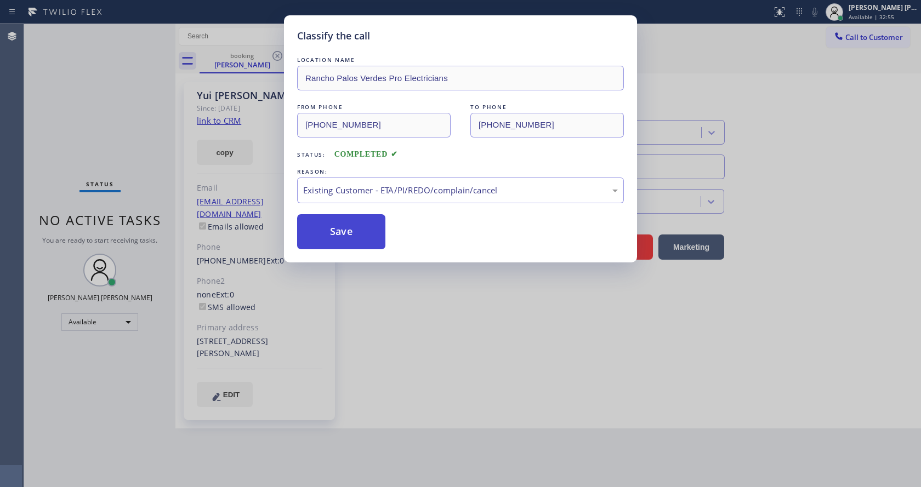
click at [344, 236] on button "Save" at bounding box center [341, 231] width 88 height 35
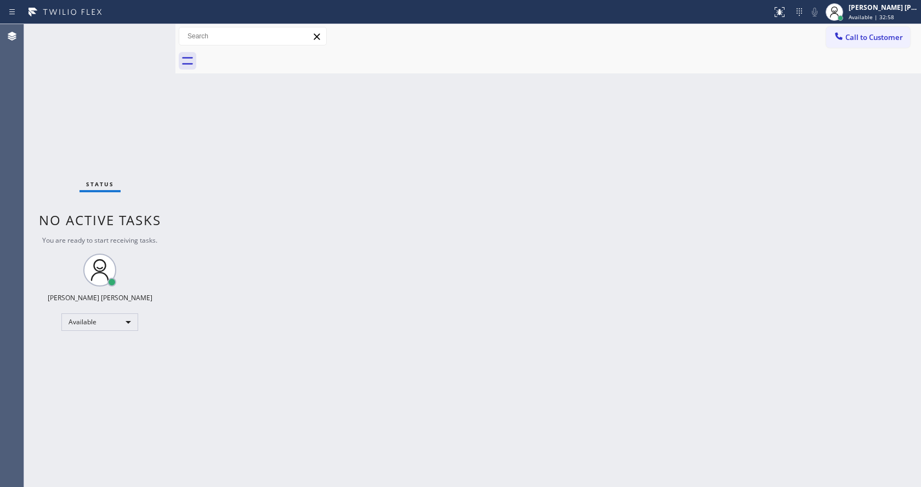
drag, startPoint x: 164, startPoint y: 126, endPoint x: 165, endPoint y: 75, distance: 50.4
click at [164, 126] on div "Status No active tasks You are ready to start receiving tasks. [PERSON_NAME] [P…" at bounding box center [99, 255] width 151 height 463
click at [152, 31] on div "Status No active tasks You are ready to start receiving tasks. [PERSON_NAME] [P…" at bounding box center [99, 255] width 151 height 463
drag, startPoint x: 173, startPoint y: 38, endPoint x: 152, endPoint y: 36, distance: 21.0
click at [152, 36] on div "Status No active tasks You are ready to start receiving tasks. [PERSON_NAME] [P…" at bounding box center [472, 255] width 897 height 463
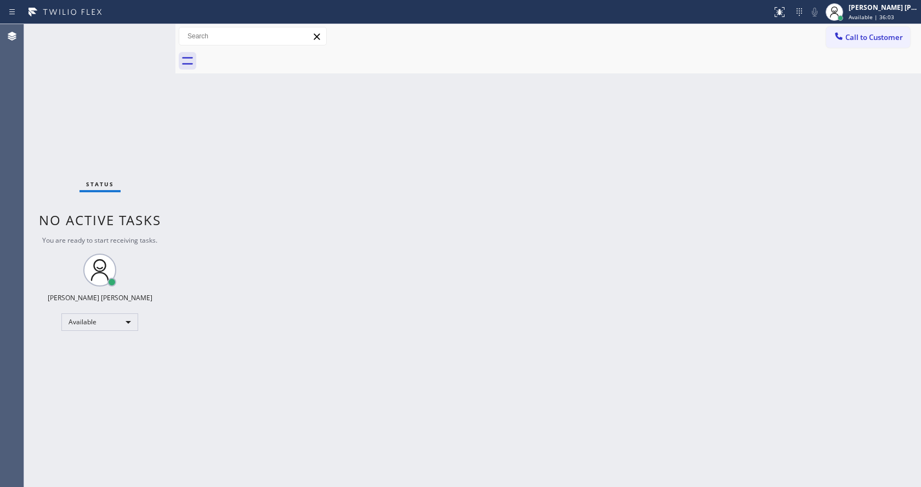
click at [152, 29] on div "Status No active tasks You are ready to start receiving tasks. [PERSON_NAME] [P…" at bounding box center [99, 255] width 151 height 463
click at [377, 302] on div "Back to Dashboard Change Sender ID Customers Technicians Select a contact Outbo…" at bounding box center [548, 255] width 746 height 463
click at [172, 126] on div "Status No active tasks You are ready to start receiving tasks. [PERSON_NAME] [P…" at bounding box center [99, 255] width 151 height 463
click at [152, 30] on div "Status No active tasks You are ready to start receiving tasks. [PERSON_NAME] [P…" at bounding box center [99, 255] width 151 height 463
click at [123, 127] on div "Status No active tasks You are ready to start receiving tasks. [PERSON_NAME] [P…" at bounding box center [99, 255] width 151 height 463
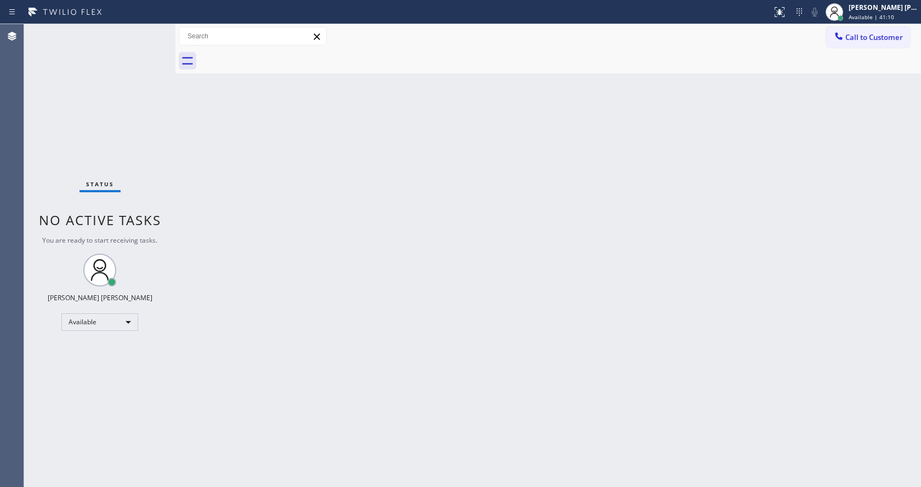
drag, startPoint x: 178, startPoint y: 41, endPoint x: 158, endPoint y: 41, distance: 19.2
click at [158, 41] on div "Status No active tasks You are ready to start receiving tasks. [PERSON_NAME] [P…" at bounding box center [472, 255] width 897 height 463
click at [153, 29] on div "Status No active tasks You are ready to start receiving tasks. [PERSON_NAME] [P…" at bounding box center [99, 255] width 151 height 463
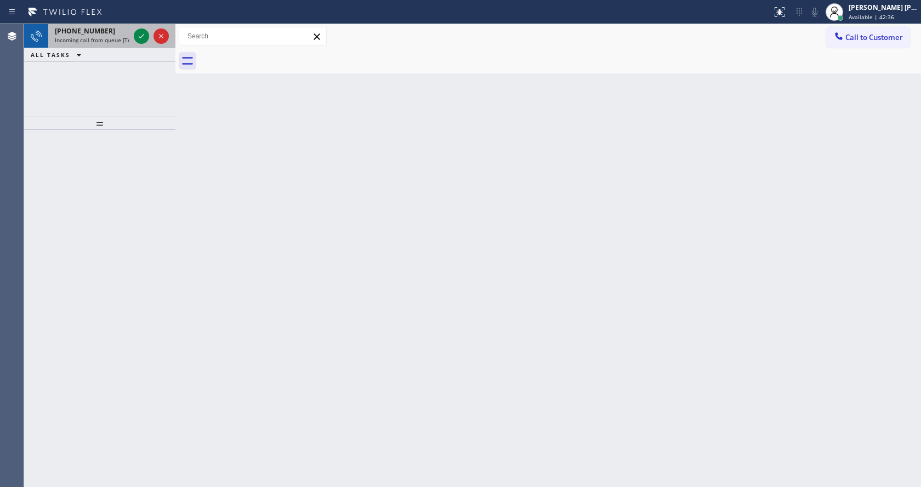
click at [122, 38] on span "Incoming call from queue [Test] All" at bounding box center [100, 40] width 91 height 8
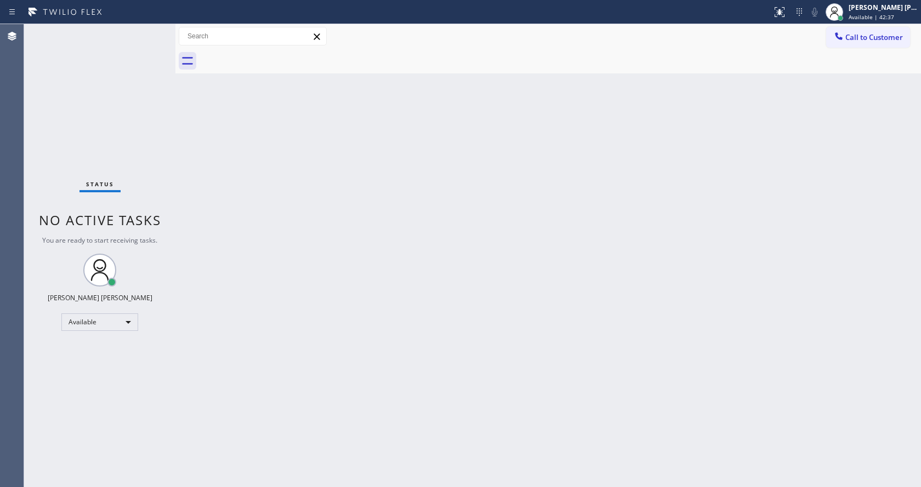
click at [141, 35] on div "Status No active tasks You are ready to start receiving tasks. [PERSON_NAME] [P…" at bounding box center [99, 255] width 151 height 463
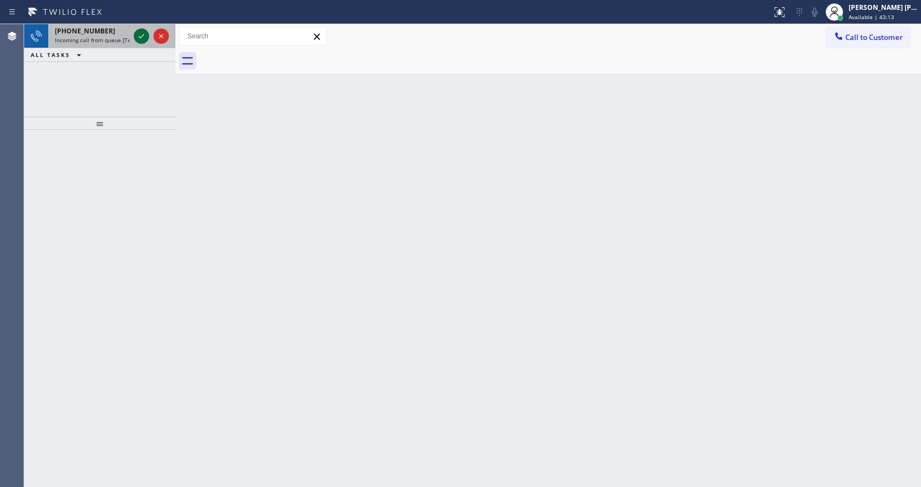
click at [141, 35] on icon at bounding box center [141, 36] width 13 height 13
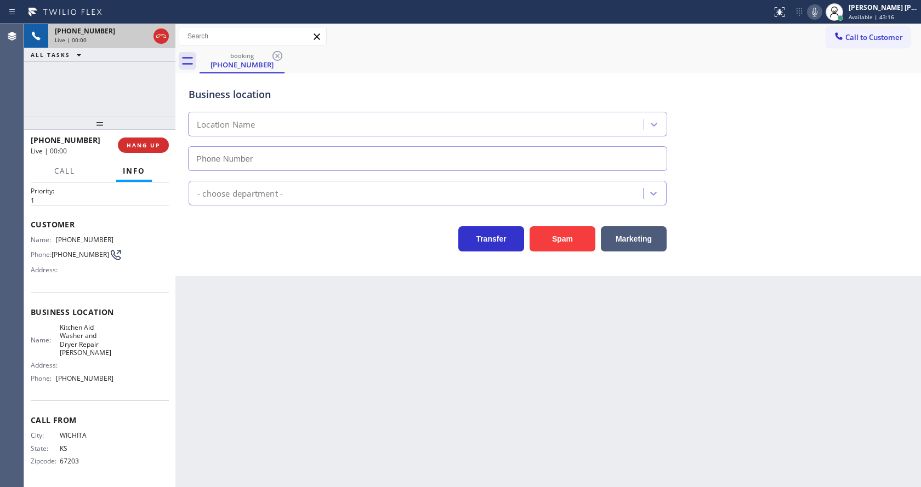
scroll to position [31, 0]
click at [389, 326] on div "Back to Dashboard Change Sender ID Customers Technicians Select a contact Outbo…" at bounding box center [548, 255] width 746 height 463
type input "[PHONE_NUMBER]"
click at [364, 399] on div "Back to Dashboard Change Sender ID Customers Technicians Select a contact Outbo…" at bounding box center [548, 255] width 746 height 463
click at [349, 359] on div "Back to Dashboard Change Sender ID Customers Technicians Select a contact Outbo…" at bounding box center [548, 255] width 746 height 463
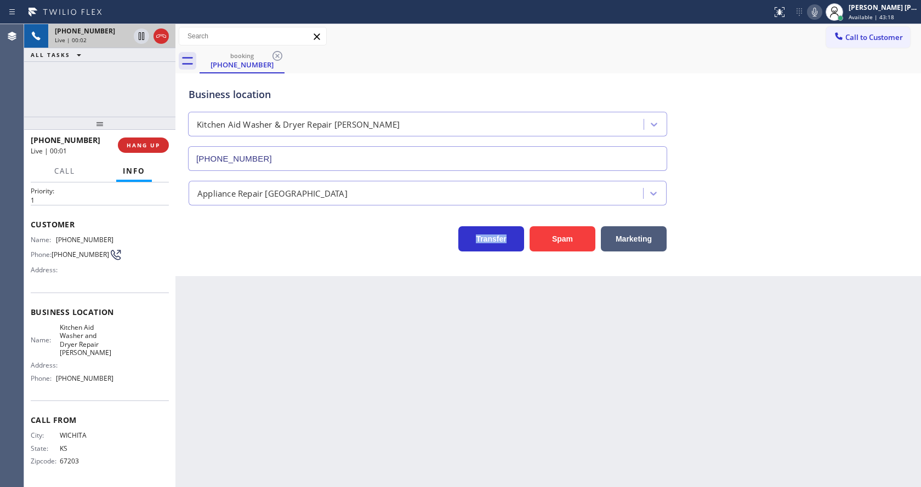
click at [349, 359] on div "Back to Dashboard Change Sender ID Customers Technicians Select a contact Outbo…" at bounding box center [548, 255] width 746 height 463
click at [234, 284] on div "Back to Dashboard Change Sender ID Customers Technicians Select a contact Outbo…" at bounding box center [548, 255] width 746 height 463
click at [440, 371] on div "Back to Dashboard Change Sender ID Customers Technicians Select a contact Outbo…" at bounding box center [548, 255] width 746 height 463
click at [212, 372] on div "Back to Dashboard Change Sender ID Customers Technicians Select a contact Outbo…" at bounding box center [548, 255] width 746 height 463
click at [282, 381] on div "Back to Dashboard Change Sender ID Customers Technicians Select a contact Outbo…" at bounding box center [548, 255] width 746 height 463
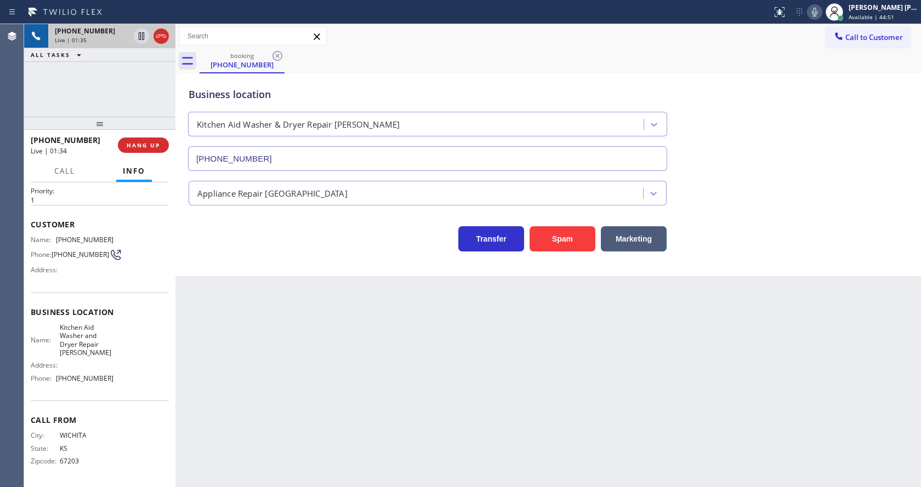
click at [241, 339] on div "Back to Dashboard Change Sender ID Customers Technicians Select a contact Outbo…" at bounding box center [548, 255] width 746 height 463
click at [100, 345] on span "Kitchen Aid Washer and Dryer Repair [PERSON_NAME]" at bounding box center [87, 340] width 54 height 34
drag, startPoint x: 54, startPoint y: 238, endPoint x: 136, endPoint y: 233, distance: 81.8
click at [136, 236] on div "Name: [PHONE_NUMBER] Phone: [PHONE_NUMBER] Address:" at bounding box center [100, 257] width 138 height 43
copy div "[PHONE_NUMBER]"
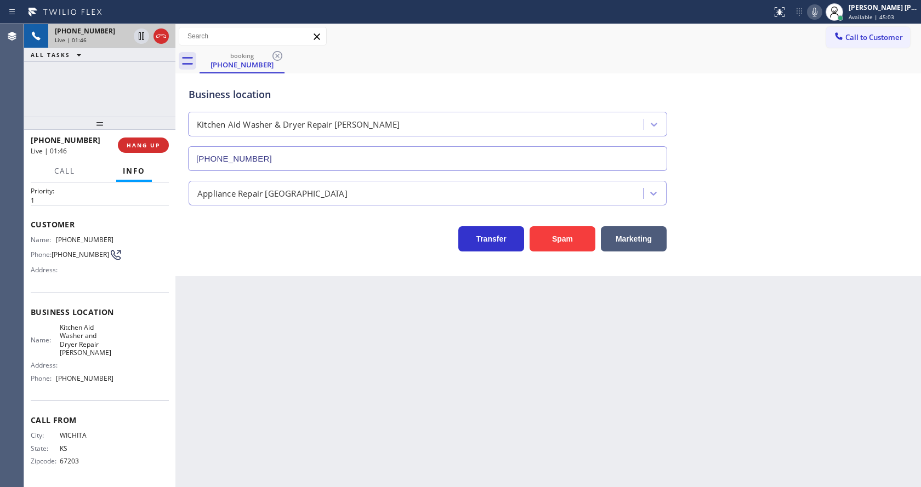
click at [263, 367] on div "Back to Dashboard Change Sender ID Customers Technicians Select a contact Outbo…" at bounding box center [548, 255] width 746 height 463
click at [74, 366] on div "Address:" at bounding box center [72, 365] width 83 height 8
drag, startPoint x: 56, startPoint y: 324, endPoint x: 89, endPoint y: 350, distance: 41.7
click at [89, 350] on div "Name: Kitchen Aid Washer and Dryer Repair [PERSON_NAME]" at bounding box center [72, 340] width 83 height 34
drag, startPoint x: 239, startPoint y: 368, endPoint x: 225, endPoint y: 475, distance: 107.8
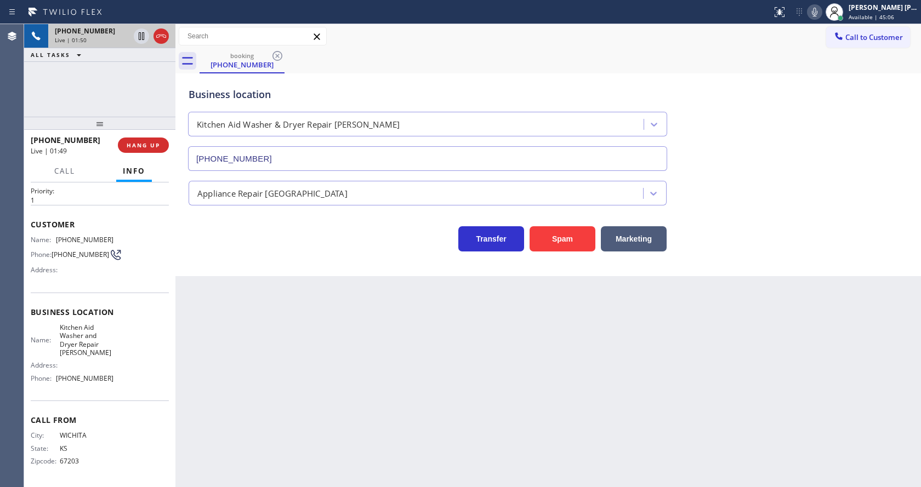
click at [235, 385] on div "Back to Dashboard Change Sender ID Customers Technicians Select a contact Outbo…" at bounding box center [548, 255] width 746 height 463
click at [112, 385] on div "Name: Kitchen Aid Washer and Dryer Repair [PERSON_NAME] Address: Phone: [PHONE_…" at bounding box center [100, 355] width 138 height 64
drag, startPoint x: 55, startPoint y: 381, endPoint x: 122, endPoint y: 381, distance: 66.9
click at [122, 381] on div "Name: Kitchen Aid Washer and Dryer Repair [PERSON_NAME] Address: Phone: [PHONE_…" at bounding box center [100, 355] width 138 height 64
click at [240, 377] on div "Back to Dashboard Change Sender ID Customers Technicians Select a contact Outbo…" at bounding box center [548, 255] width 746 height 463
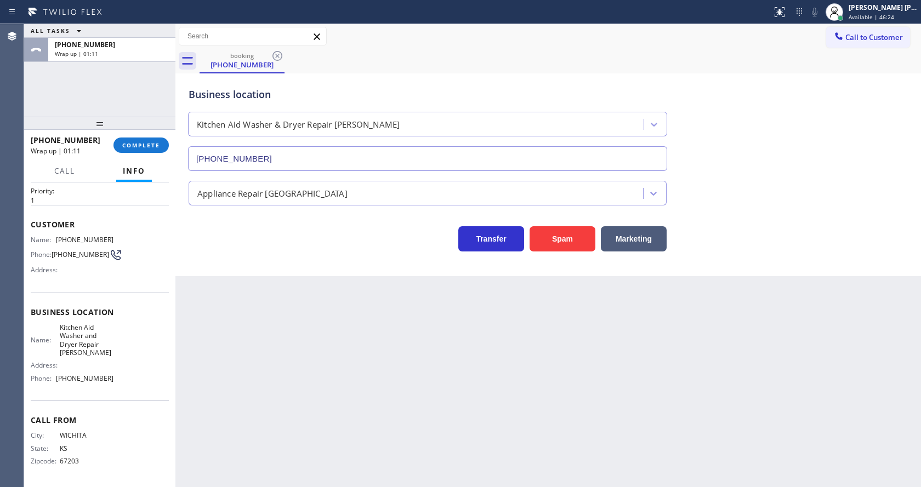
click at [138, 134] on div "[PHONE_NUMBER] Wrap up | 01:11 COMPLETE" at bounding box center [100, 145] width 138 height 29
click at [138, 143] on span "COMPLETE" at bounding box center [141, 145] width 38 height 8
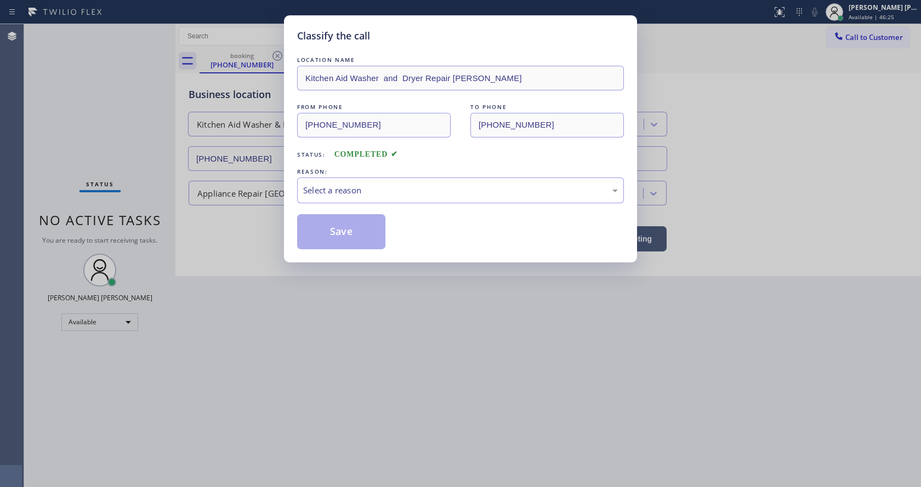
click at [353, 204] on div "LOCATION NAME Kitchen Aid Washer and Dryer Repair [PERSON_NAME] FROM PHONE [PHO…" at bounding box center [460, 151] width 327 height 195
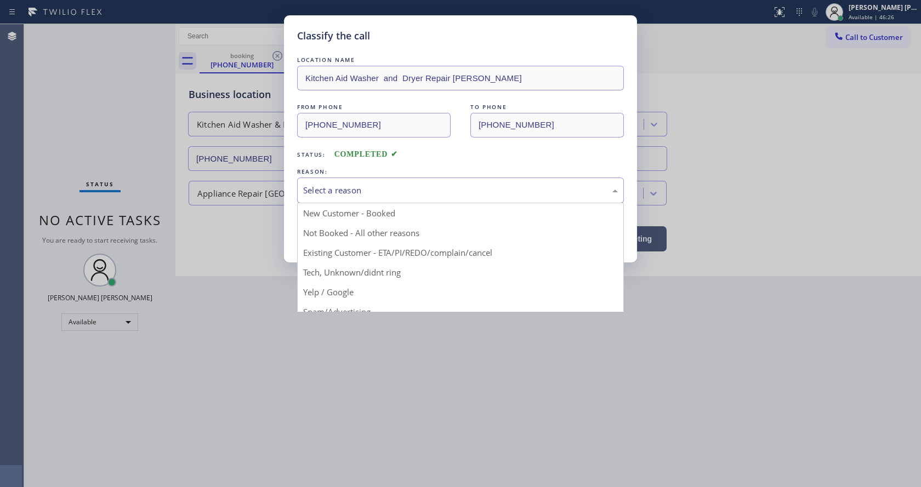
click at [344, 197] on div "Select a reason" at bounding box center [460, 191] width 327 height 26
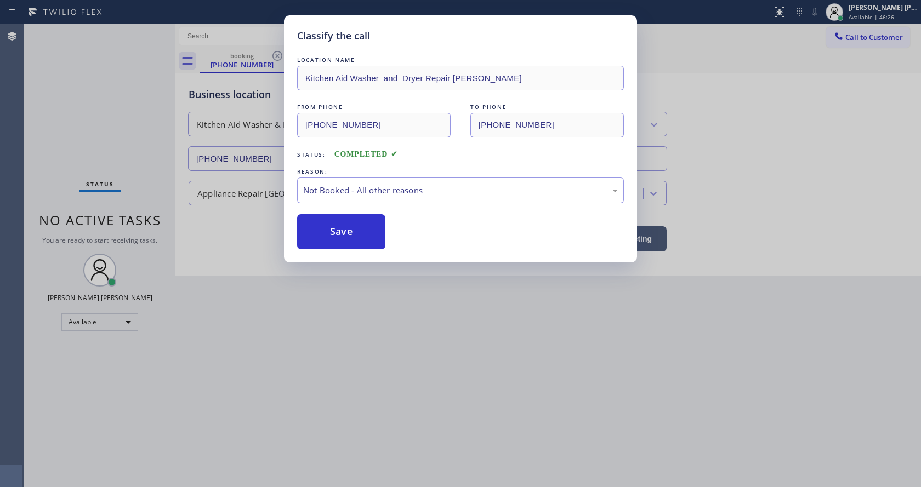
click at [334, 230] on button "Save" at bounding box center [341, 231] width 88 height 35
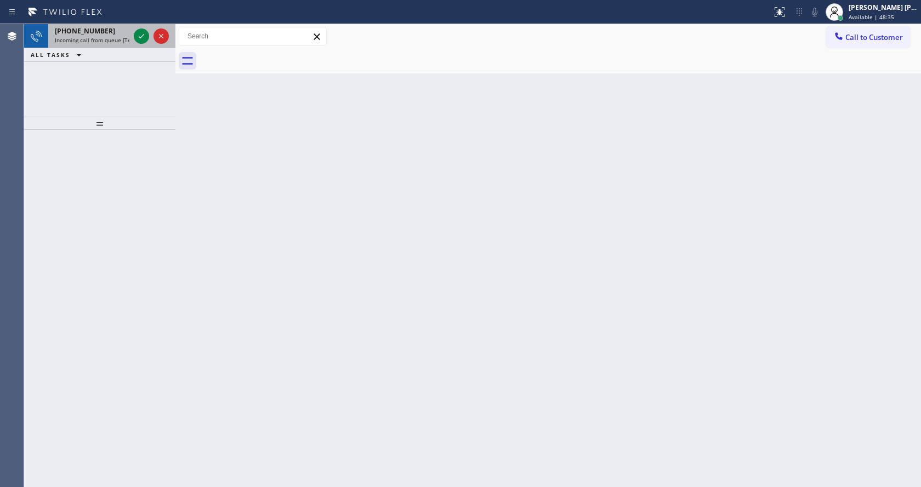
click at [94, 35] on span "[PHONE_NUMBER]" at bounding box center [85, 30] width 60 height 9
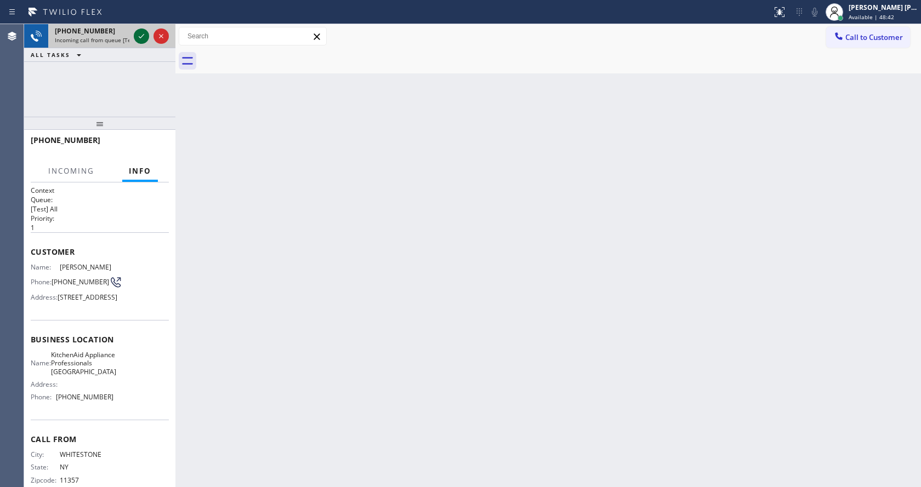
click at [145, 35] on icon at bounding box center [141, 36] width 13 height 13
click at [401, 253] on div "Back to Dashboard Change Sender ID Customers Technicians Select a contact Outbo…" at bounding box center [548, 255] width 746 height 463
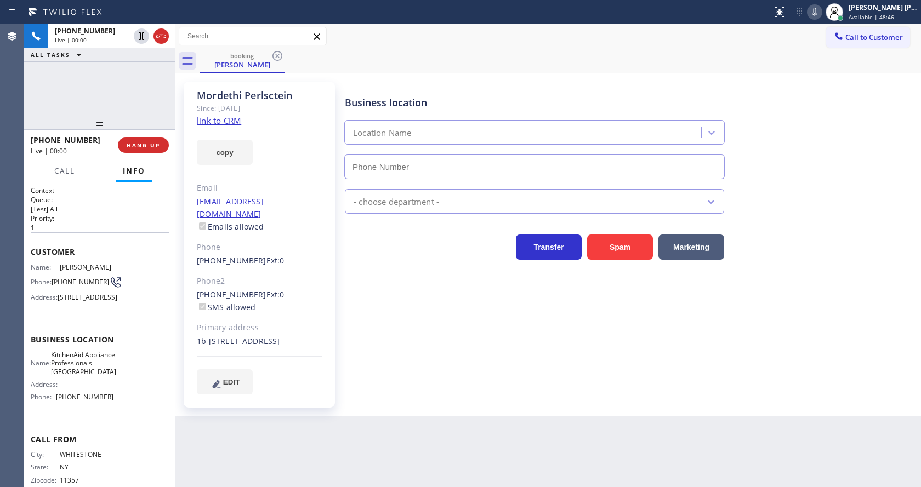
type input "[PHONE_NUMBER]"
click at [495, 322] on div "Business location KitchenAid Appliance Professionals [GEOGRAPHIC_DATA] [PHONE_N…" at bounding box center [631, 237] width 576 height 307
click at [228, 121] on link "link to CRM" at bounding box center [219, 120] width 44 height 11
click at [821, 12] on icon at bounding box center [814, 11] width 13 height 13
click at [816, 13] on icon at bounding box center [814, 11] width 13 height 13
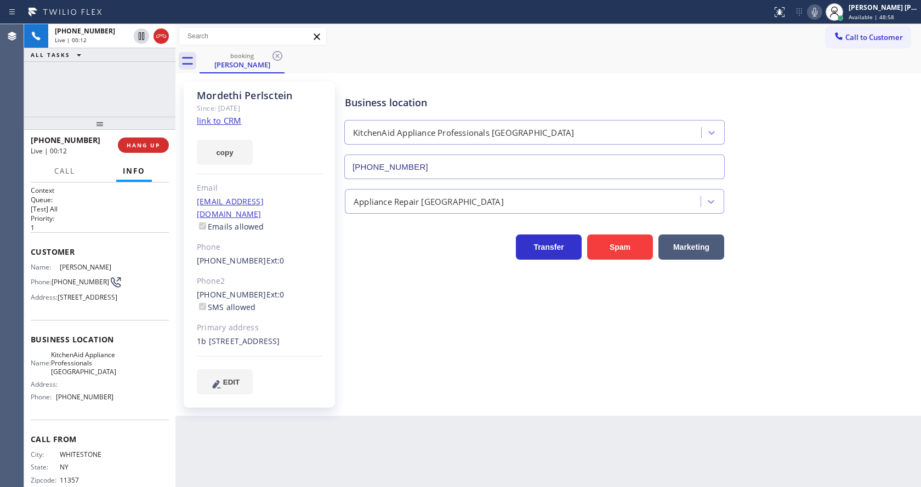
click at [830, 144] on div "Business location KitchenAid Appliance Professionals [GEOGRAPHIC_DATA] [PHONE_N…" at bounding box center [631, 129] width 576 height 99
click at [499, 297] on div "Business location KitchenAid Appliance Professionals [GEOGRAPHIC_DATA] [PHONE_N…" at bounding box center [631, 237] width 576 height 307
click at [410, 345] on div "Business location KitchenAid Appliance Professionals [GEOGRAPHIC_DATA] [PHONE_N…" at bounding box center [631, 237] width 576 height 307
click at [116, 215] on h2 "Priority:" at bounding box center [100, 218] width 138 height 9
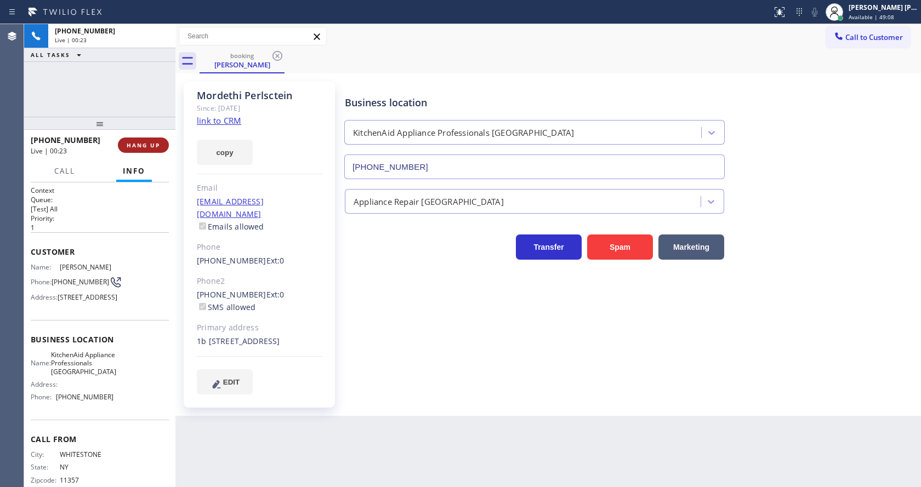
click at [149, 144] on span "HANG UP" at bounding box center [143, 145] width 33 height 8
click at [149, 144] on span "COMPLETE" at bounding box center [141, 145] width 38 height 8
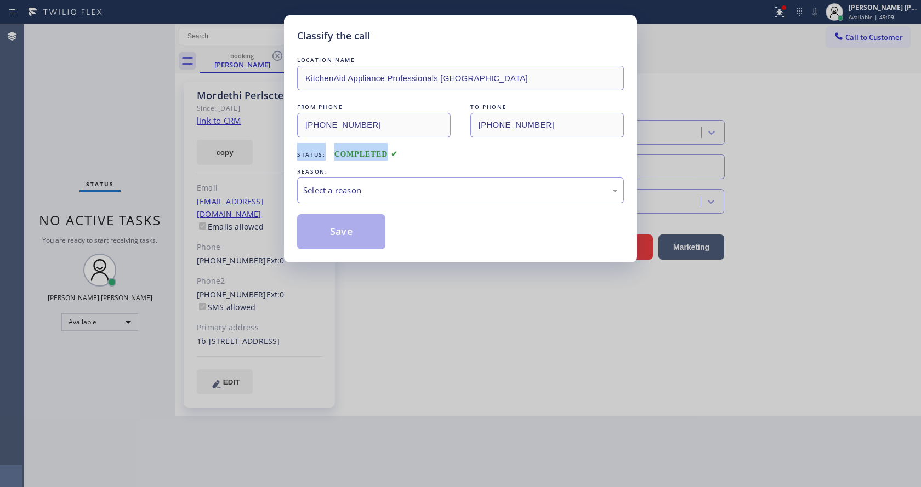
click at [149, 144] on div "Classify the call LOCATION NAME KitchenAid Appliance Professionals [GEOGRAPHIC_…" at bounding box center [460, 243] width 921 height 487
click at [340, 191] on div "Select a reason" at bounding box center [460, 190] width 315 height 13
click at [339, 233] on button "Save" at bounding box center [341, 231] width 88 height 35
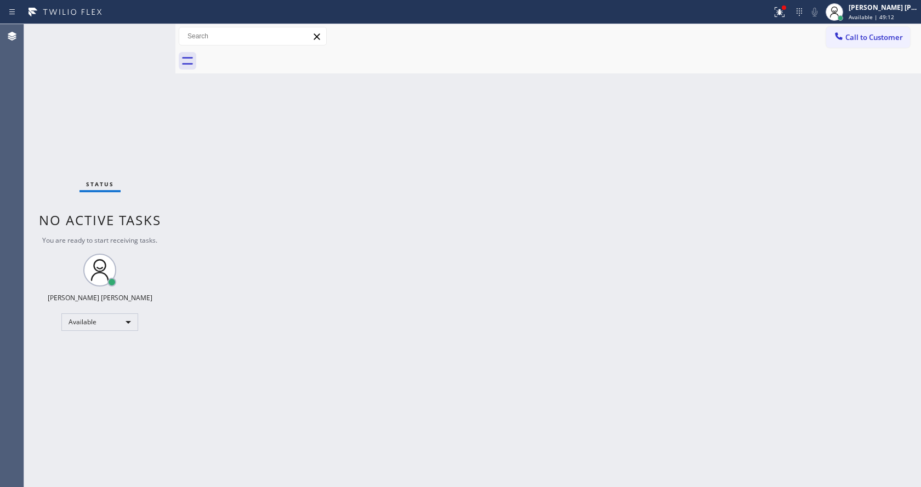
click at [152, 30] on div "Status No active tasks You are ready to start receiving tasks. [PERSON_NAME] [P…" at bounding box center [99, 255] width 151 height 463
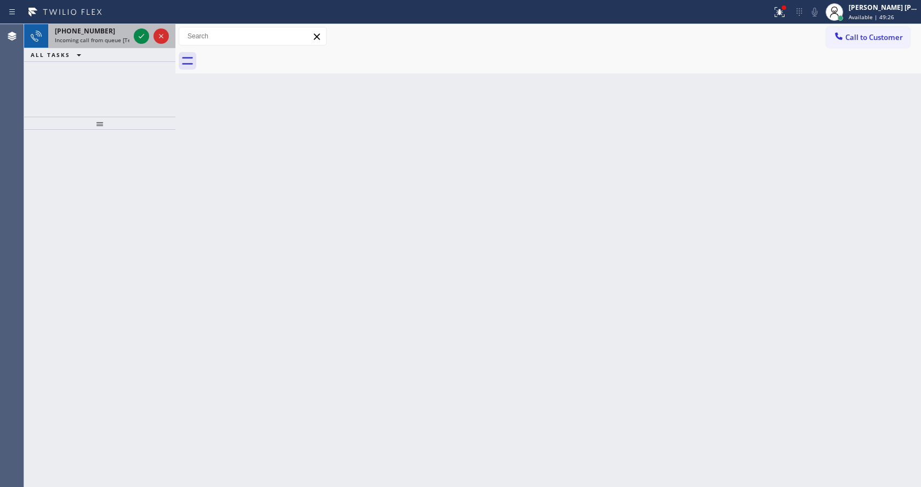
click at [112, 36] on div "[PHONE_NUMBER] Incoming call from queue [Test] All" at bounding box center [89, 36] width 83 height 24
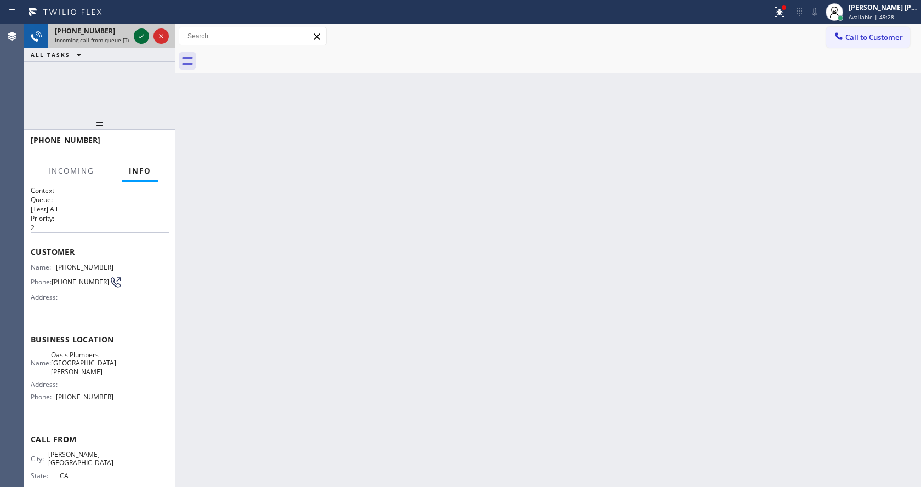
click at [142, 40] on icon at bounding box center [141, 36] width 13 height 13
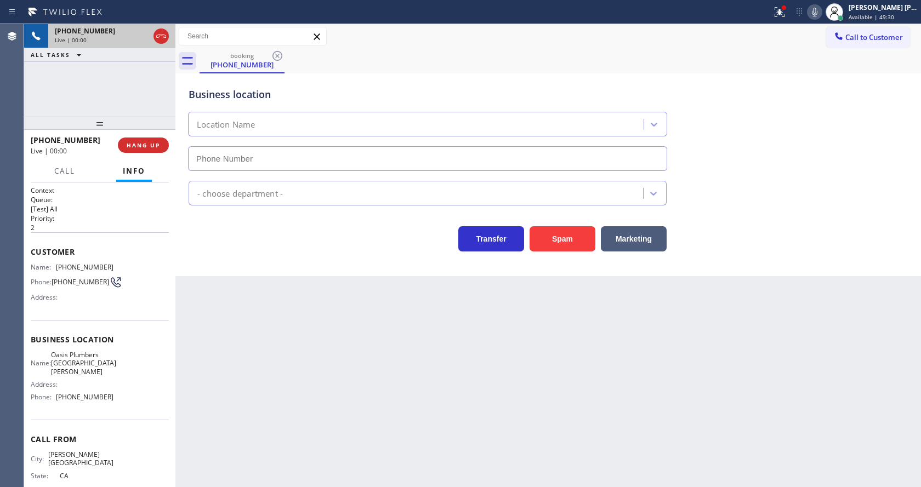
type input "[PHONE_NUMBER]"
click at [353, 324] on div "Back to Dashboard Change Sender ID Customers Technicians Select a contact Outbo…" at bounding box center [548, 255] width 746 height 463
drag, startPoint x: 822, startPoint y: 12, endPoint x: 828, endPoint y: 19, distance: 8.6
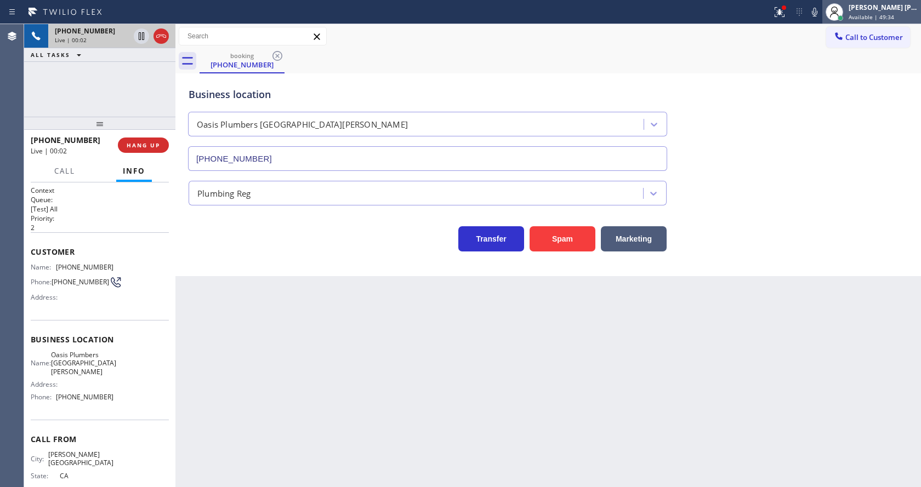
click at [821, 14] on icon at bounding box center [814, 11] width 13 height 13
click at [781, 18] on icon at bounding box center [779, 11] width 13 height 13
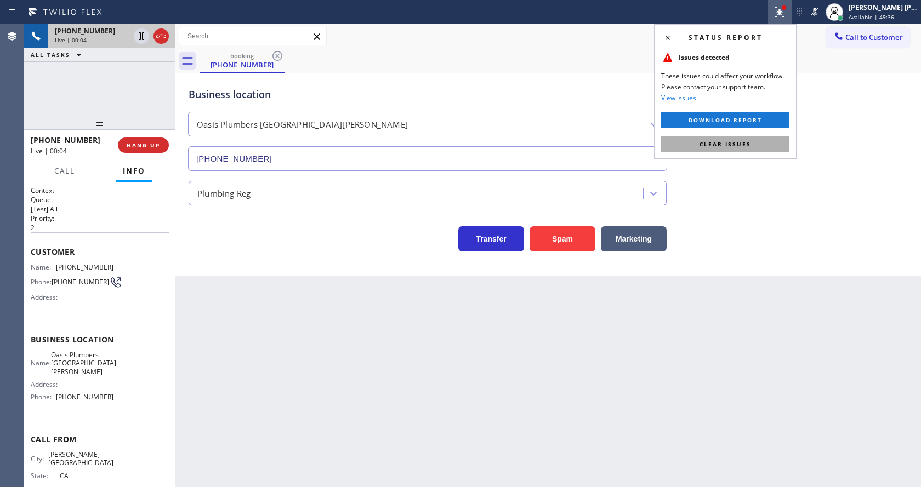
click at [767, 140] on button "Clear issues" at bounding box center [725, 144] width 128 height 15
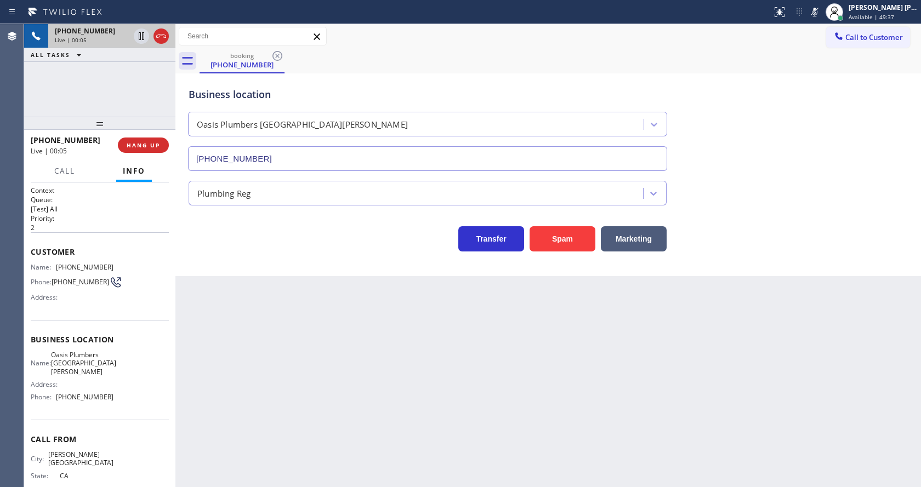
click at [286, 454] on div "Back to Dashboard Change Sender ID Customers Technicians Select a contact Outbo…" at bounding box center [548, 255] width 746 height 463
click at [327, 405] on div "Back to Dashboard Change Sender ID Customers Technicians Select a contact Outbo…" at bounding box center [548, 255] width 746 height 463
click at [818, 9] on icon at bounding box center [814, 12] width 5 height 9
click at [797, 135] on div "Business location [GEOGRAPHIC_DATA] [GEOGRAPHIC_DATA][PERSON_NAME] [PHONE_NUMBE…" at bounding box center [548, 121] width 724 height 99
click at [263, 422] on div "Back to Dashboard Change Sender ID Customers Technicians Select a contact Outbo…" at bounding box center [548, 255] width 746 height 463
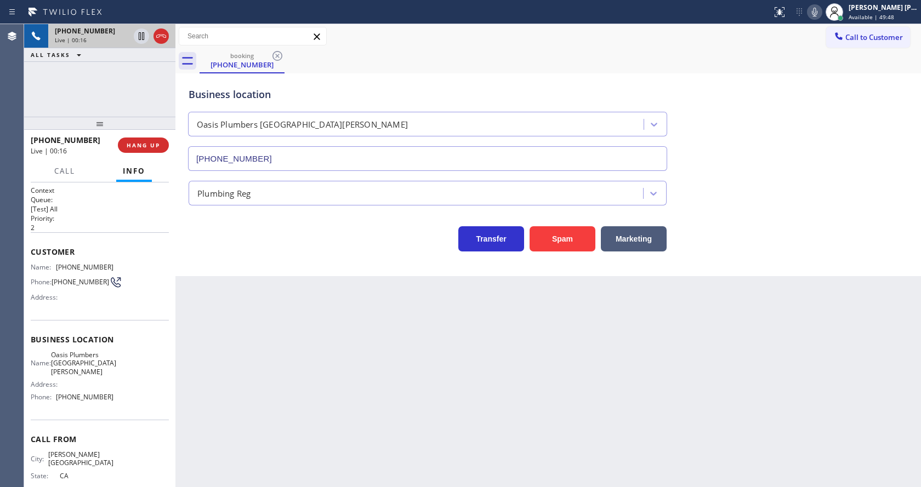
click at [821, 17] on icon at bounding box center [814, 11] width 13 height 13
click at [777, 122] on div "Business location [GEOGRAPHIC_DATA] [GEOGRAPHIC_DATA][PERSON_NAME] [PHONE_NUMBE…" at bounding box center [548, 121] width 724 height 99
click at [816, 16] on icon at bounding box center [814, 11] width 13 height 13
click at [787, 154] on div "Business location [GEOGRAPHIC_DATA] [GEOGRAPHIC_DATA][PERSON_NAME] [PHONE_NUMBE…" at bounding box center [548, 121] width 724 height 99
click at [818, 11] on icon at bounding box center [814, 12] width 5 height 9
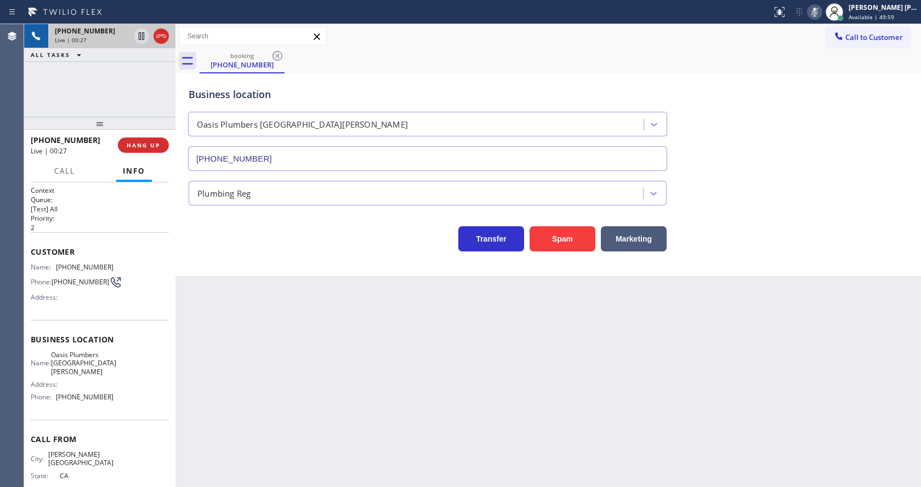
click at [807, 97] on div "Business location [GEOGRAPHIC_DATA] [GEOGRAPHIC_DATA][PERSON_NAME] [PHONE_NUMBE…" at bounding box center [548, 121] width 724 height 99
click at [815, 14] on icon at bounding box center [814, 11] width 13 height 13
click at [816, 117] on div "Business location [GEOGRAPHIC_DATA] [GEOGRAPHIC_DATA][PERSON_NAME] [PHONE_NUMBE…" at bounding box center [548, 121] width 724 height 99
click at [318, 375] on div "Back to Dashboard Change Sender ID Customers Technicians Select a contact Outbo…" at bounding box center [548, 255] width 746 height 463
click at [243, 295] on div "Back to Dashboard Change Sender ID Customers Technicians Select a contact Outbo…" at bounding box center [548, 255] width 746 height 463
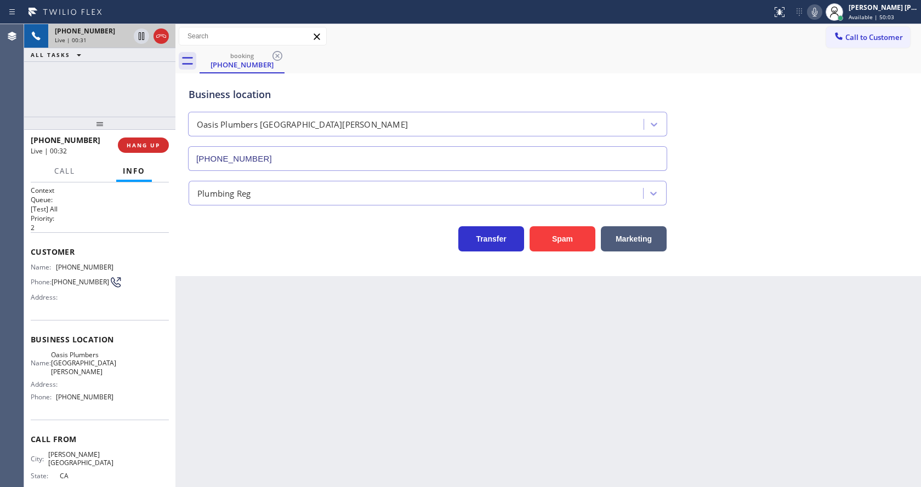
click at [821, 5] on icon at bounding box center [814, 11] width 13 height 13
click at [818, 8] on icon at bounding box center [814, 12] width 5 height 9
click at [799, 187] on div "Plumbing Reg" at bounding box center [548, 191] width 724 height 29
click at [238, 464] on div "Back to Dashboard Change Sender ID Customers Technicians Select a contact Outbo…" at bounding box center [548, 255] width 746 height 463
drag, startPoint x: 76, startPoint y: 306, endPoint x: 73, endPoint y: 297, distance: 9.6
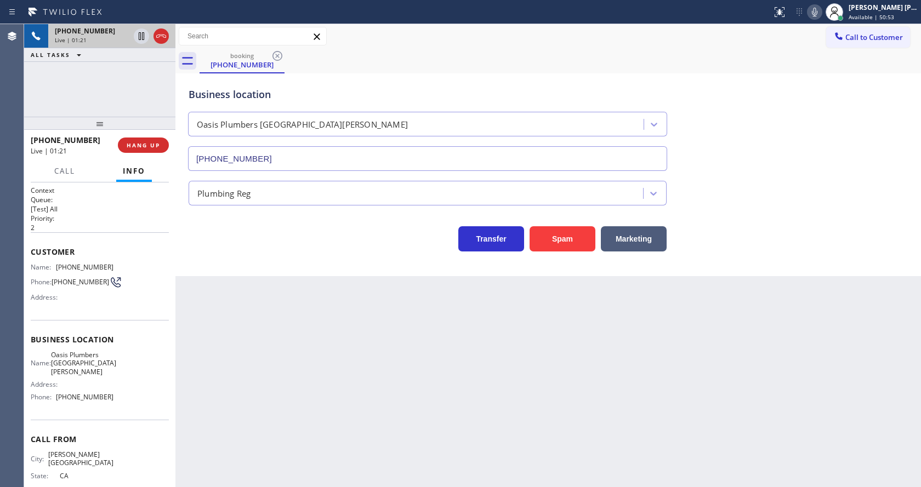
click at [76, 306] on div "Name: [PHONE_NUMBER] Phone: [PHONE_NUMBER] Address:" at bounding box center [72, 284] width 83 height 43
drag, startPoint x: 55, startPoint y: 270, endPoint x: 119, endPoint y: 267, distance: 64.2
click at [119, 267] on div "Name: [PHONE_NUMBER] Phone: [PHONE_NUMBER] Address:" at bounding box center [100, 284] width 138 height 43
click at [232, 305] on div "Back to Dashboard Change Sender ID Customers Technicians Select a contact Outbo…" at bounding box center [548, 255] width 746 height 463
click at [492, 324] on div "Back to Dashboard Change Sender ID Customers Technicians Select a contact Outbo…" at bounding box center [548, 255] width 746 height 463
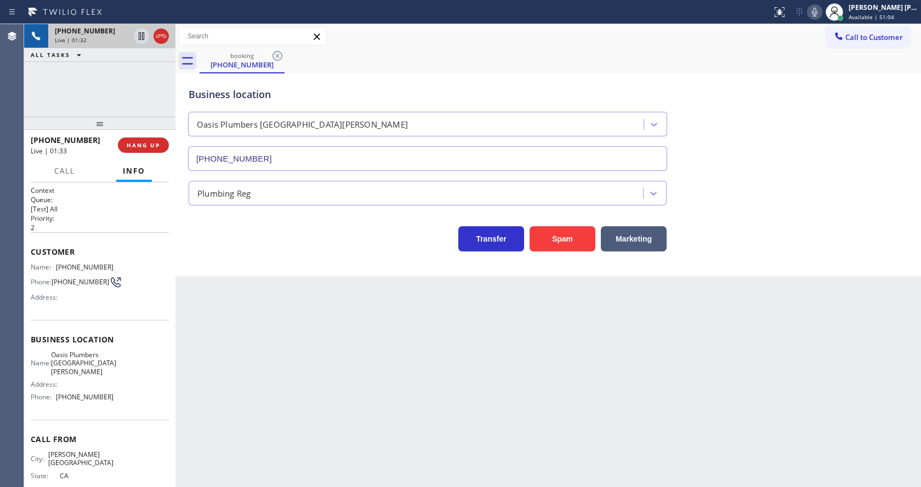
click at [282, 315] on div "Back to Dashboard Change Sender ID Customers Technicians Select a contact Outbo…" at bounding box center [548, 255] width 746 height 463
click at [115, 349] on div "Business location Name: Oasis Plumbers [GEOGRAPHIC_DATA][PERSON_NAME] Address: …" at bounding box center [100, 370] width 138 height 100
drag, startPoint x: 56, startPoint y: 359, endPoint x: 101, endPoint y: 373, distance: 47.2
click at [101, 373] on div "Name: Oasis Plumbers [GEOGRAPHIC_DATA][PERSON_NAME] Address: Phone: [PHONE_NUMB…" at bounding box center [72, 378] width 83 height 55
click at [260, 414] on div "Back to Dashboard Change Sender ID Customers Technicians Select a contact Outbo…" at bounding box center [548, 255] width 746 height 463
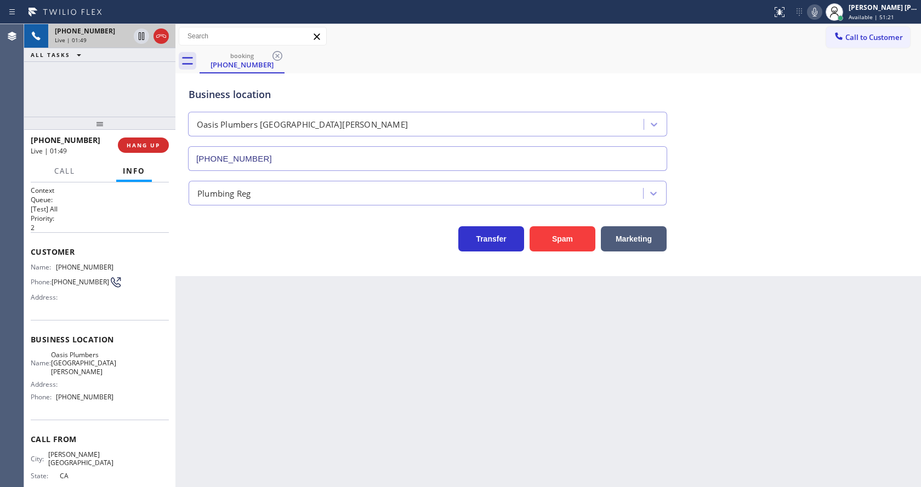
click at [376, 386] on div "Back to Dashboard Change Sender ID Customers Technicians Select a contact Outbo…" at bounding box center [548, 255] width 746 height 463
click at [287, 390] on div "Back to Dashboard Change Sender ID Customers Technicians Select a contact Outbo…" at bounding box center [548, 255] width 746 height 463
click at [95, 365] on span "Oasis Plumbers [GEOGRAPHIC_DATA][PERSON_NAME]" at bounding box center [83, 363] width 65 height 25
drag, startPoint x: 54, startPoint y: 390, endPoint x: 110, endPoint y: 400, distance: 57.3
click at [110, 400] on div "Name: Oasis Plumbers [GEOGRAPHIC_DATA][PERSON_NAME] Address: Phone: [PHONE_NUMB…" at bounding box center [100, 378] width 138 height 55
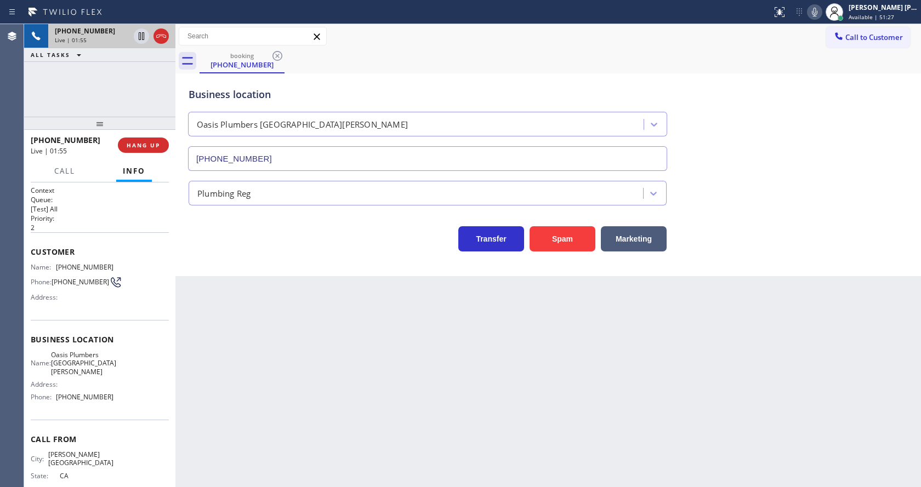
click at [265, 422] on div "Back to Dashboard Change Sender ID Customers Technicians Select a contact Outbo…" at bounding box center [548, 255] width 746 height 463
click at [814, 10] on icon at bounding box center [814, 11] width 13 height 13
drag, startPoint x: 321, startPoint y: 356, endPoint x: 142, endPoint y: 150, distance: 273.2
click at [321, 354] on div "Back to Dashboard Change Sender ID Customers Technicians Select a contact Outbo…" at bounding box center [548, 255] width 746 height 463
click at [139, 36] on icon at bounding box center [141, 36] width 5 height 8
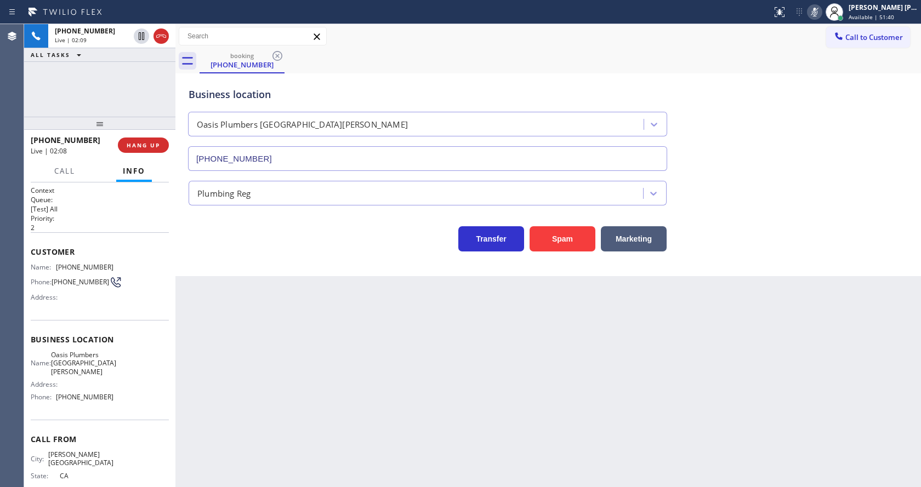
drag, startPoint x: 314, startPoint y: 356, endPoint x: 314, endPoint y: 364, distance: 7.7
click at [314, 358] on div "Back to Dashboard Change Sender ID Customers Technicians Select a contact Outbo…" at bounding box center [548, 255] width 746 height 463
click at [409, 383] on div "Back to Dashboard Change Sender ID Customers Technicians Select a contact Outbo…" at bounding box center [548, 255] width 746 height 463
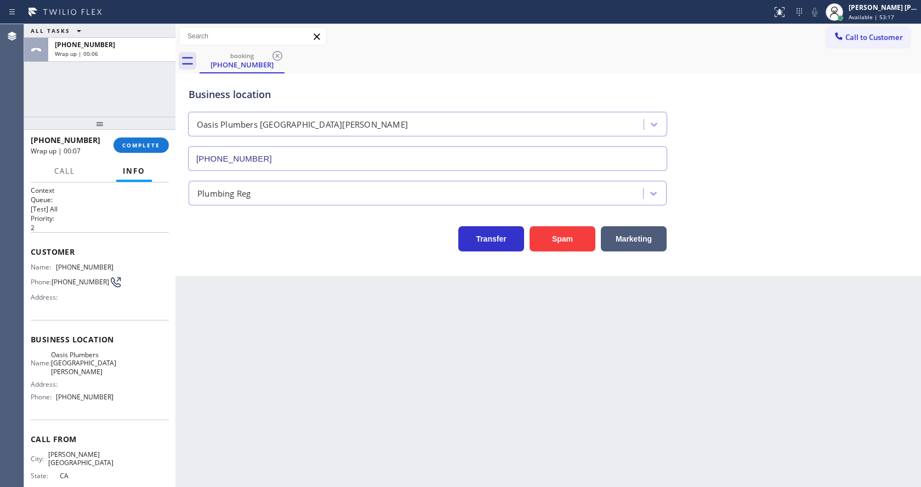
click at [270, 368] on div "Back to Dashboard Change Sender ID Customers Technicians Select a contact Outbo…" at bounding box center [548, 255] width 746 height 463
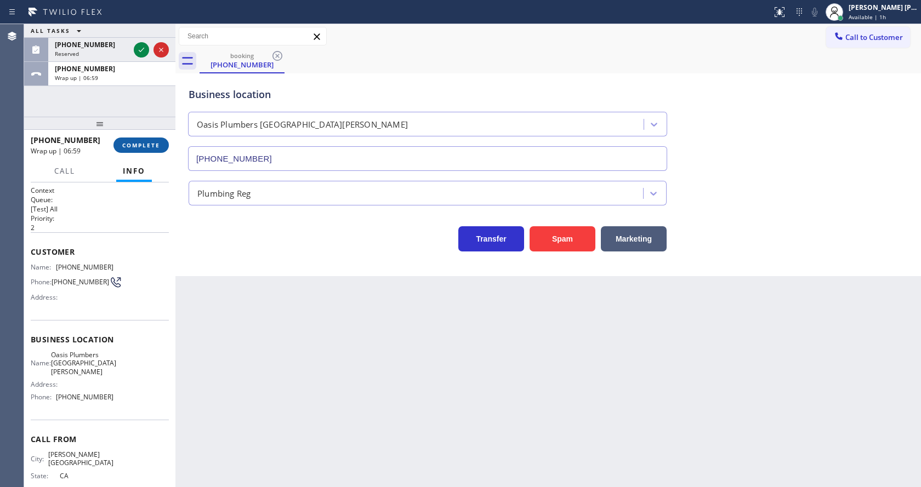
click at [128, 145] on span "COMPLETE" at bounding box center [141, 145] width 38 height 8
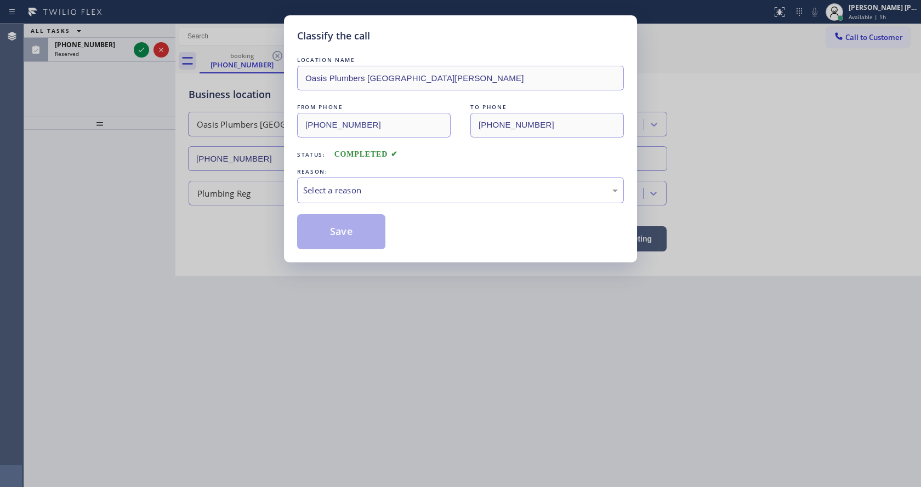
click at [447, 391] on div "Classify the call LOCATION NAME Oasis Plumbers [GEOGRAPHIC_DATA][PERSON_NAME] F…" at bounding box center [460, 243] width 921 height 487
click at [390, 194] on div "Select a reason" at bounding box center [460, 190] width 315 height 13
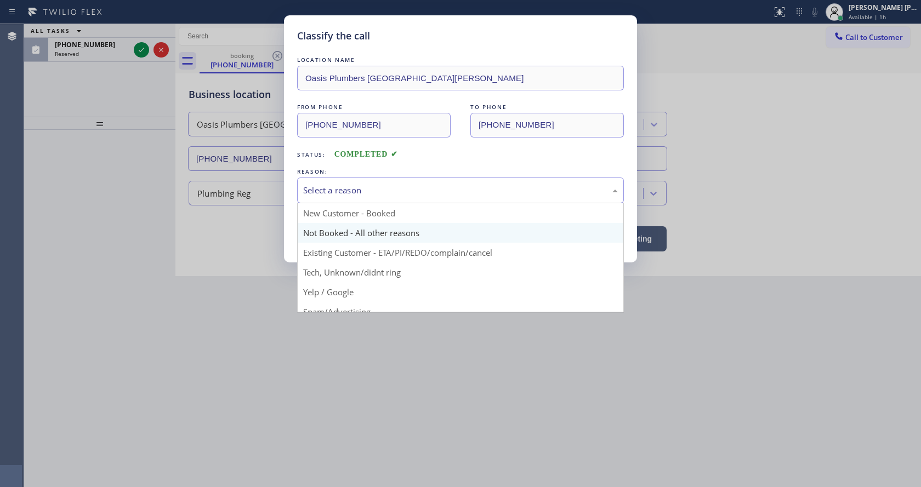
click at [352, 230] on button "Save" at bounding box center [341, 231] width 88 height 35
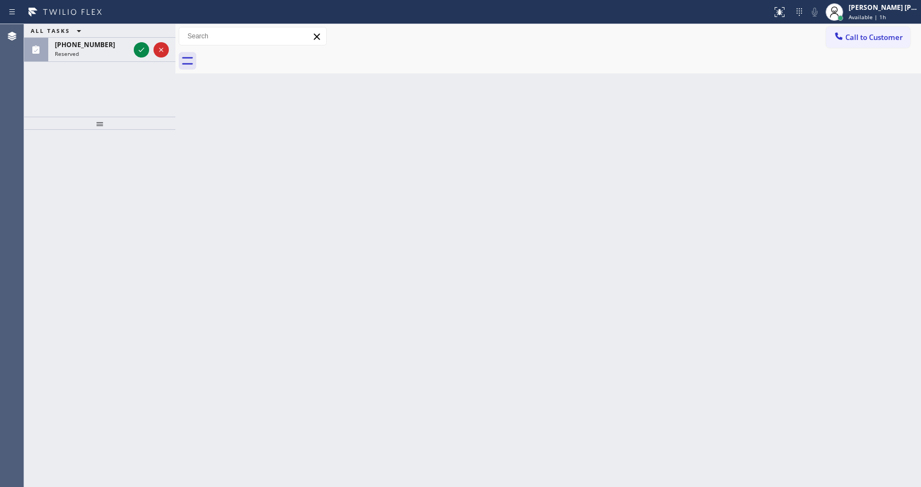
click at [128, 50] on div "Reserved" at bounding box center [92, 54] width 75 height 8
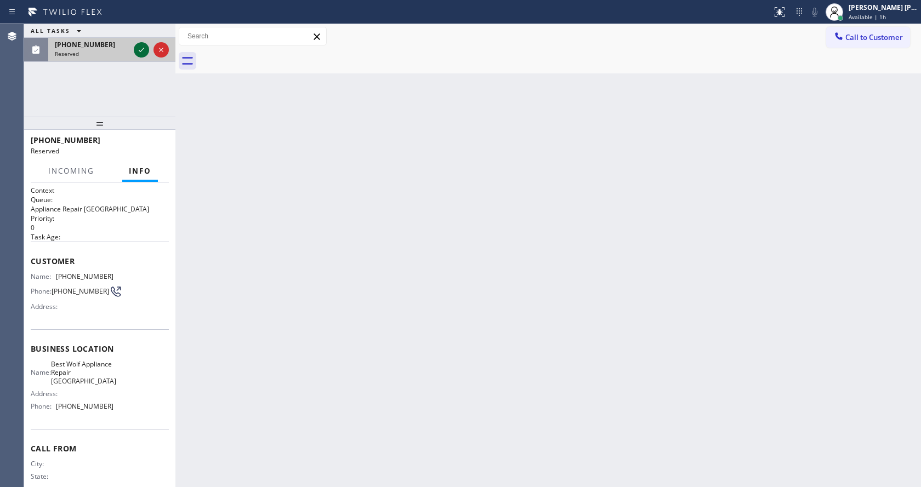
click at [144, 49] on icon at bounding box center [141, 49] width 13 height 13
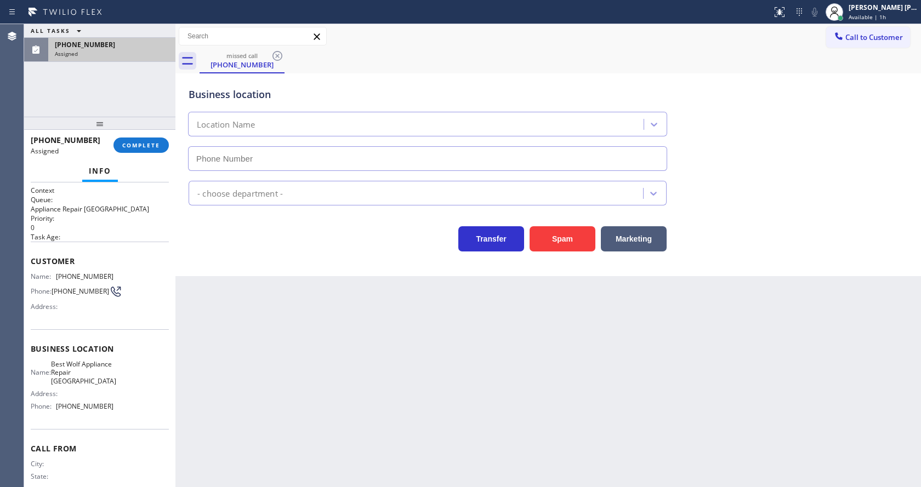
type input "[PHONE_NUMBER]"
click at [152, 135] on div "[PHONE_NUMBER] Assigned COMPLETE" at bounding box center [100, 145] width 138 height 29
click at [147, 143] on span "COMPLETE" at bounding box center [141, 145] width 38 height 8
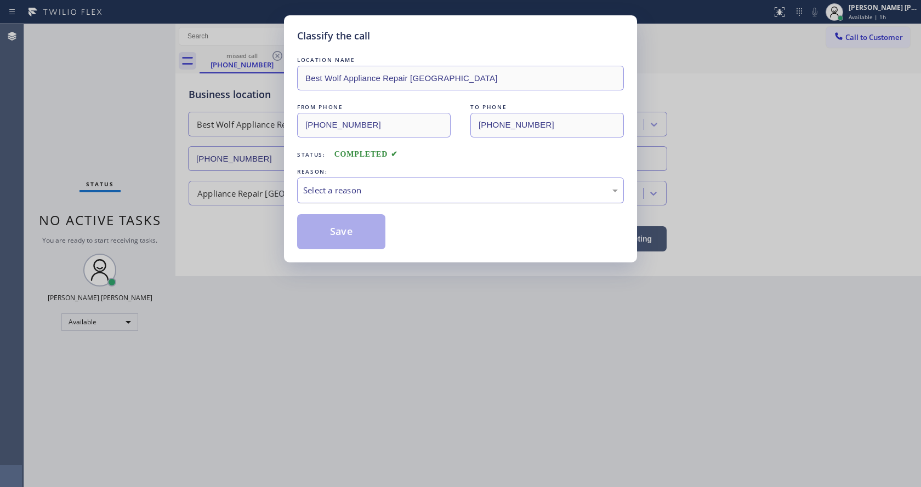
click at [342, 186] on div "Select a reason" at bounding box center [460, 190] width 315 height 13
click at [334, 231] on button "Save" at bounding box center [341, 231] width 88 height 35
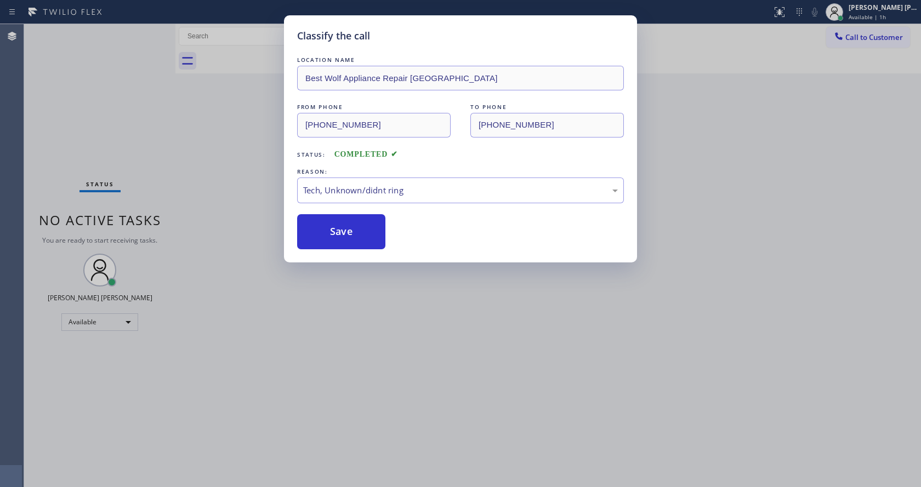
drag, startPoint x: 391, startPoint y: 333, endPoint x: 356, endPoint y: 481, distance: 152.0
click at [391, 334] on div "Classify the call LOCATION NAME Best Wolf Appliance Repair [GEOGRAPHIC_DATA] FR…" at bounding box center [460, 243] width 921 height 487
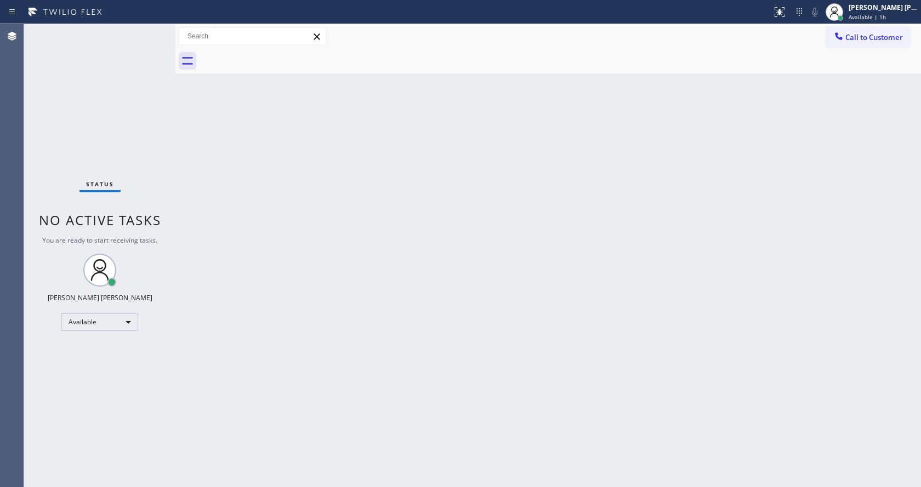
click at [161, 190] on div "Status No active tasks You are ready to start receiving tasks. [PERSON_NAME] [P…" at bounding box center [99, 255] width 151 height 463
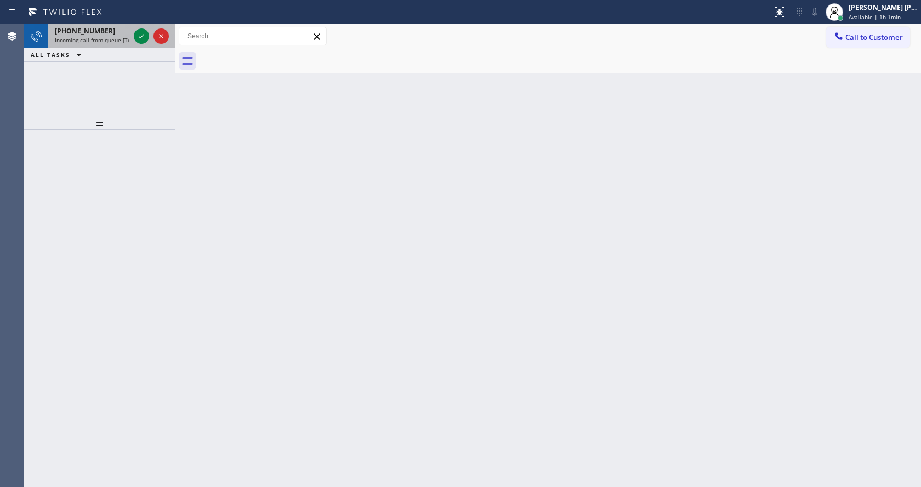
click at [112, 38] on span "Incoming call from queue [Test] All" at bounding box center [100, 40] width 91 height 8
click at [105, 43] on span "Incoming call from queue [Test] All" at bounding box center [100, 40] width 91 height 8
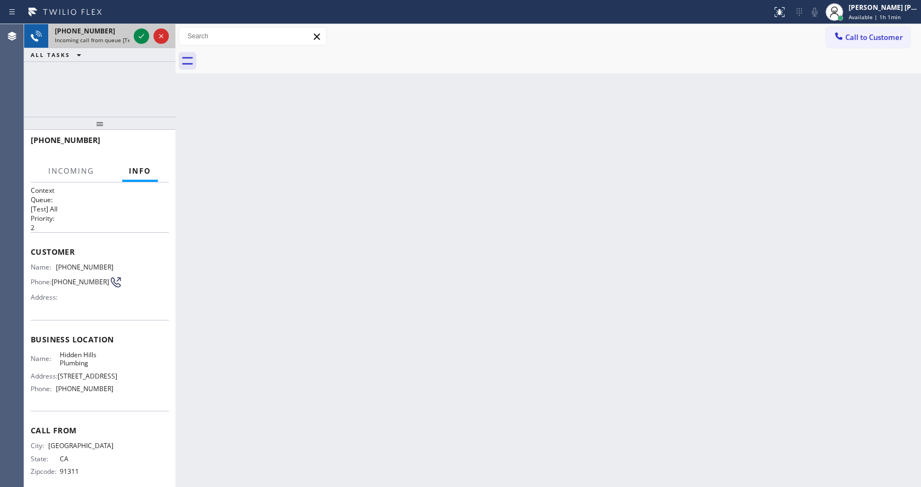
click at [133, 38] on div at bounding box center [151, 36] width 39 height 24
click at [140, 36] on icon at bounding box center [141, 36] width 13 height 13
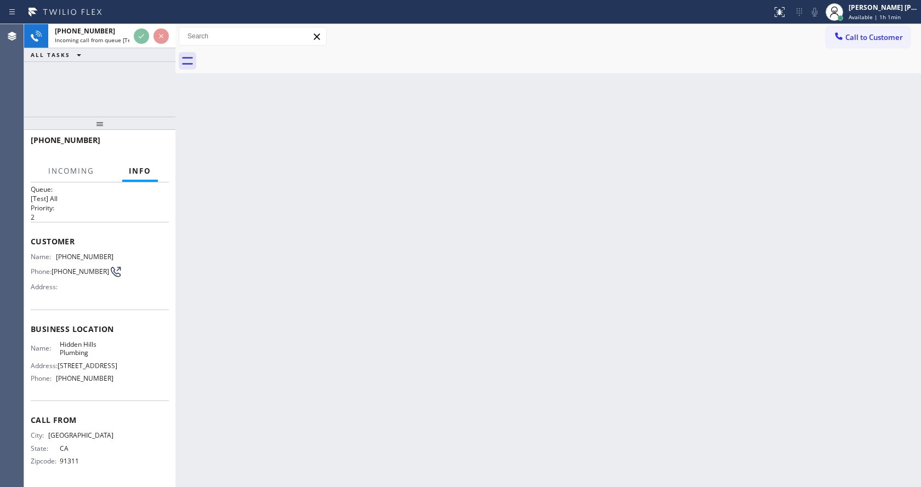
scroll to position [22, 0]
click at [270, 255] on div "Back to Dashboard Change Sender ID Customers Technicians Select a contact Outbo…" at bounding box center [548, 255] width 746 height 463
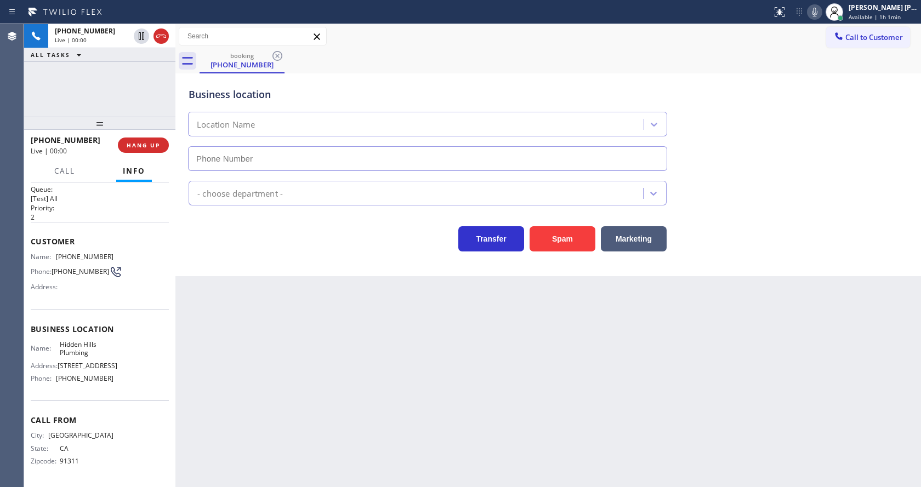
type input "[PHONE_NUMBER]"
click at [362, 340] on div "Back to Dashboard Change Sender ID Customers Technicians Select a contact Outbo…" at bounding box center [548, 255] width 746 height 463
click at [233, 345] on div "Back to Dashboard Change Sender ID Customers Technicians Select a contact Outbo…" at bounding box center [548, 255] width 746 height 463
click at [520, 382] on div "Back to Dashboard Change Sender ID Customers Technicians Select a contact Outbo…" at bounding box center [548, 255] width 746 height 463
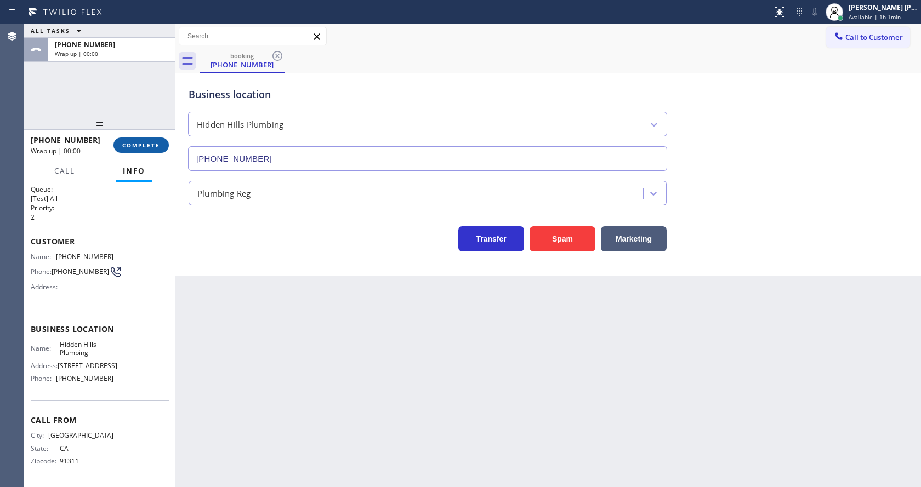
click at [142, 144] on span "COMPLETE" at bounding box center [141, 145] width 38 height 8
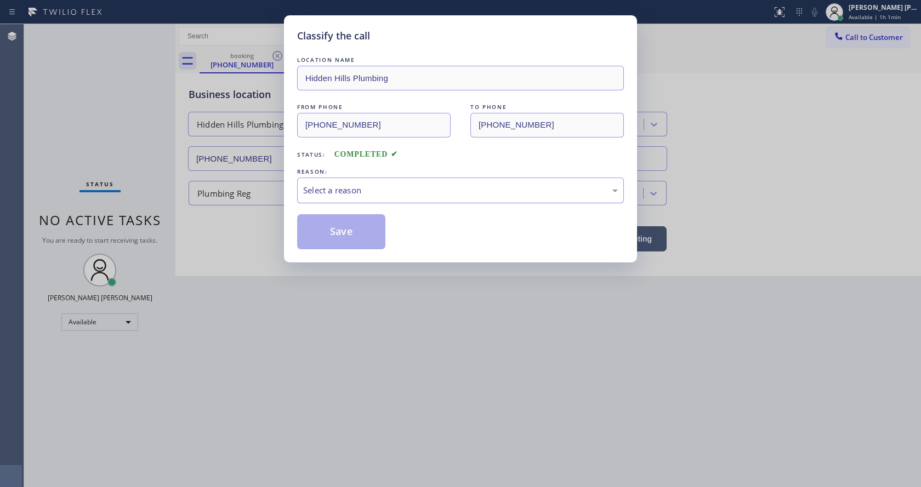
click at [368, 184] on div "Select a reason" at bounding box center [460, 190] width 315 height 13
click at [354, 228] on button "Save" at bounding box center [341, 231] width 88 height 35
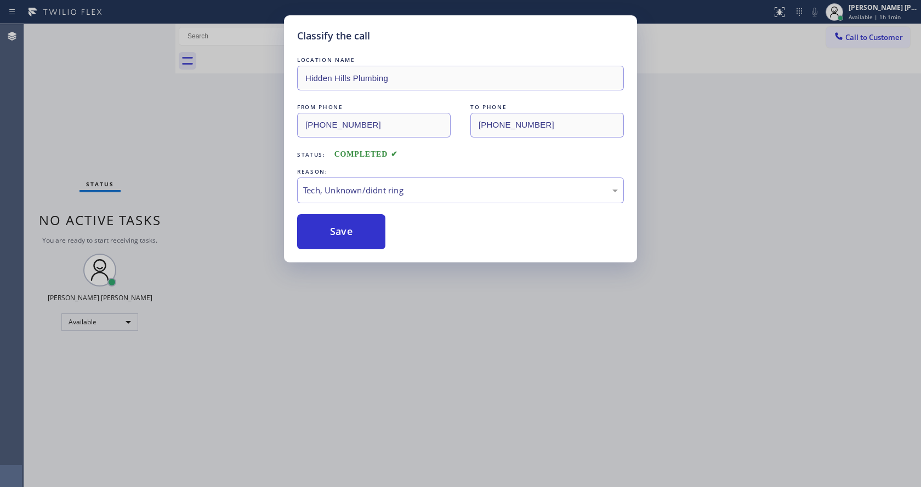
click at [154, 26] on div "Status No active tasks You are ready to start receiving tasks. [PERSON_NAME] [P…" at bounding box center [99, 255] width 151 height 463
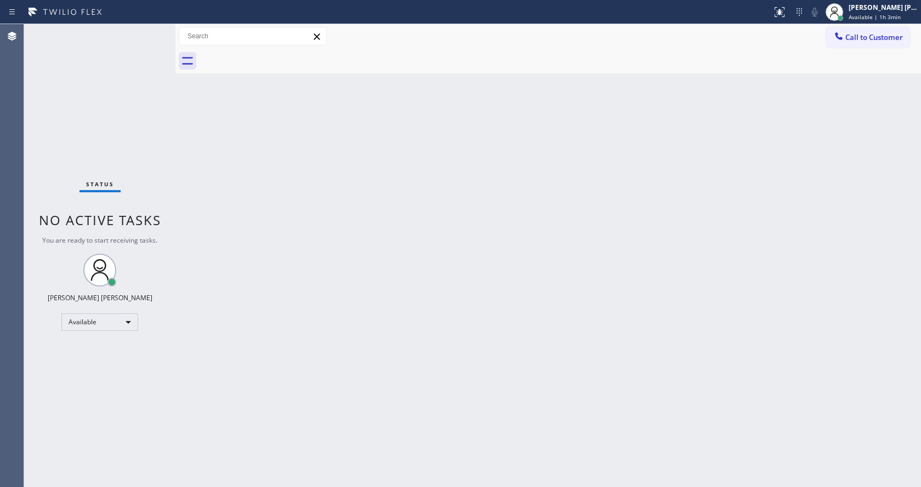
drag, startPoint x: 104, startPoint y: 102, endPoint x: 108, endPoint y: 75, distance: 27.2
click at [104, 102] on div "Status No active tasks You are ready to start receiving tasks. [PERSON_NAME] [P…" at bounding box center [99, 255] width 151 height 463
click at [343, 384] on div "Back to Dashboard Change Sender ID Customers Technicians Select a contact Outbo…" at bounding box center [548, 255] width 746 height 463
drag, startPoint x: 147, startPoint y: 143, endPoint x: 152, endPoint y: 89, distance: 53.5
click at [149, 136] on div "Status No active tasks You are ready to start receiving tasks. [PERSON_NAME] [P…" at bounding box center [99, 255] width 151 height 463
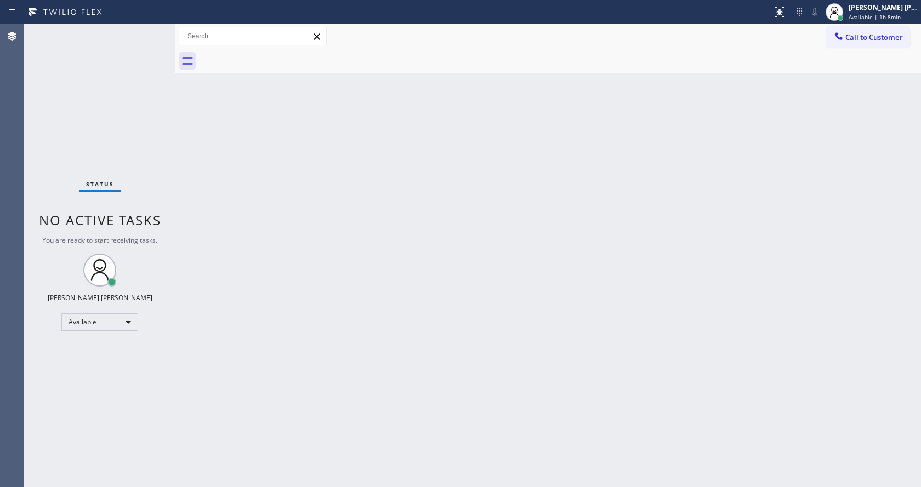
click at [147, 35] on div "Status No active tasks You are ready to start receiving tasks. [PERSON_NAME] [P…" at bounding box center [99, 255] width 151 height 463
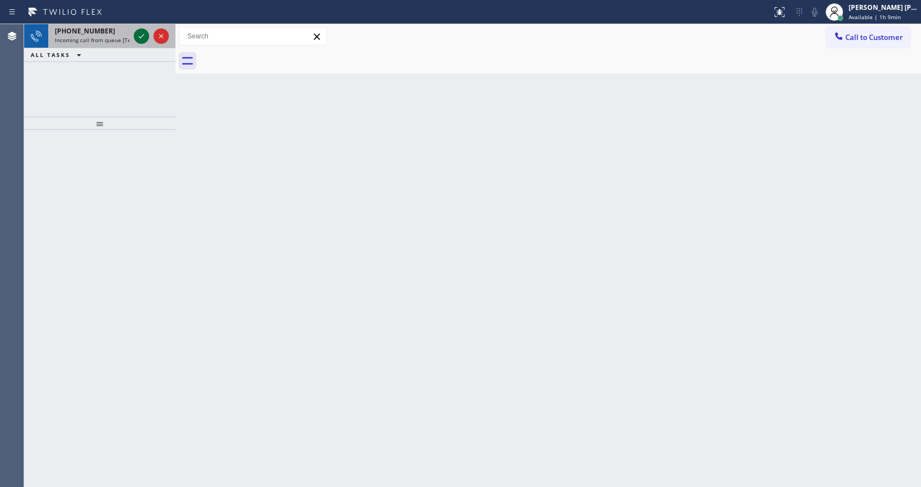
click at [147, 35] on icon at bounding box center [141, 36] width 13 height 13
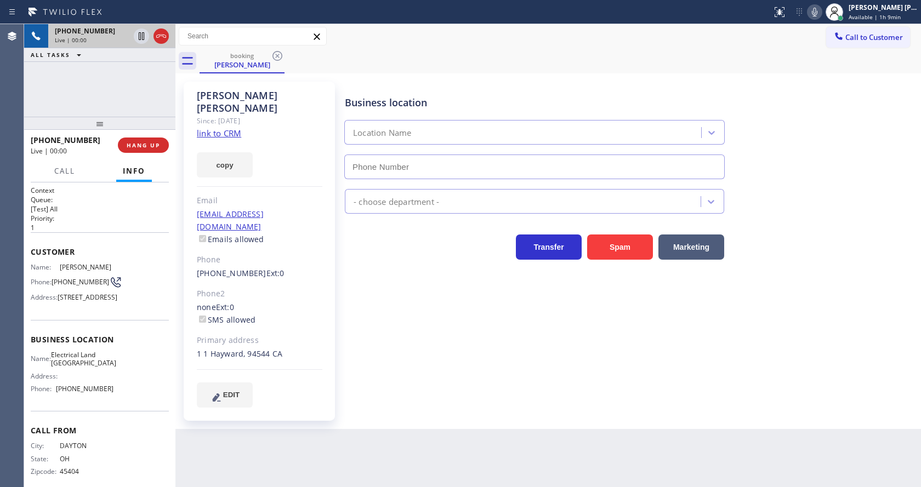
type input "[PHONE_NUMBER]"
click at [412, 305] on div "Business location Location Name [PHONE_NUMBER] - choose department - Transfer S…" at bounding box center [631, 244] width 576 height 320
click at [412, 305] on div "Business location Electrical Land [GEOGRAPHIC_DATA] [PHONE_NUMBER] Electricians…" at bounding box center [631, 244] width 576 height 320
click at [402, 306] on div "Business location Electrical Land [GEOGRAPHIC_DATA] [PHONE_NUMBER] Electricians…" at bounding box center [631, 244] width 576 height 320
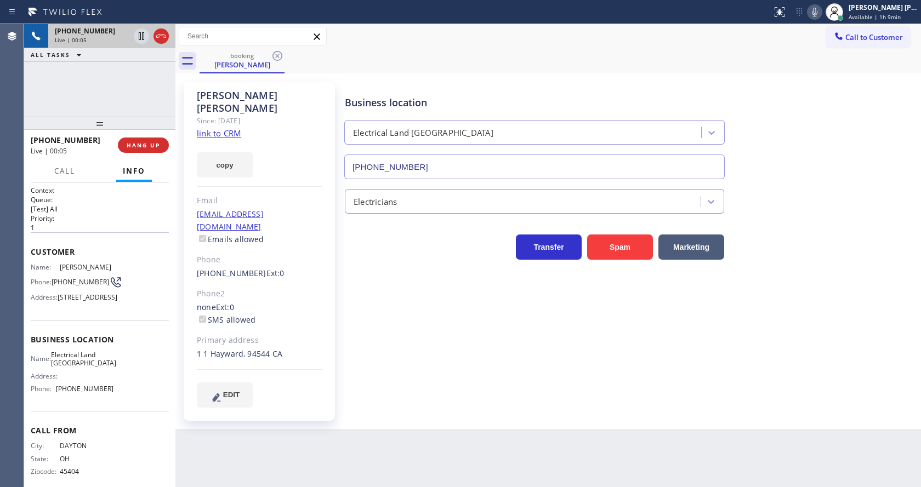
click at [264, 302] on div "none Ext: 0 SMS allowed" at bounding box center [260, 314] width 126 height 25
click at [216, 128] on link "link to CRM" at bounding box center [219, 133] width 44 height 11
click at [433, 327] on div "Business location Electrical Land [GEOGRAPHIC_DATA] [PHONE_NUMBER] Electricians…" at bounding box center [631, 244] width 576 height 320
click at [820, 9] on icon at bounding box center [814, 11] width 13 height 13
click at [140, 31] on icon at bounding box center [141, 36] width 13 height 13
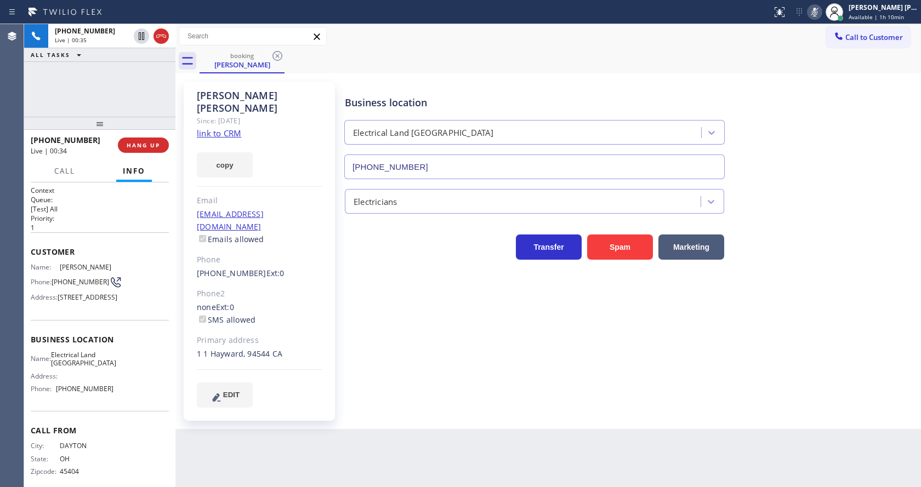
click at [392, 343] on div "Business location Electrical Land [GEOGRAPHIC_DATA] [PHONE_NUMBER] Electricians…" at bounding box center [631, 244] width 576 height 320
click at [852, 110] on div "Business location Electrical [GEOGRAPHIC_DATA] [PHONE_NUMBER]" at bounding box center [631, 129] width 576 height 99
click at [817, 14] on icon at bounding box center [814, 11] width 13 height 13
click at [141, 37] on icon at bounding box center [141, 36] width 13 height 13
click at [431, 291] on div "Business location Electrical Land [GEOGRAPHIC_DATA] [PHONE_NUMBER] Electricians…" at bounding box center [631, 244] width 576 height 320
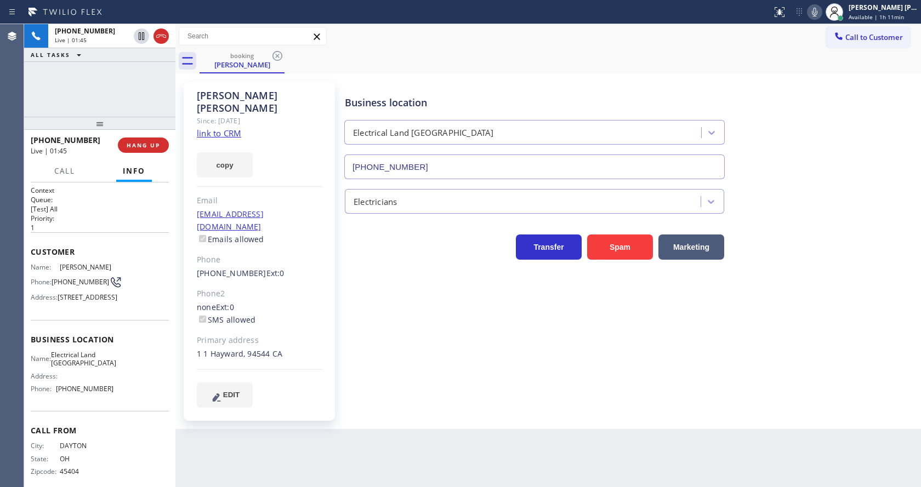
click at [212, 448] on div "Back to Dashboard Change Sender ID Customers Technicians Select a contact Outbo…" at bounding box center [548, 255] width 746 height 463
click at [451, 374] on div "Business location Electrical Land [GEOGRAPHIC_DATA] [PHONE_NUMBER] Electricians…" at bounding box center [631, 244] width 576 height 320
click at [477, 372] on div "Business location Electrical Land [GEOGRAPHIC_DATA] [PHONE_NUMBER] Electricians…" at bounding box center [631, 244] width 576 height 320
click at [399, 342] on div "Business location Electrical Land [GEOGRAPHIC_DATA] [PHONE_NUMBER] Electricians…" at bounding box center [631, 244] width 576 height 320
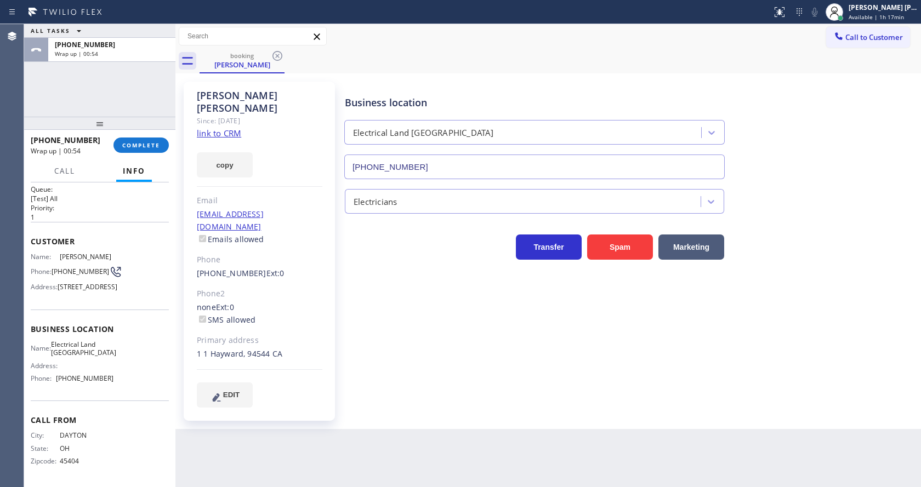
scroll to position [22, 0]
drag, startPoint x: 56, startPoint y: 379, endPoint x: 136, endPoint y: 382, distance: 80.1
click at [136, 382] on div "Name: Electrical Land Union City Address: Phone: [PHONE_NUMBER]" at bounding box center [100, 363] width 138 height 47
click at [269, 440] on div "Back to Dashboard Change Sender ID Customers Technicians Select a contact Outbo…" at bounding box center [548, 255] width 746 height 463
click at [441, 348] on div "Business location Electrical Land [GEOGRAPHIC_DATA] [PHONE_NUMBER] Electricians…" at bounding box center [631, 244] width 576 height 320
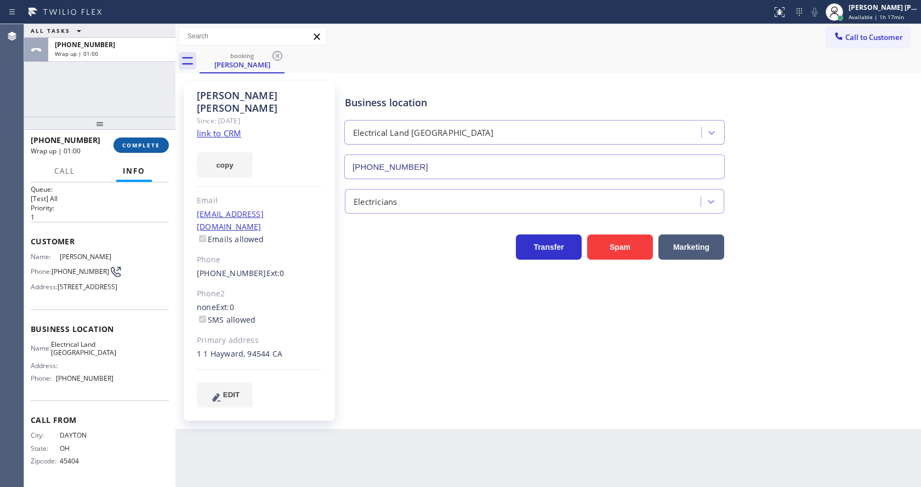
click at [128, 145] on span "COMPLETE" at bounding box center [141, 145] width 38 height 8
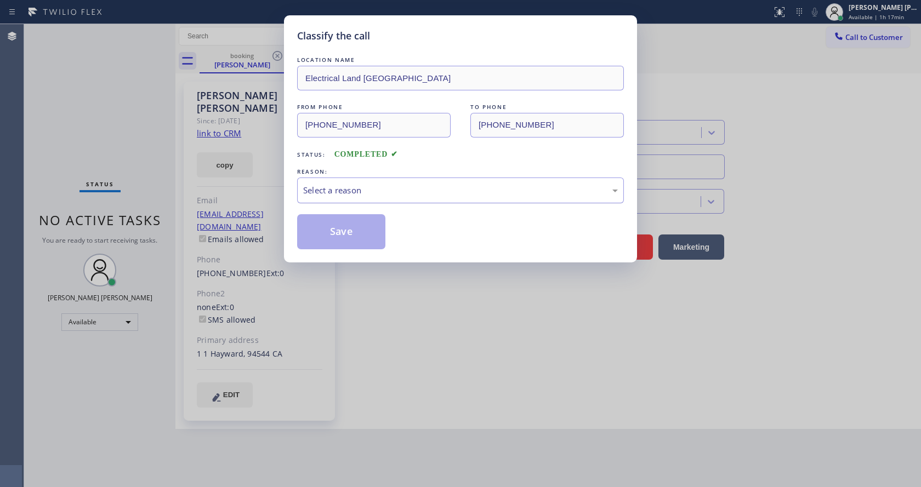
click at [360, 191] on div "Select a reason" at bounding box center [460, 190] width 315 height 13
click at [328, 223] on button "Save" at bounding box center [341, 231] width 88 height 35
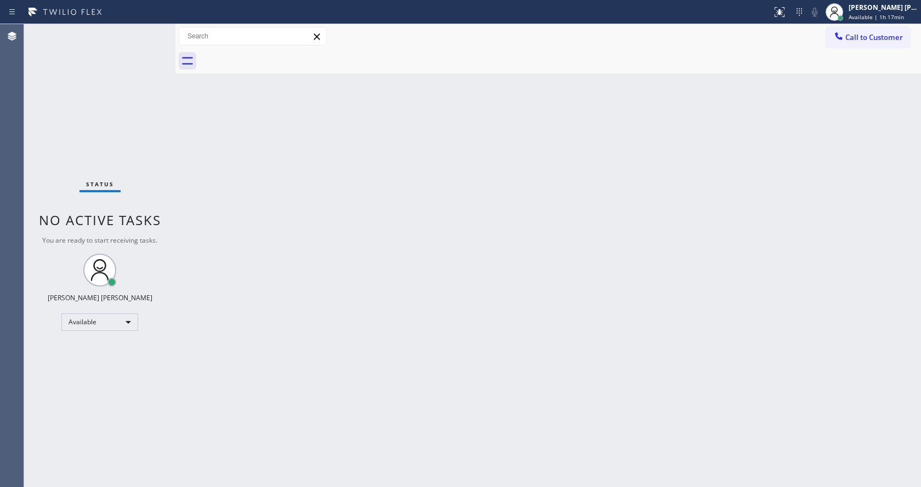
click at [372, 211] on div "Back to Dashboard Change Sender ID Customers Technicians Select a contact Outbo…" at bounding box center [548, 255] width 746 height 463
click at [851, 39] on span "Call to Customer" at bounding box center [874, 37] width 58 height 10
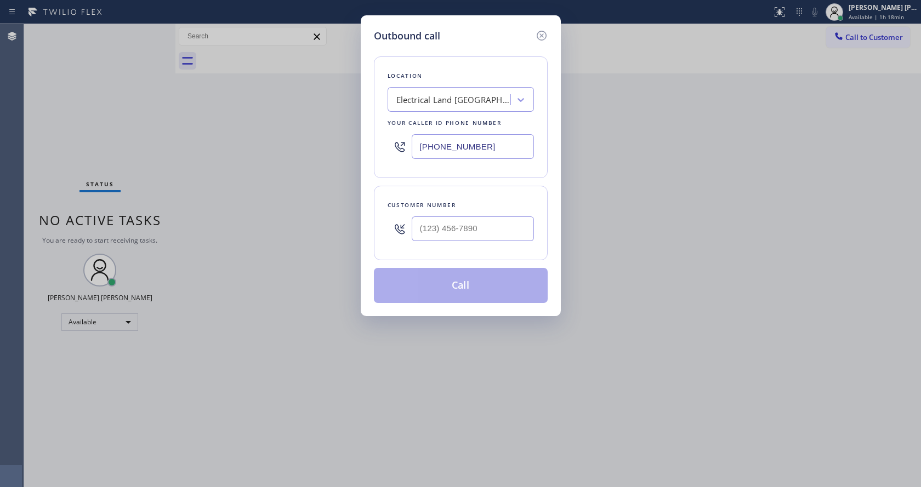
click at [468, 162] on div "[PHONE_NUMBER]" at bounding box center [461, 147] width 146 height 36
click at [462, 149] on input "[PHONE_NUMBER]" at bounding box center [473, 146] width 122 height 25
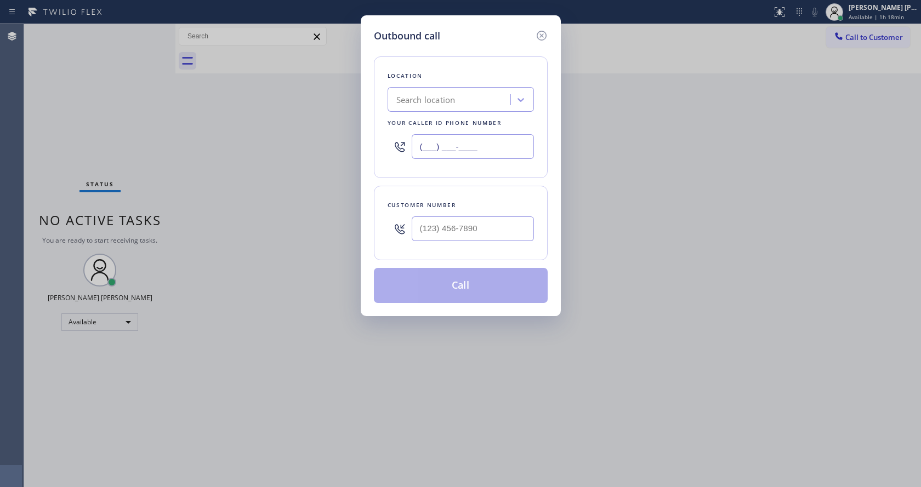
paste input "714) 970-4558"
type input "[PHONE_NUMBER]"
click at [266, 450] on div "Outbound call Location Search location Your caller id phone number [PHONE_NUMBE…" at bounding box center [460, 243] width 921 height 487
click at [475, 241] on input "(___) ___-____" at bounding box center [473, 229] width 122 height 25
paste input "949) 322-1203"
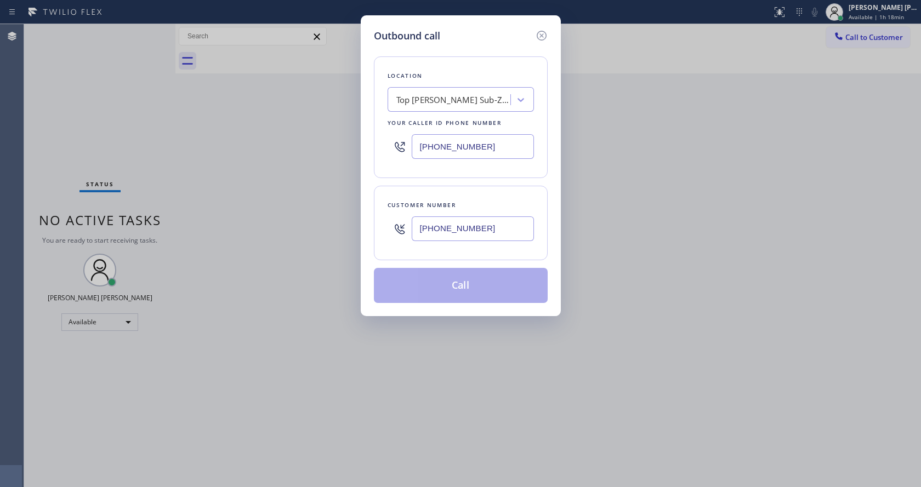
type input "[PHONE_NUMBER]"
click at [478, 230] on input "[PHONE_NUMBER]" at bounding box center [473, 229] width 122 height 25
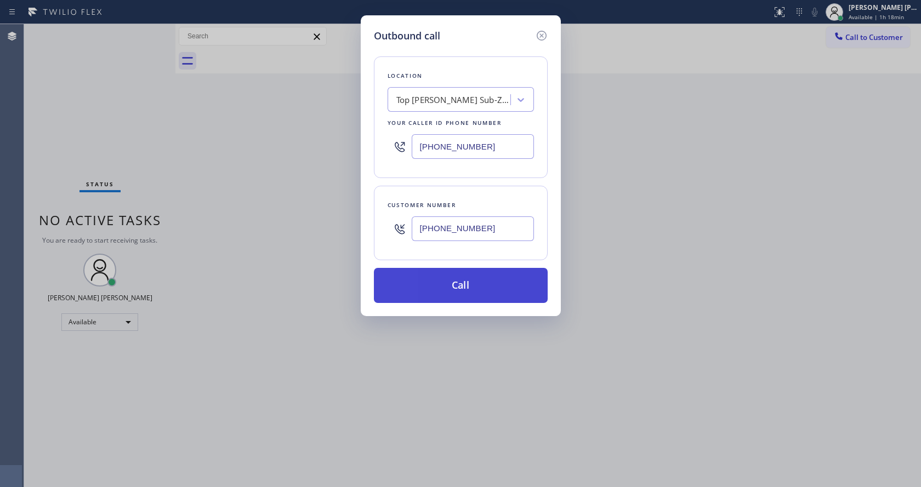
click at [447, 281] on button "Call" at bounding box center [461, 285] width 174 height 35
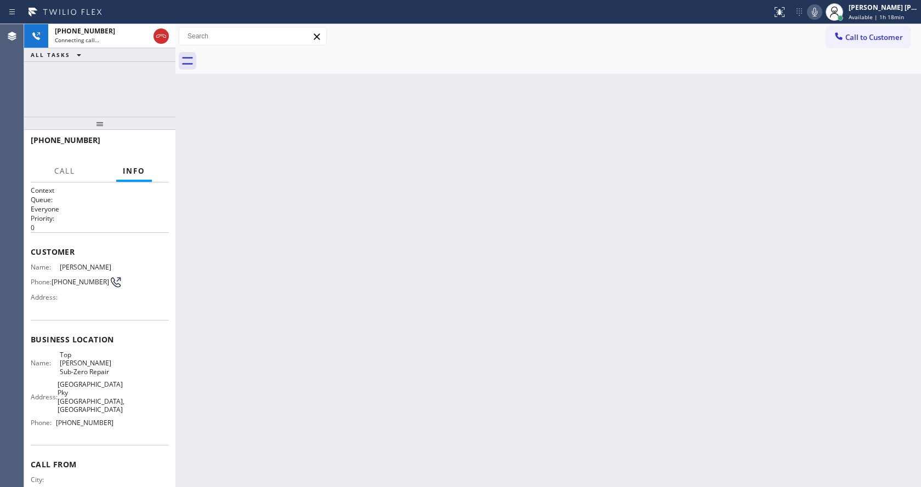
click at [344, 336] on div "Back to Dashboard Change Sender ID Customers Technicians Select a contact Outbo…" at bounding box center [548, 255] width 746 height 463
click at [356, 481] on div "Back to Dashboard Change Sender ID Customers Technicians Select a contact Outbo…" at bounding box center [548, 255] width 746 height 463
click at [334, 485] on div "Back to Dashboard Change Sender ID Customers Technicians Select a contact Outbo…" at bounding box center [548, 255] width 746 height 463
click at [194, 269] on div "Back to Dashboard Change Sender ID Customers Technicians Select a contact Outbo…" at bounding box center [548, 255] width 746 height 463
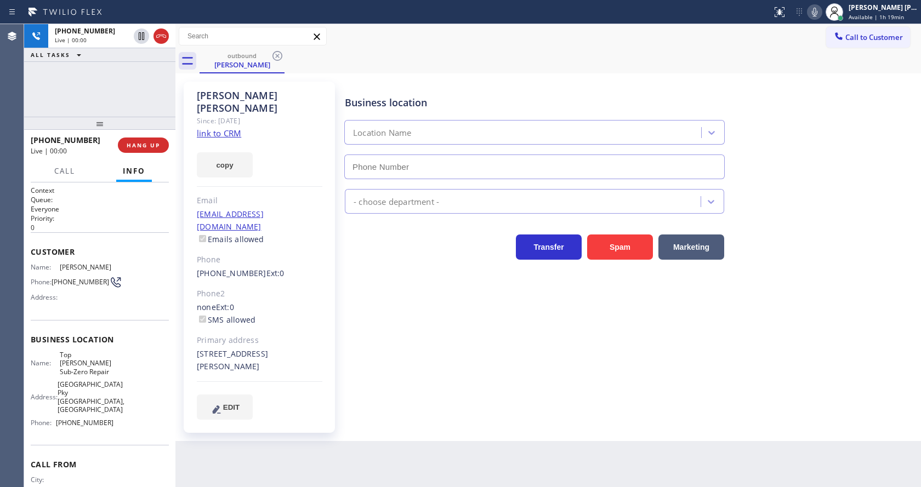
type input "[PHONE_NUMBER]"
click at [440, 342] on div "Business location Top [PERSON_NAME] Sub-Zero Repair [PHONE_NUMBER] Appliance Re…" at bounding box center [631, 250] width 576 height 332
click at [243, 123] on div "[PERSON_NAME] Since: [DATE] link to CRM copy Email [EMAIL_ADDRESS][DOMAIN_NAME]…" at bounding box center [259, 257] width 151 height 351
click at [237, 128] on link "link to CRM" at bounding box center [219, 133] width 44 height 11
click at [350, 291] on div "Business location Top [PERSON_NAME] Sub-Zero Repair [PHONE_NUMBER] Appliance Re…" at bounding box center [631, 250] width 576 height 332
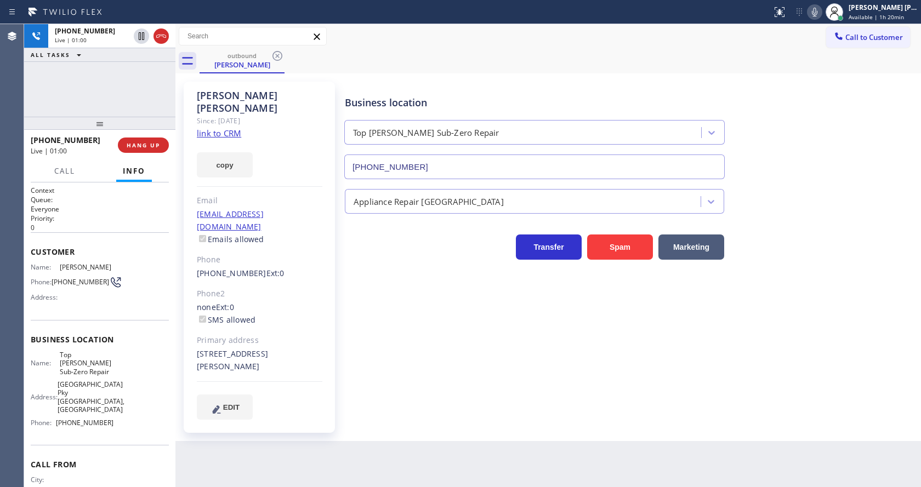
click at [560, 388] on div "Business location Top [PERSON_NAME] Sub-Zero Repair [PHONE_NUMBER] Appliance Re…" at bounding box center [631, 250] width 576 height 332
drag, startPoint x: 504, startPoint y: 423, endPoint x: 506, endPoint y: 430, distance: 7.3
click at [504, 423] on div "Back to Dashboard Change Sender ID Customers Technicians Select a contact Outbo…" at bounding box center [548, 255] width 746 height 463
click at [129, 147] on span "HANG UP" at bounding box center [143, 145] width 33 height 8
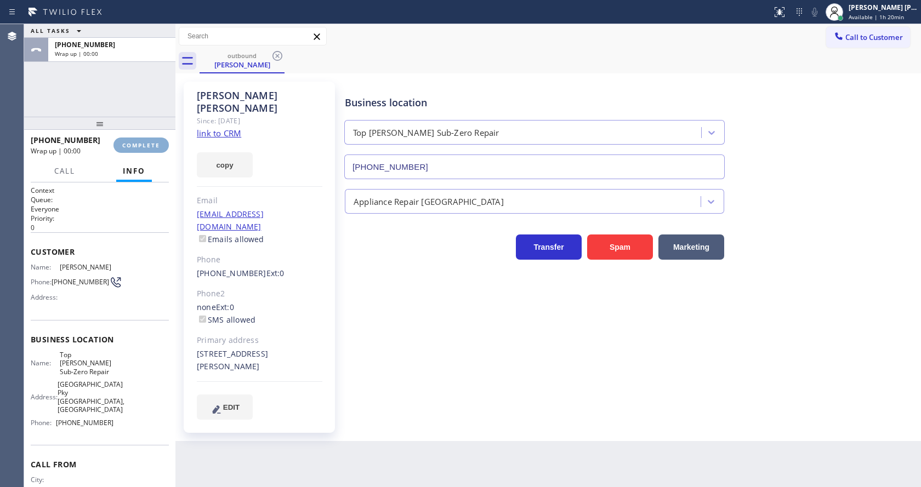
click at [129, 147] on span "COMPLETE" at bounding box center [141, 145] width 38 height 8
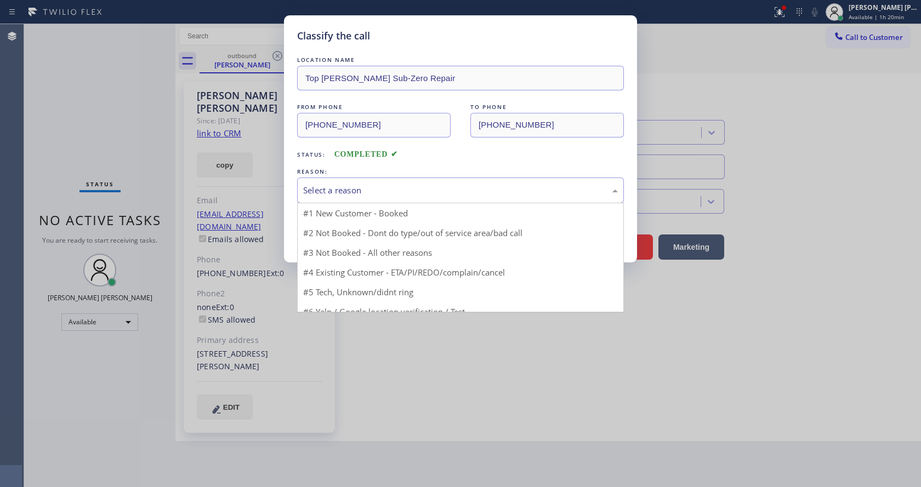
click at [332, 188] on div "Select a reason" at bounding box center [460, 190] width 315 height 13
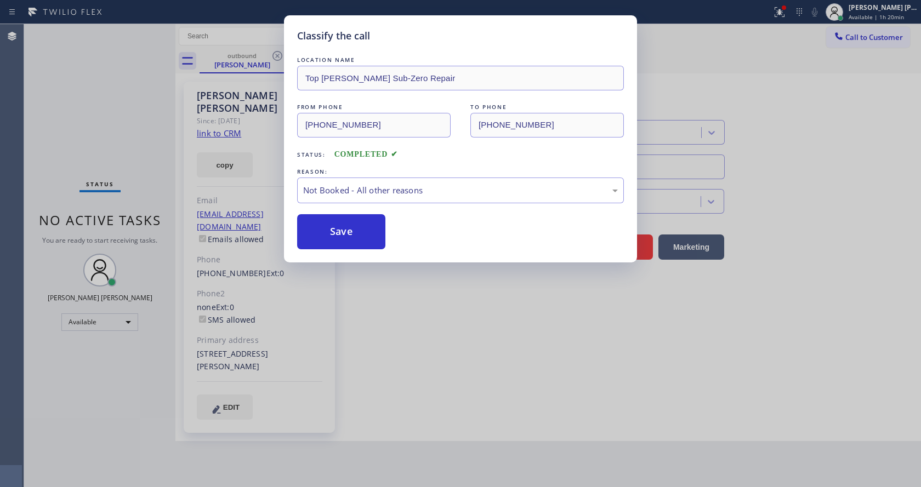
click at [338, 226] on button "Save" at bounding box center [341, 231] width 88 height 35
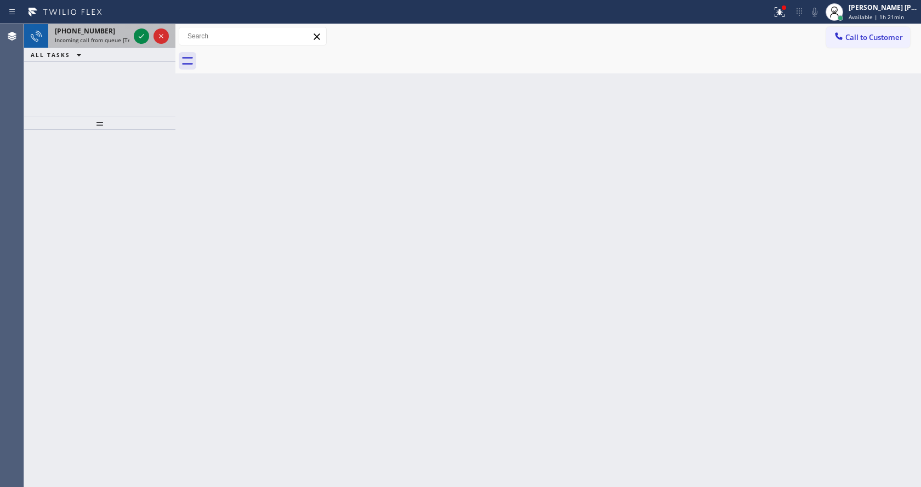
click at [99, 41] on span "Incoming call from queue [Test] All" at bounding box center [100, 40] width 91 height 8
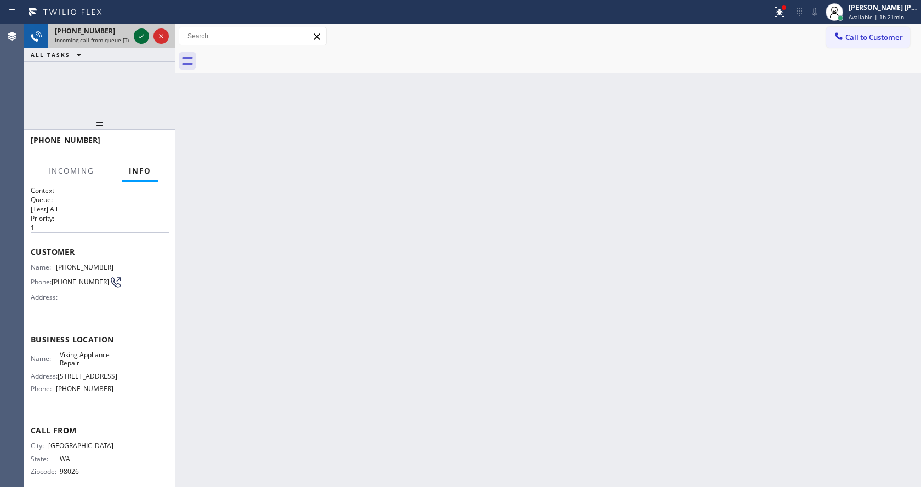
click at [138, 32] on icon at bounding box center [141, 36] width 13 height 13
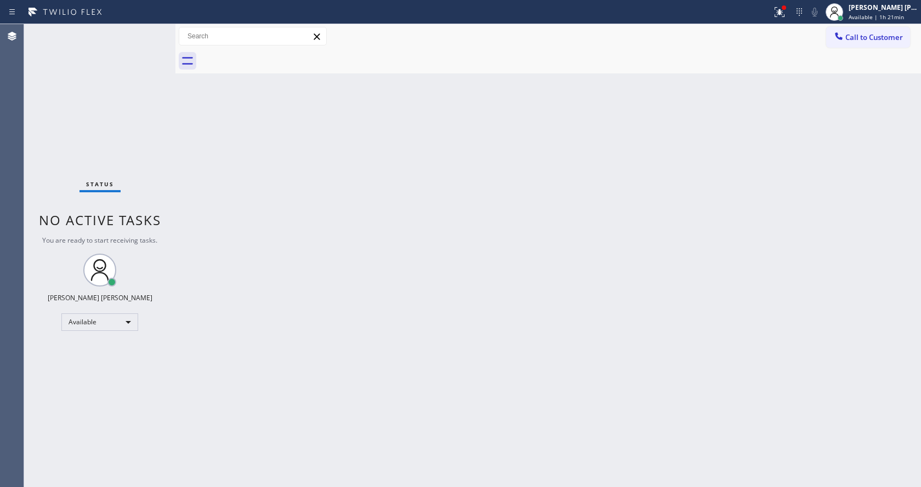
click at [354, 271] on div "Back to Dashboard Change Sender ID Customers Technicians Select a contact Outbo…" at bounding box center [548, 255] width 746 height 463
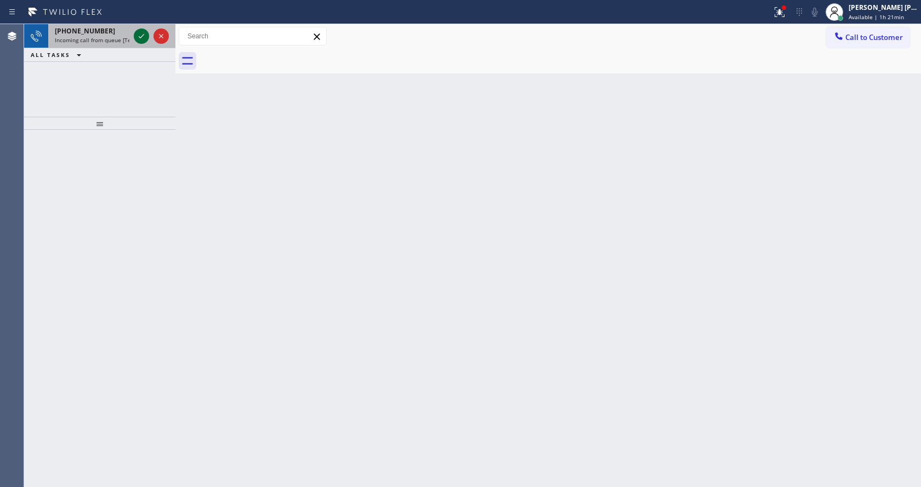
click at [143, 38] on icon at bounding box center [141, 36] width 13 height 13
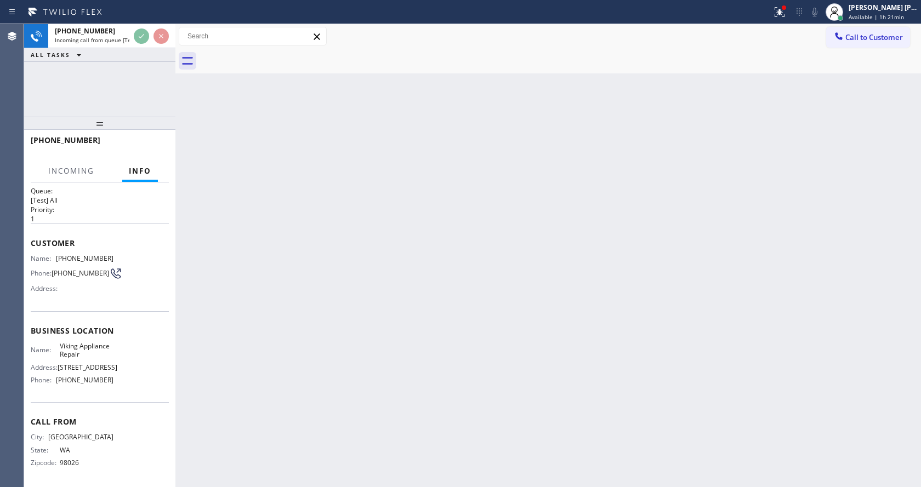
scroll to position [22, 0]
click at [384, 363] on div "Back to Dashboard Change Sender ID Customers Technicians Select a contact Outbo…" at bounding box center [548, 255] width 746 height 463
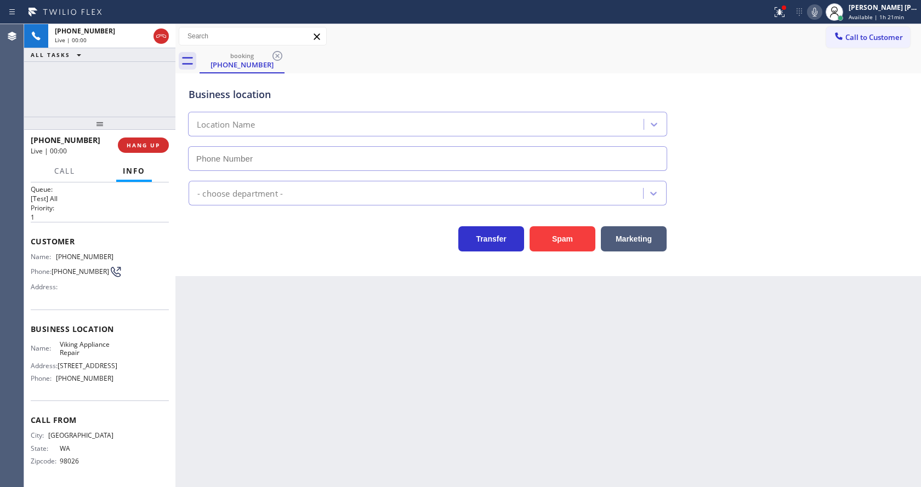
type input "[PHONE_NUMBER]"
click at [311, 299] on div "Back to Dashboard Change Sender ID Customers Technicians Select a contact Outbo…" at bounding box center [548, 255] width 746 height 463
click at [480, 447] on div "Back to Dashboard Change Sender ID Customers Technicians Select a contact Outbo…" at bounding box center [548, 255] width 746 height 463
click at [813, 18] on icon at bounding box center [814, 11] width 13 height 13
click at [782, 18] on icon at bounding box center [779, 11] width 13 height 13
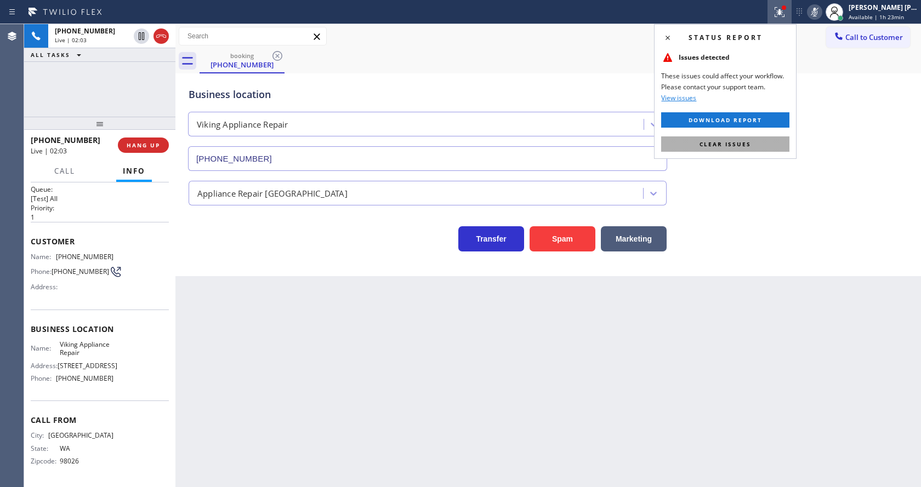
click at [757, 141] on button "Clear issues" at bounding box center [725, 144] width 128 height 15
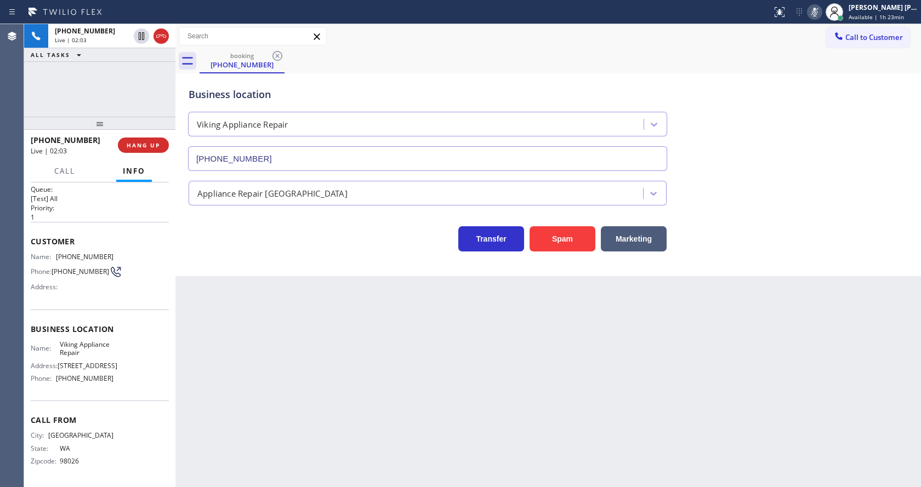
click at [784, 99] on div "Business location Viking Appliance Repair [PHONE_NUMBER]" at bounding box center [548, 121] width 724 height 99
click at [816, 10] on icon at bounding box center [814, 11] width 13 height 13
click at [826, 172] on div "Appliance Repair [GEOGRAPHIC_DATA]" at bounding box center [548, 188] width 724 height 35
drag, startPoint x: 98, startPoint y: 343, endPoint x: 121, endPoint y: 313, distance: 37.9
click at [98, 343] on span "Viking Appliance Repair" at bounding box center [87, 348] width 54 height 17
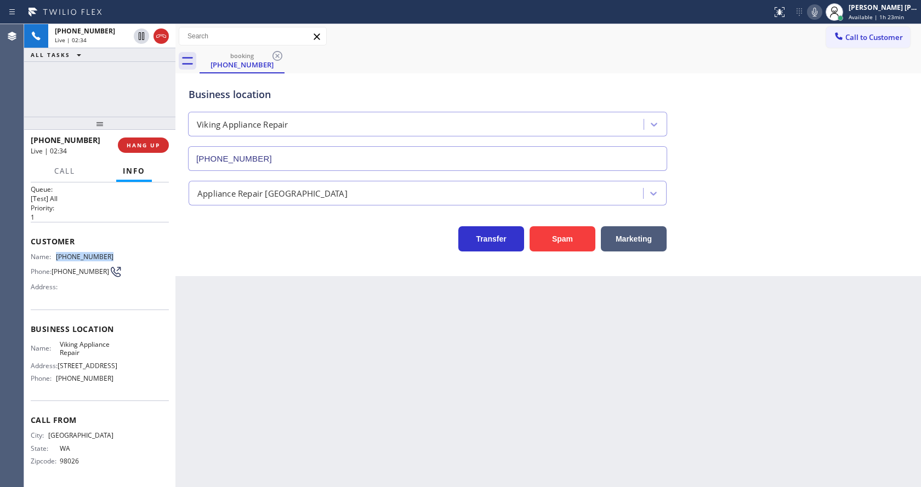
drag, startPoint x: 55, startPoint y: 246, endPoint x: 127, endPoint y: 249, distance: 72.5
click at [127, 253] on div "Name: [PHONE_NUMBER] Phone: [PHONE_NUMBER] Address:" at bounding box center [100, 274] width 138 height 43
click at [233, 356] on div "Back to Dashboard Change Sender ID Customers Technicians Select a contact Outbo…" at bounding box center [548, 255] width 746 height 463
click at [118, 378] on div "Name: Viking Appliance Repair Address: [STREET_ADDRESS] Phone: [PHONE_NUMBER]" at bounding box center [100, 363] width 138 height 47
drag, startPoint x: 54, startPoint y: 333, endPoint x: 88, endPoint y: 343, distance: 36.1
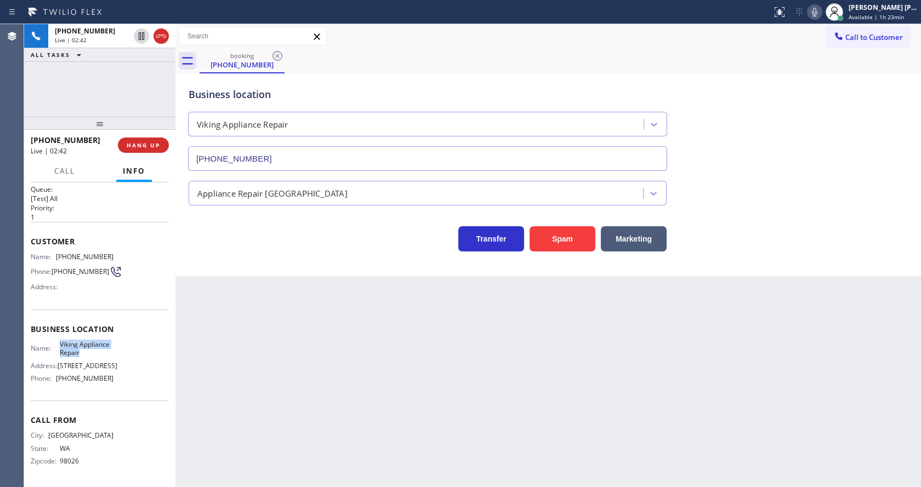
click at [88, 343] on div "Name: Viking Appliance Repair" at bounding box center [72, 348] width 83 height 17
click at [239, 368] on div "Back to Dashboard Change Sender ID Customers Technicians Select a contact Outbo…" at bounding box center [548, 255] width 746 height 463
click at [113, 416] on span "Call From" at bounding box center [100, 420] width 138 height 10
drag, startPoint x: 58, startPoint y: 373, endPoint x: 106, endPoint y: 373, distance: 47.7
click at [106, 374] on span "[PHONE_NUMBER]" at bounding box center [85, 378] width 58 height 8
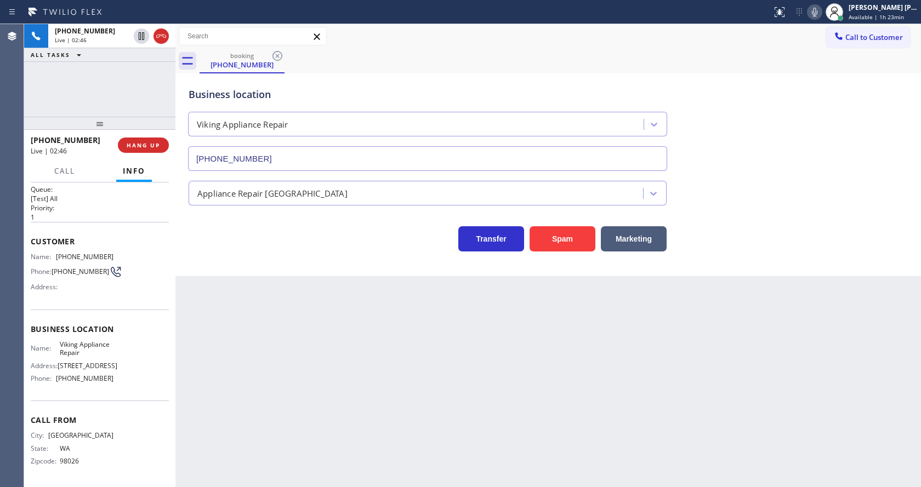
click at [283, 410] on div "Back to Dashboard Change Sender ID Customers Technicians Select a contact Outbo…" at bounding box center [548, 255] width 746 height 463
click at [462, 312] on div "Back to Dashboard Change Sender ID Customers Technicians Select a contact Outbo…" at bounding box center [548, 255] width 746 height 463
click at [229, 326] on div "Back to Dashboard Change Sender ID Customers Technicians Select a contact Outbo…" at bounding box center [548, 255] width 746 height 463
click at [445, 357] on div "Back to Dashboard Change Sender ID Customers Technicians Select a contact Outbo…" at bounding box center [548, 255] width 746 height 463
click at [248, 274] on div "Business location Viking Appliance Repair [PHONE_NUMBER] Appliance Repair High …" at bounding box center [548, 174] width 746 height 203
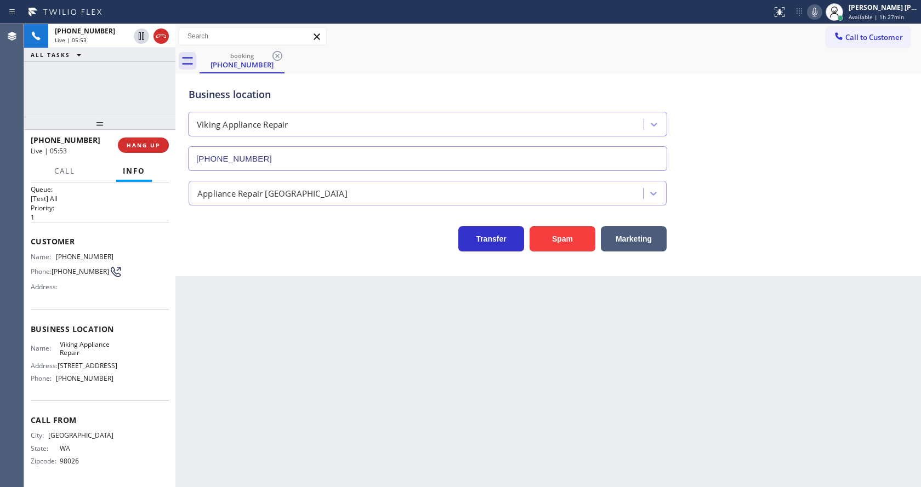
click at [824, 19] on div "Status report No issues detected If you experience an issue, please download th…" at bounding box center [845, 12] width 154 height 24
click at [814, 13] on icon at bounding box center [814, 11] width 13 height 13
click at [139, 36] on icon at bounding box center [141, 36] width 5 height 8
click at [279, 288] on div "Back to Dashboard Change Sender ID Customers Technicians Select a contact Outbo…" at bounding box center [548, 255] width 746 height 463
click at [425, 429] on div "Back to Dashboard Change Sender ID Customers Technicians Select a contact Outbo…" at bounding box center [548, 255] width 746 height 463
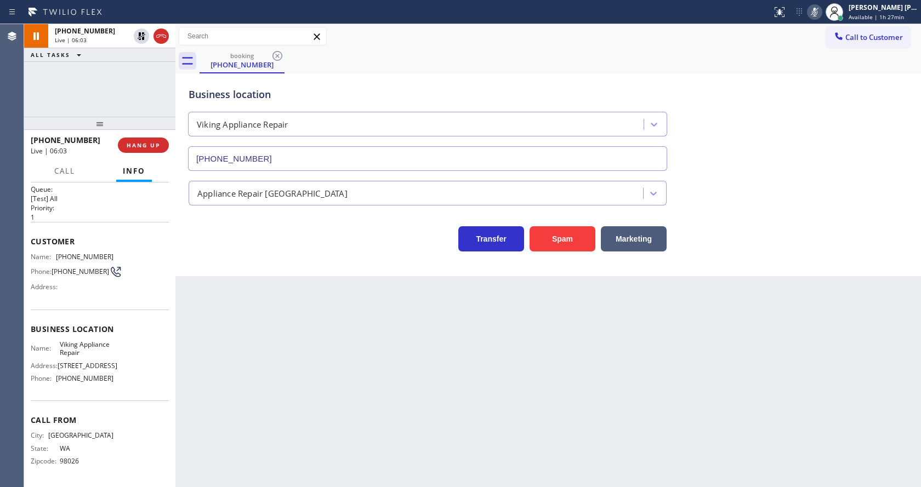
click at [265, 334] on div "Back to Dashboard Change Sender ID Customers Technicians Select a contact Outbo…" at bounding box center [548, 255] width 746 height 463
click at [139, 37] on icon at bounding box center [141, 36] width 13 height 13
click at [814, 11] on icon at bounding box center [814, 11] width 13 height 13
click at [828, 51] on div "booking [PHONE_NUMBER]" at bounding box center [561, 61] width 722 height 25
click at [362, 377] on div "Back to Dashboard Change Sender ID Customers Technicians Select a contact Outbo…" at bounding box center [548, 255] width 746 height 463
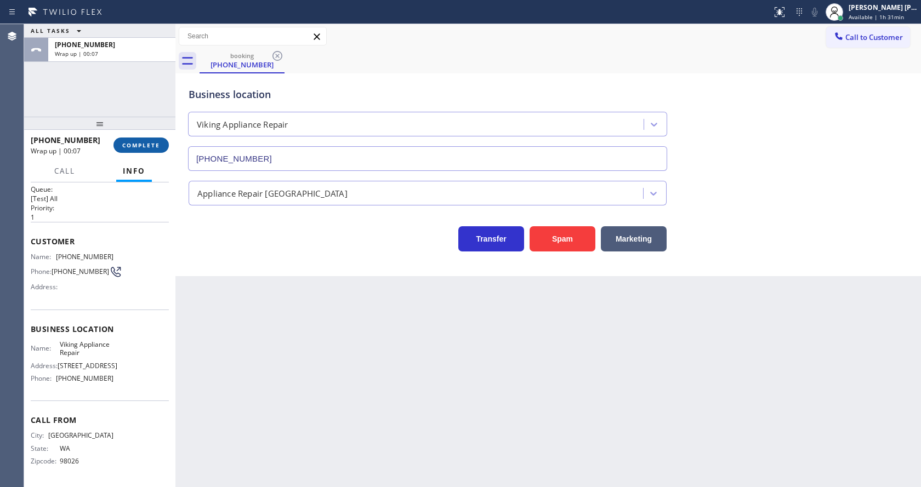
click at [129, 142] on span "COMPLETE" at bounding box center [141, 145] width 38 height 8
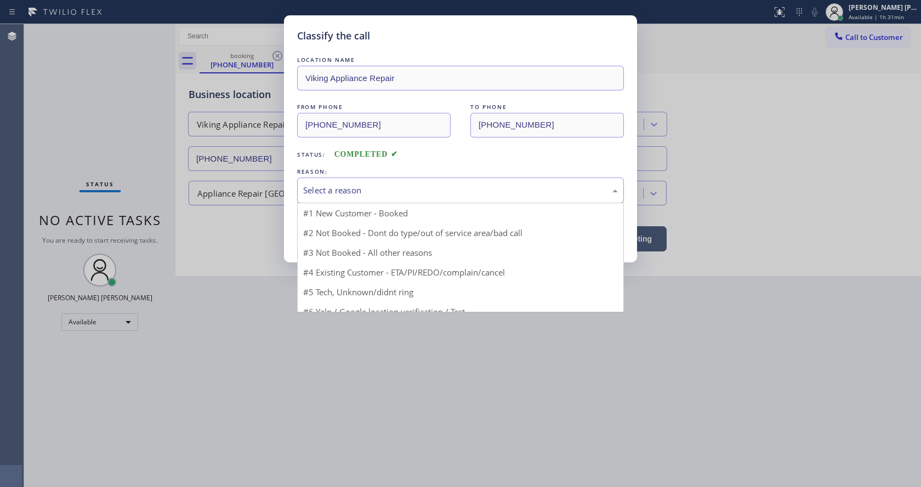
click at [355, 190] on div "Select a reason" at bounding box center [460, 190] width 315 height 13
click at [343, 231] on button "Save" at bounding box center [341, 231] width 88 height 35
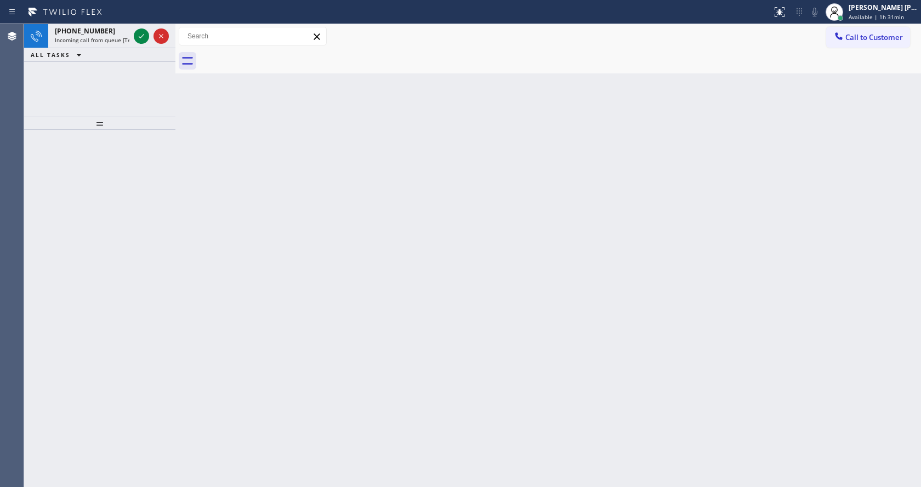
click at [414, 225] on div "Back to Dashboard Change Sender ID Customers Technicians Select a contact Outbo…" at bounding box center [548, 255] width 746 height 463
click at [104, 37] on span "Incoming call from queue [Test] All" at bounding box center [100, 40] width 91 height 8
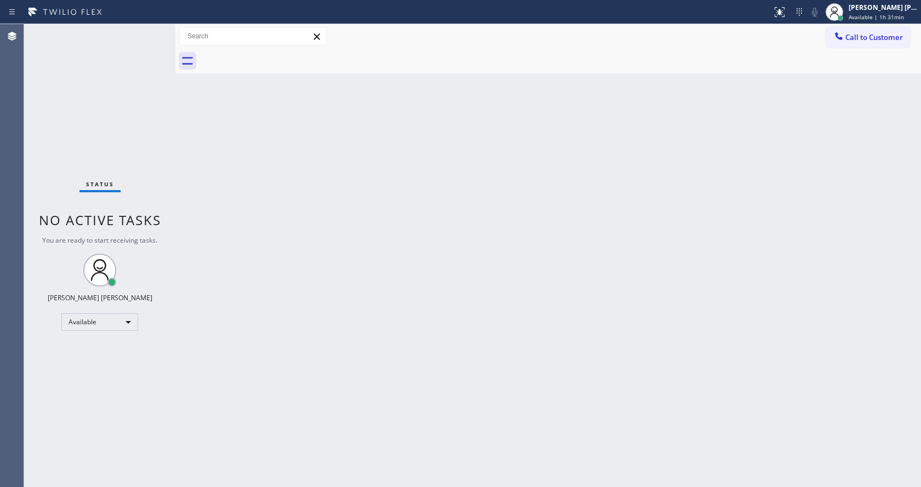
click at [408, 156] on div "Back to Dashboard Change Sender ID Customers Technicians Select a contact Outbo…" at bounding box center [548, 255] width 746 height 463
click at [99, 15] on icon at bounding box center [65, 12] width 82 height 18
click at [861, 19] on span "Available | 1h 31min" at bounding box center [876, 17] width 55 height 8
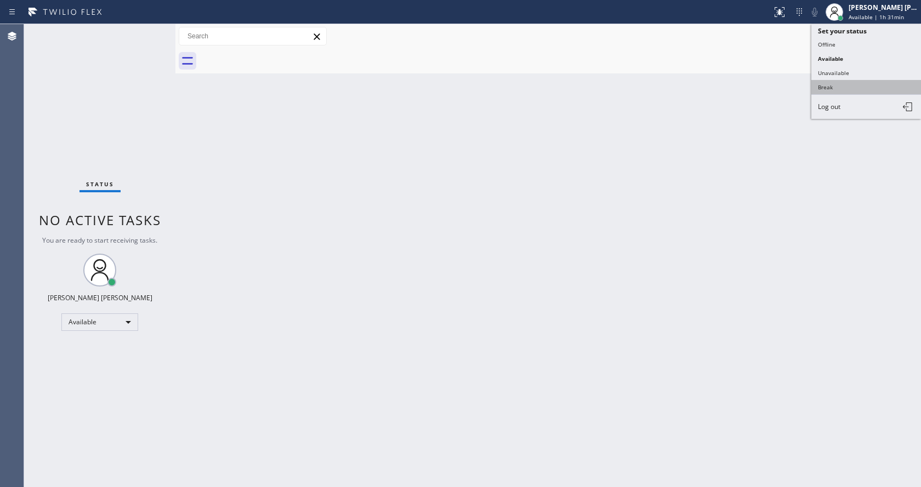
click at [834, 86] on button "Break" at bounding box center [866, 87] width 110 height 14
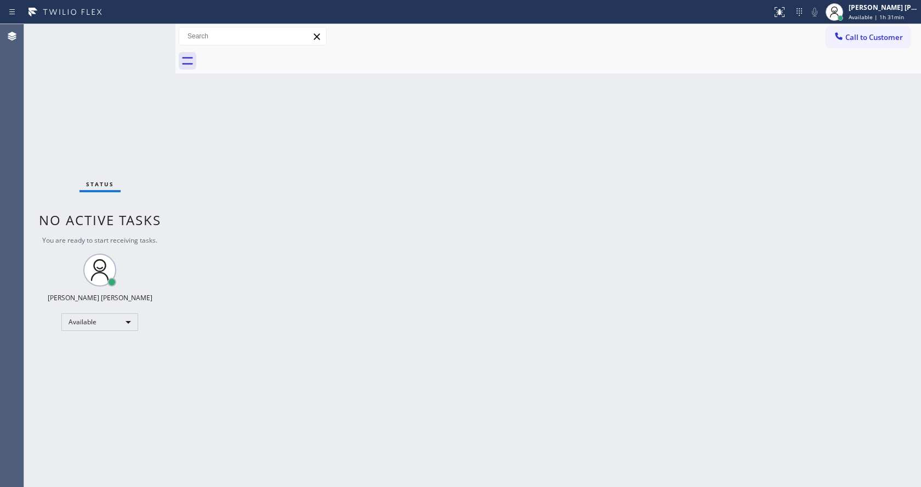
click at [598, 219] on div "Back to Dashboard Change Sender ID Customers Technicians Select a contact Outbo…" at bounding box center [548, 255] width 746 height 463
click at [709, 223] on div "Back to Dashboard Change Sender ID Customers Technicians Select a contact Outbo…" at bounding box center [548, 255] width 746 height 463
click at [433, 445] on div "Back to Dashboard Change Sender ID Customers Technicians Select a contact Outbo…" at bounding box center [548, 255] width 746 height 463
click at [161, 132] on div "Status No active tasks Change activity state to start receiving tasks. [PERSON_…" at bounding box center [99, 255] width 151 height 463
click at [271, 315] on div "Back to Dashboard Change Sender ID Customers Technicians Select a contact Outbo…" at bounding box center [548, 255] width 746 height 463
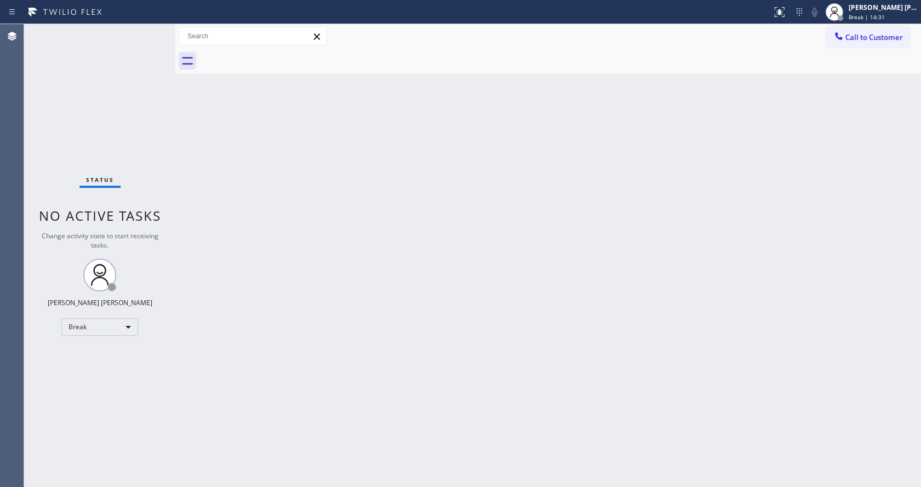
click at [668, 207] on div "Back to Dashboard Change Sender ID Customers Technicians Select a contact Outbo…" at bounding box center [548, 255] width 746 height 463
click at [175, 132] on div at bounding box center [175, 255] width 0 height 463
click at [154, 31] on div "Status No active tasks Change activity state to start receiving tasks. [PERSON_…" at bounding box center [99, 255] width 151 height 463
click at [869, 12] on div "[PERSON_NAME] [PERSON_NAME]" at bounding box center [883, 7] width 69 height 9
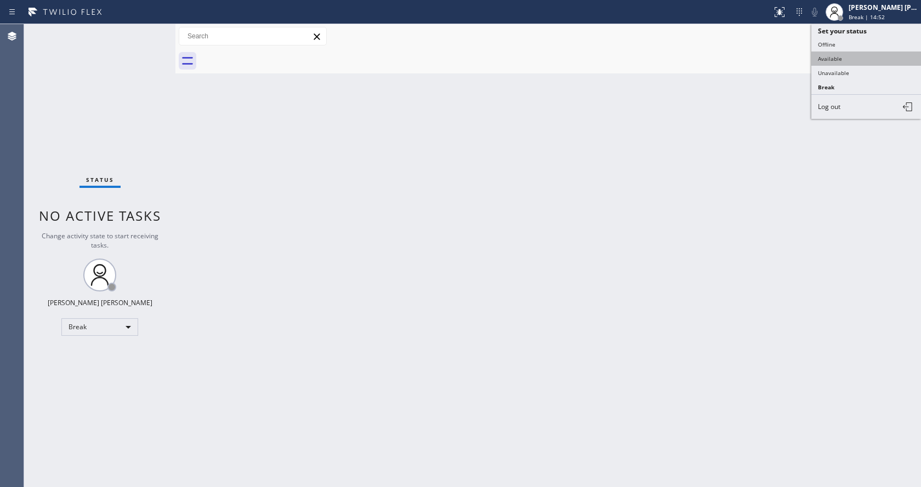
click at [846, 61] on button "Available" at bounding box center [866, 59] width 110 height 14
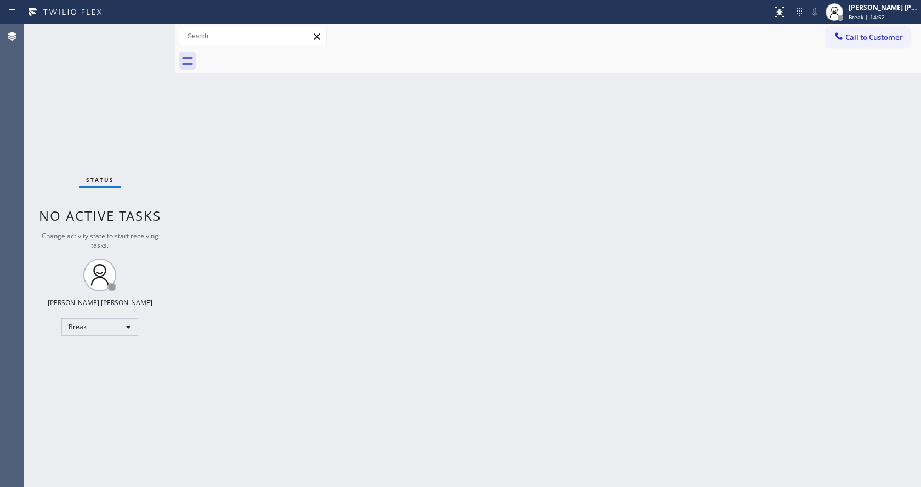
click at [462, 320] on div "Back to Dashboard Change Sender ID Customers Technicians Select a contact Outbo…" at bounding box center [548, 255] width 746 height 463
click at [205, 155] on div "Back to Dashboard Change Sender ID Customers Technicians Select a contact Outbo…" at bounding box center [548, 255] width 746 height 463
click at [151, 29] on div "Status No active tasks You are ready to start receiving tasks. [PERSON_NAME] [P…" at bounding box center [99, 255] width 151 height 463
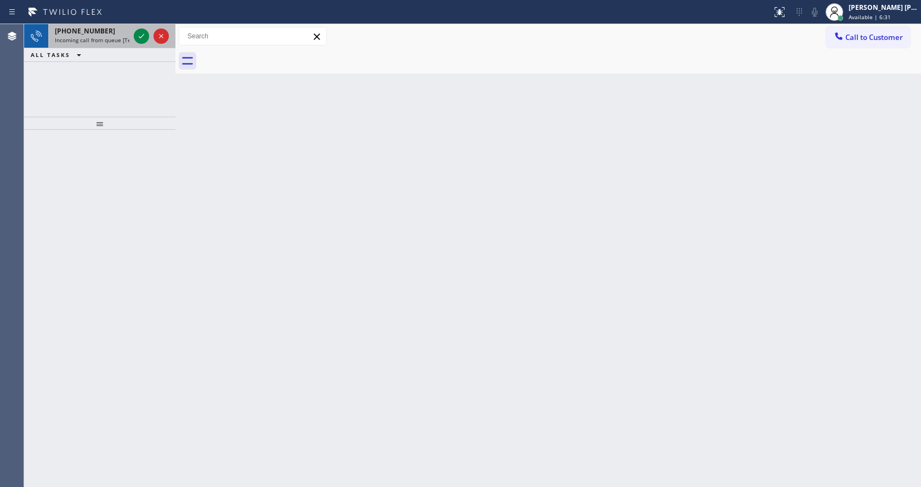
click at [107, 31] on div "[PHONE_NUMBER]" at bounding box center [92, 30] width 75 height 9
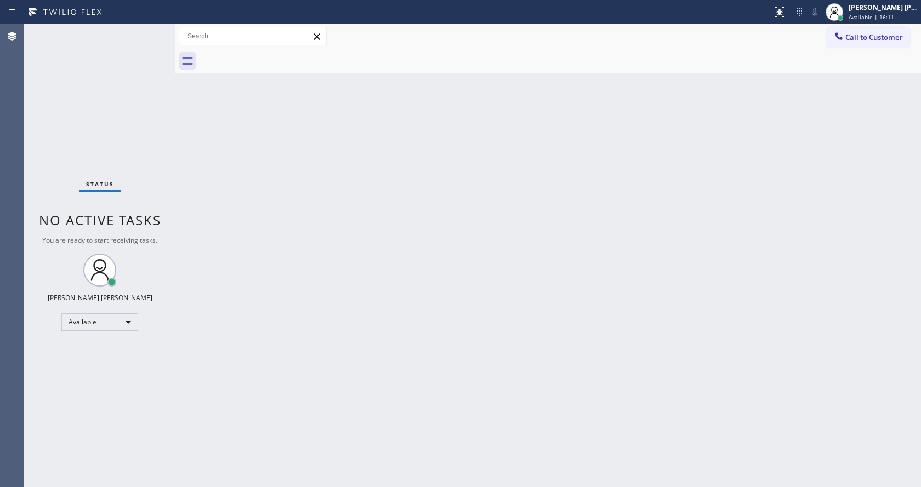
click at [151, 40] on div "Status No active tasks You are ready to start receiving tasks. [PERSON_NAME] [P…" at bounding box center [99, 255] width 151 height 463
drag, startPoint x: 161, startPoint y: 145, endPoint x: 160, endPoint y: 136, distance: 9.5
click at [161, 145] on div "Status No active tasks You are ready to start receiving tasks. [PERSON_NAME] [P…" at bounding box center [99, 255] width 151 height 463
click at [154, 30] on div "Status No active tasks You are ready to start receiving tasks. [PERSON_NAME] [P…" at bounding box center [99, 255] width 151 height 463
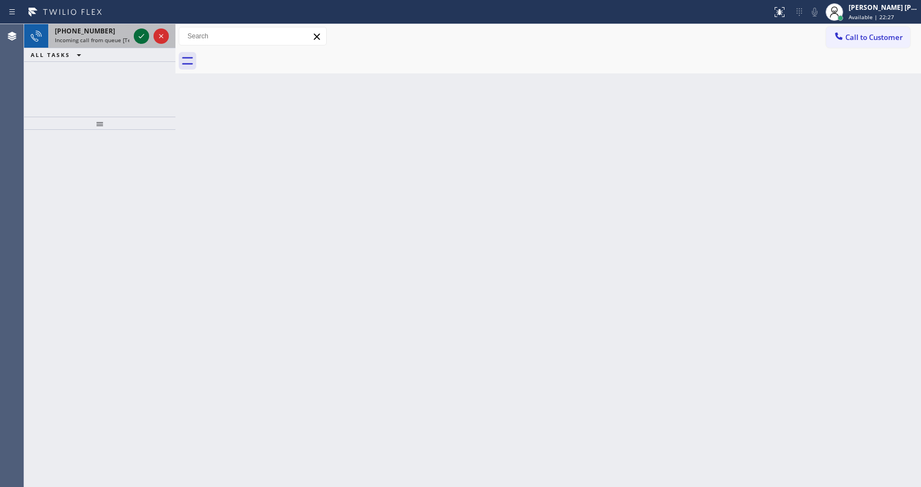
click at [147, 32] on div at bounding box center [141, 36] width 15 height 13
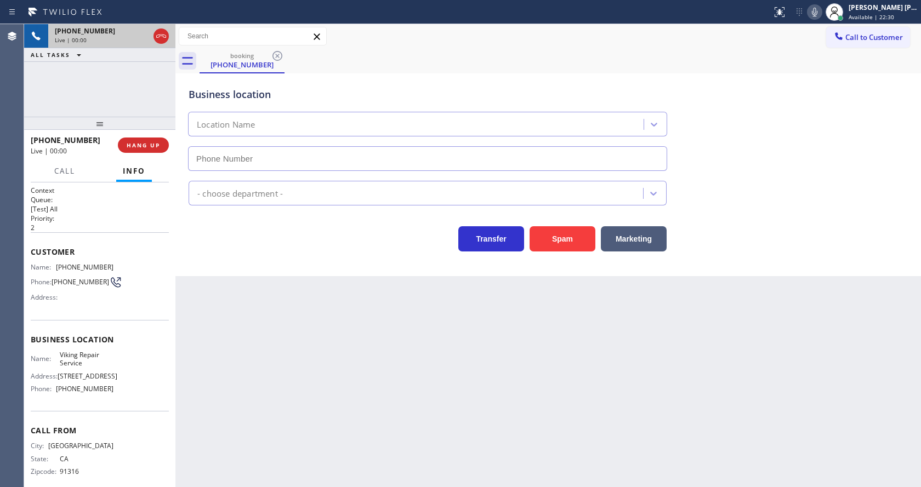
type input "[PHONE_NUMBER]"
click at [339, 346] on div "Back to Dashboard Change Sender ID Customers Technicians Select a contact Outbo…" at bounding box center [548, 255] width 746 height 463
click at [324, 397] on div "Back to Dashboard Change Sender ID Customers Technicians Select a contact Outbo…" at bounding box center [548, 255] width 746 height 463
click at [492, 391] on div "Back to Dashboard Change Sender ID Customers Technicians Select a contact Outbo…" at bounding box center [548, 255] width 746 height 463
click at [260, 298] on div "Back to Dashboard Change Sender ID Customers Technicians Select a contact Outbo…" at bounding box center [548, 255] width 746 height 463
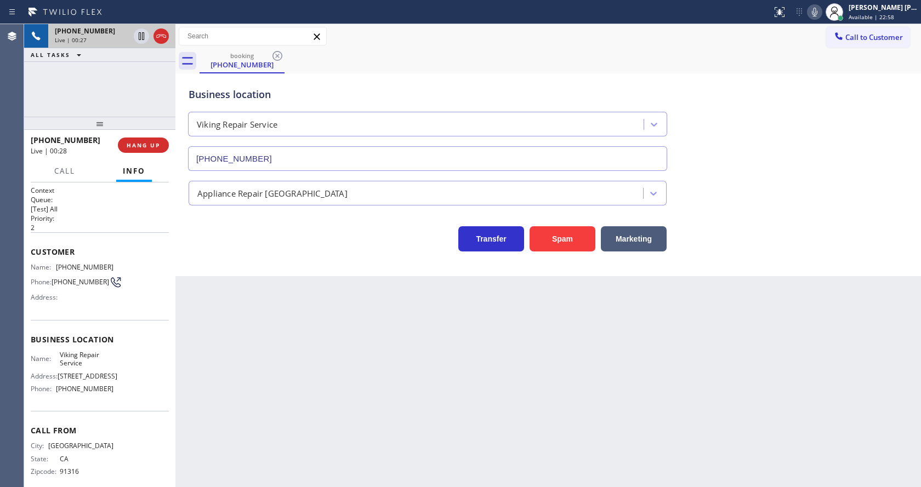
click at [309, 356] on div "Back to Dashboard Change Sender ID Customers Technicians Select a contact Outbo…" at bounding box center [548, 255] width 746 height 463
click at [62, 302] on div "Address:" at bounding box center [72, 297] width 83 height 8
drag, startPoint x: 54, startPoint y: 266, endPoint x: 132, endPoint y: 264, distance: 77.9
click at [132, 264] on div "Name: [PHONE_NUMBER] Phone: [PHONE_NUMBER] Address:" at bounding box center [100, 284] width 138 height 43
drag, startPoint x: 293, startPoint y: 355, endPoint x: 286, endPoint y: 399, distance: 44.4
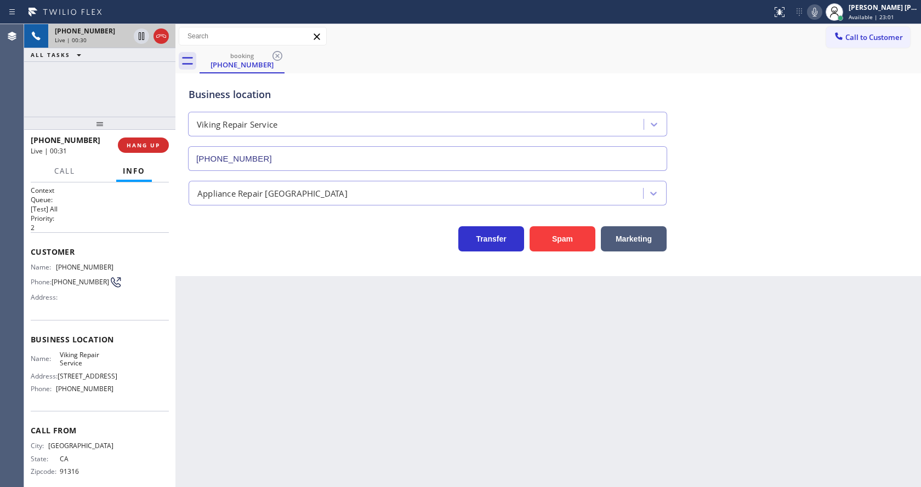
click at [292, 355] on div "Back to Dashboard Change Sender ID Customers Technicians Select a contact Outbo…" at bounding box center [548, 255] width 746 height 463
click at [124, 354] on div "Business location Name: Viking Repair Service Address: [STREET_ADDRESS] Phone: …" at bounding box center [100, 366] width 138 height 92
drag, startPoint x: 55, startPoint y: 357, endPoint x: 109, endPoint y: 373, distance: 56.2
click at [109, 373] on div "Name: Viking Repair Service Address: [STREET_ADDRESS] Phone: [PHONE_NUMBER]" at bounding box center [72, 374] width 83 height 47
click at [92, 365] on span "Viking Repair Service" at bounding box center [87, 359] width 54 height 17
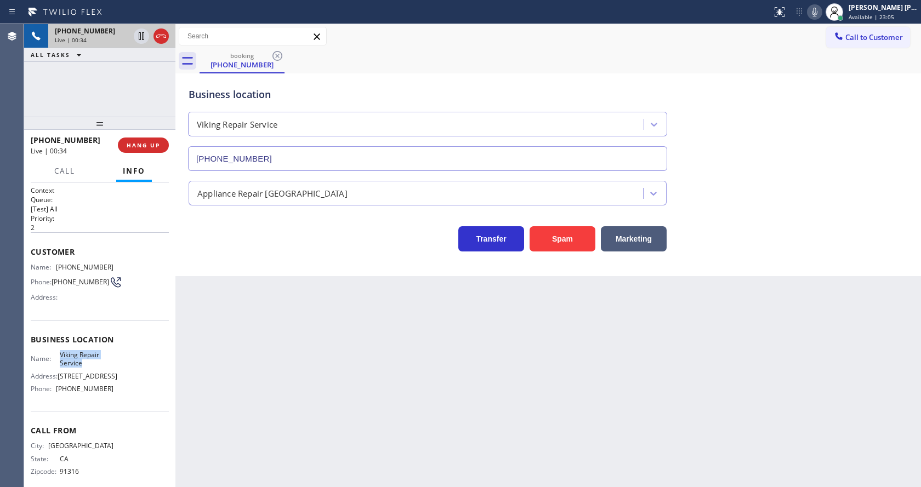
drag, startPoint x: 56, startPoint y: 356, endPoint x: 86, endPoint y: 367, distance: 31.9
click at [86, 367] on div "Name: Viking Repair Service" at bounding box center [72, 359] width 83 height 17
drag, startPoint x: 254, startPoint y: 384, endPoint x: 238, endPoint y: 473, distance: 90.9
click at [252, 383] on div "Back to Dashboard Change Sender ID Customers Technicians Select a contact Outbo…" at bounding box center [548, 255] width 746 height 463
click at [119, 396] on div "Name: Viking Repair Service Address: [STREET_ADDRESS] Phone: [PHONE_NUMBER]" at bounding box center [100, 374] width 138 height 47
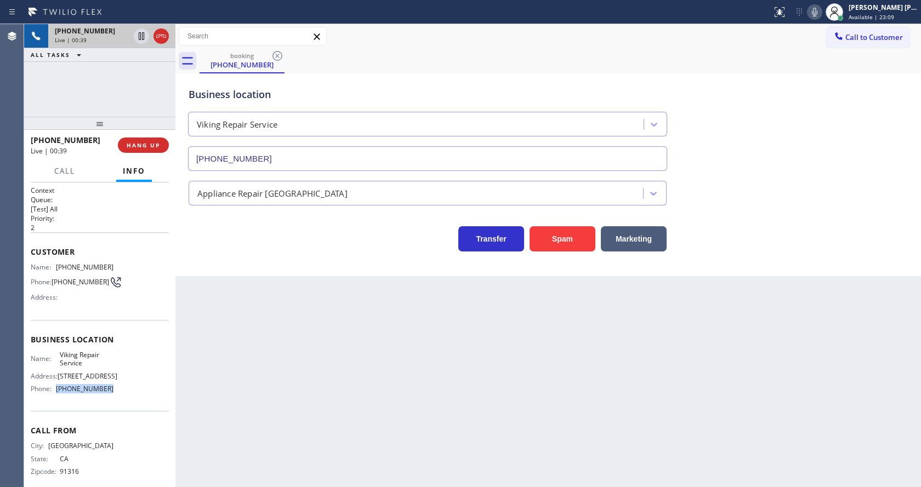
drag, startPoint x: 54, startPoint y: 390, endPoint x: 120, endPoint y: 396, distance: 66.0
click at [120, 396] on div "Name: Viking Repair Service Address: [STREET_ADDRESS] Phone: [PHONE_NUMBER]" at bounding box center [100, 374] width 138 height 47
drag, startPoint x: 254, startPoint y: 378, endPoint x: 253, endPoint y: 478, distance: 100.4
click at [254, 396] on div "Back to Dashboard Change Sender ID Customers Technicians Select a contact Outbo…" at bounding box center [548, 255] width 746 height 463
click at [478, 382] on div "Back to Dashboard Change Sender ID Customers Technicians Select a contact Outbo…" at bounding box center [548, 255] width 746 height 463
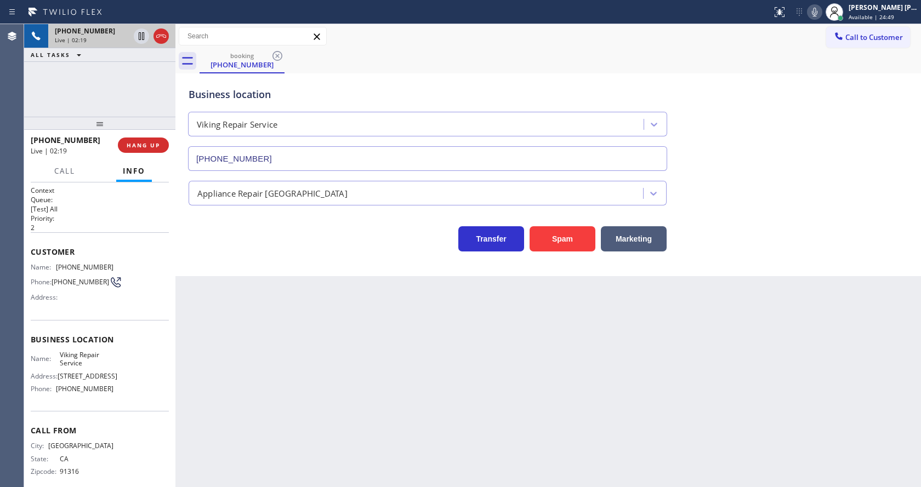
click at [521, 423] on div "Back to Dashboard Change Sender ID Customers Technicians Select a contact Outbo…" at bounding box center [548, 255] width 746 height 463
click at [246, 273] on div "Business location Viking Repair Service [PHONE_NUMBER] Appliance Repair High En…" at bounding box center [548, 174] width 746 height 203
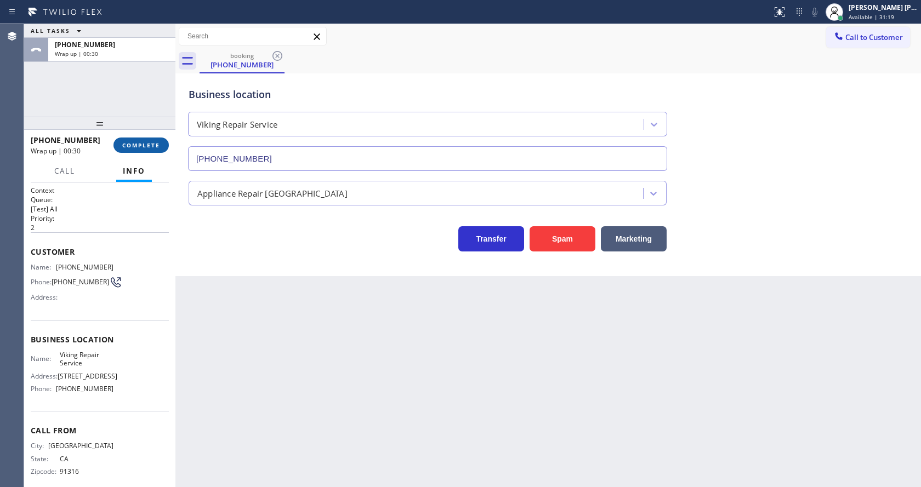
click at [129, 141] on span "COMPLETE" at bounding box center [141, 145] width 38 height 8
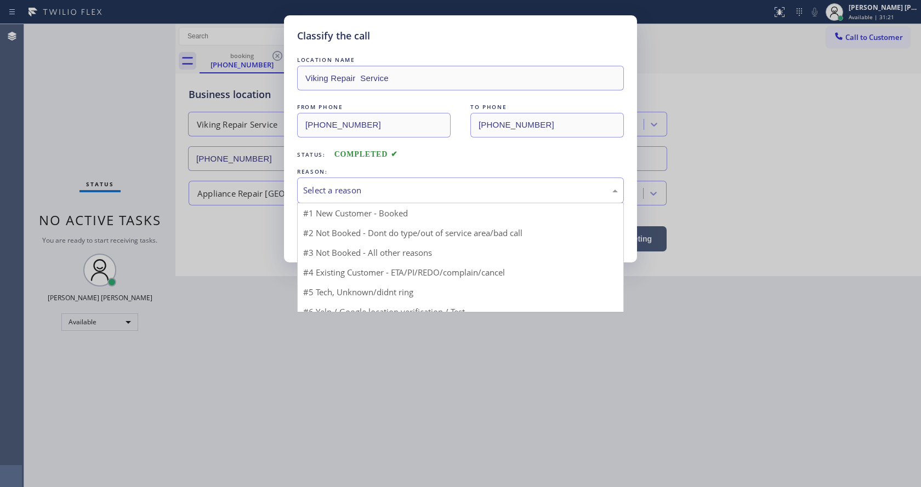
click at [314, 193] on div "Select a reason" at bounding box center [460, 190] width 315 height 13
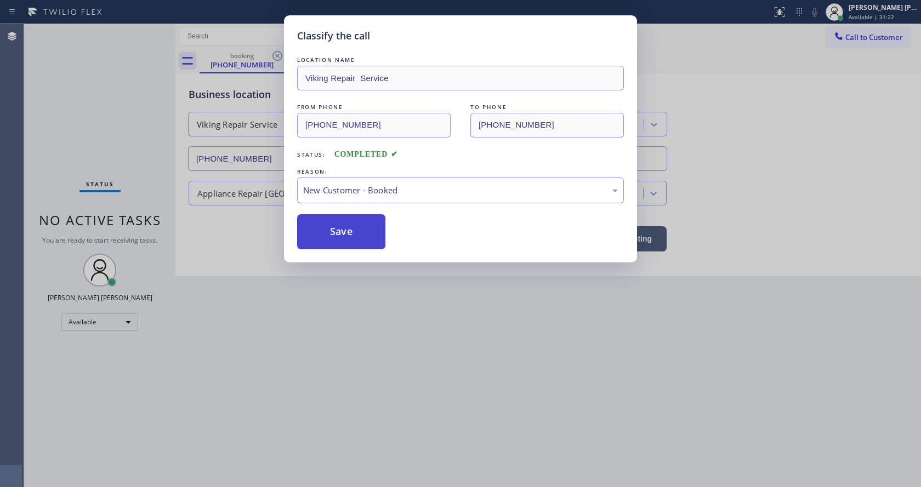
click at [333, 240] on button "Save" at bounding box center [341, 231] width 88 height 35
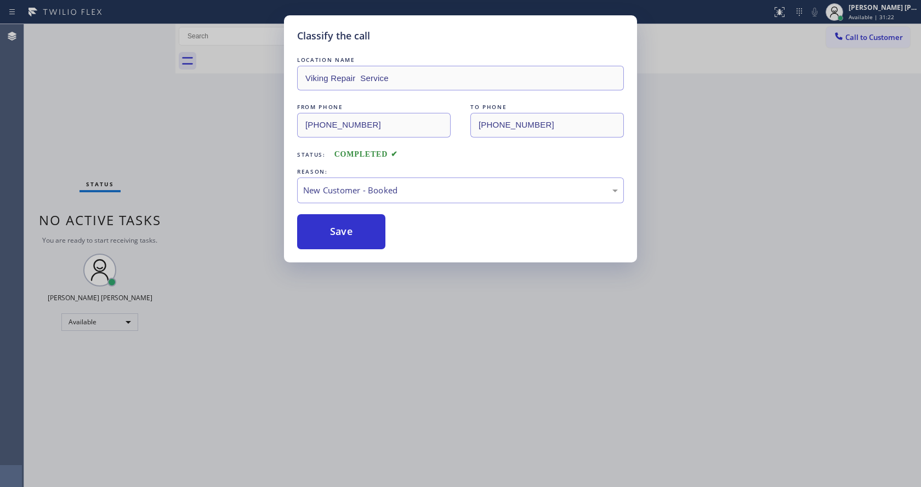
click at [385, 351] on div "Classify the call LOCATION NAME Viking Repair Service FROM PHONE [PHONE_NUMBER]…" at bounding box center [460, 243] width 921 height 487
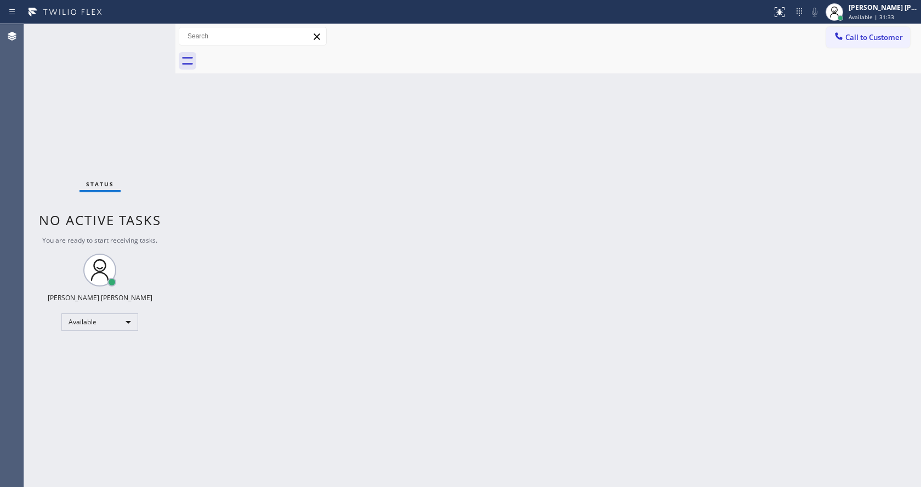
click at [175, 130] on div at bounding box center [175, 255] width 0 height 463
click at [294, 342] on div "Back to Dashboard Change Sender ID Customers Technicians Select a contact Outbo…" at bounding box center [548, 255] width 746 height 463
click at [178, 113] on div "Back to Dashboard Change Sender ID Customers Technicians Select a contact Outbo…" at bounding box center [548, 255] width 746 height 463
click at [152, 30] on div "Status No active tasks You are ready to start receiving tasks. [PERSON_NAME] [P…" at bounding box center [99, 255] width 151 height 463
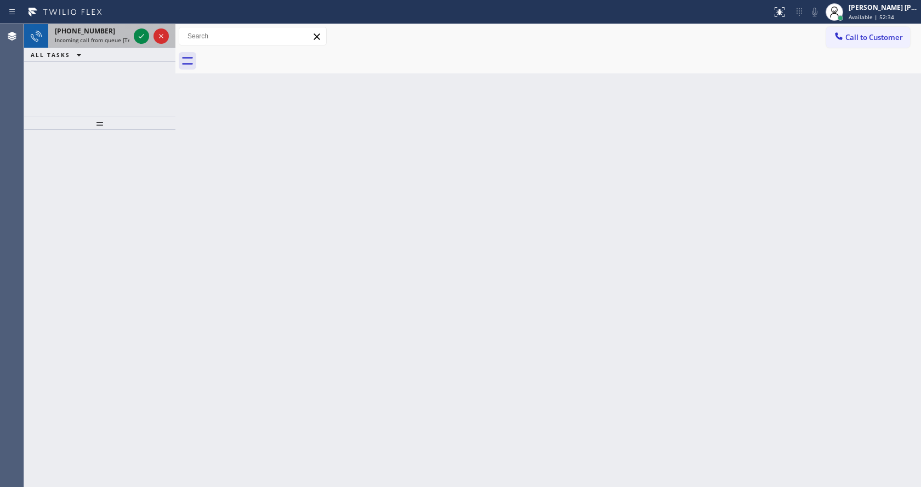
drag, startPoint x: 120, startPoint y: 43, endPoint x: 129, endPoint y: 40, distance: 9.4
click at [120, 43] on span "Incoming call from queue [Test] All" at bounding box center [100, 40] width 91 height 8
click at [137, 36] on icon at bounding box center [141, 36] width 13 height 13
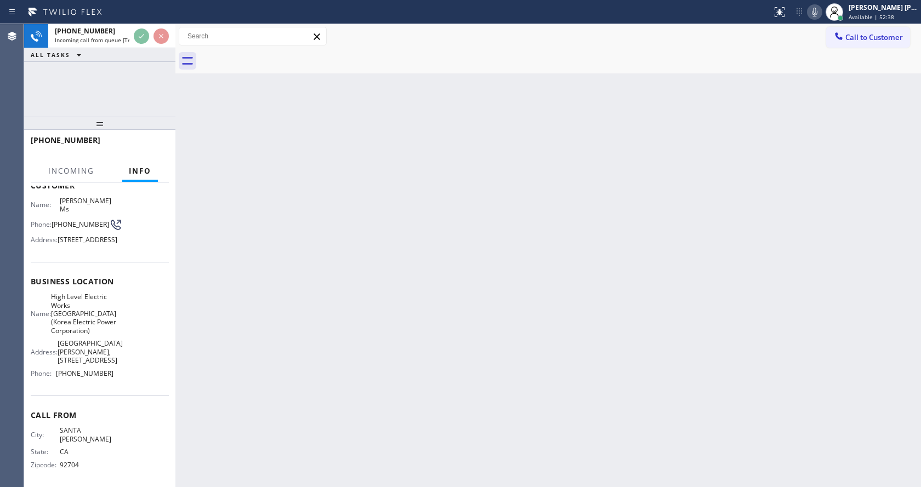
scroll to position [99, 0]
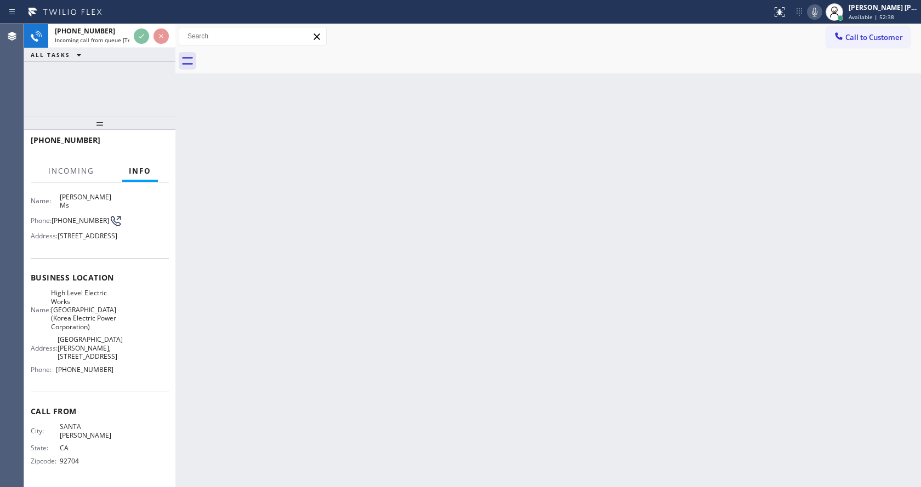
click at [397, 224] on div "Back to Dashboard Change Sender ID Customers Technicians Select a contact Outbo…" at bounding box center [548, 255] width 746 height 463
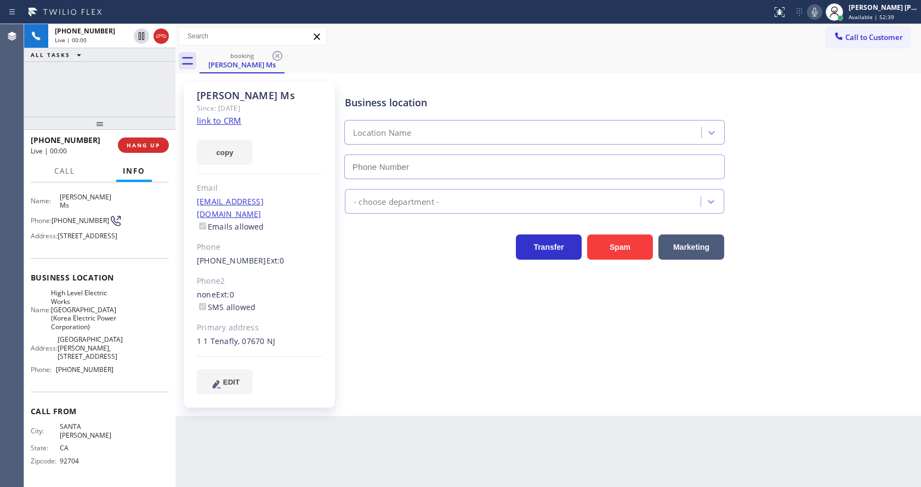
type input "[PHONE_NUMBER]"
click at [230, 125] on link "link to CRM" at bounding box center [219, 120] width 44 height 11
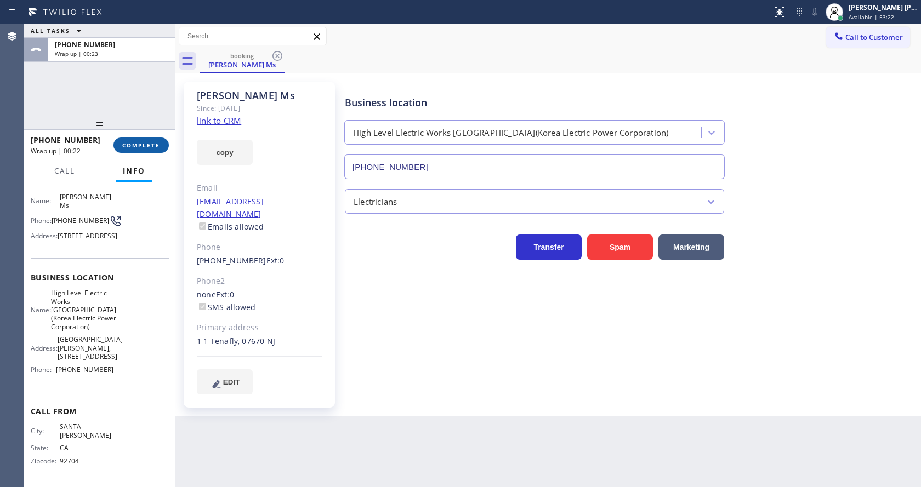
click at [130, 143] on span "COMPLETE" at bounding box center [141, 145] width 38 height 8
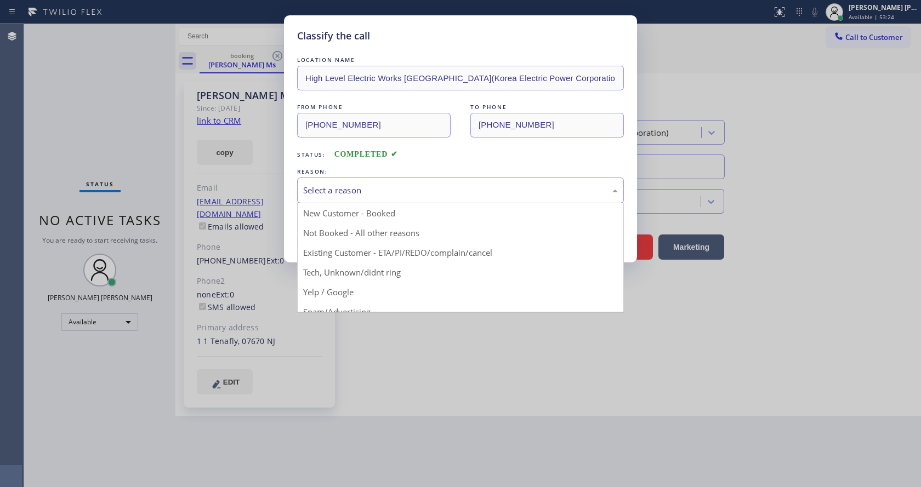
click at [327, 195] on div "Select a reason" at bounding box center [460, 190] width 315 height 13
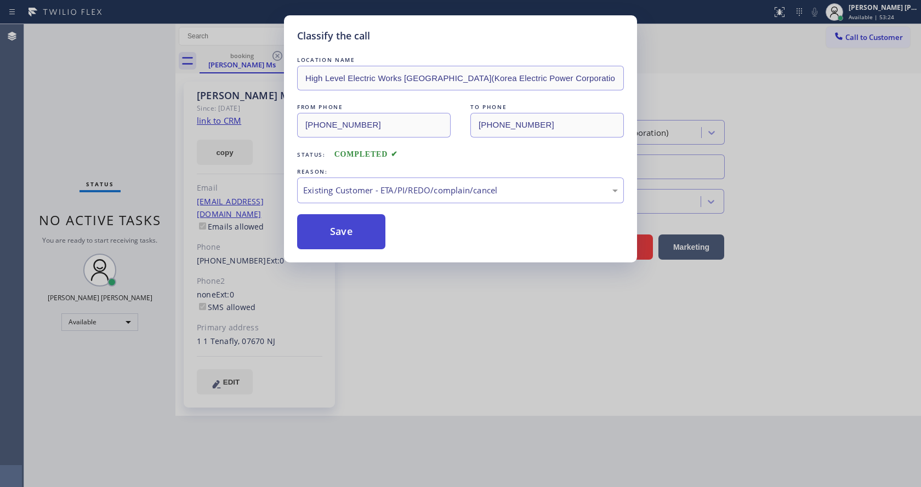
click at [333, 234] on button "Save" at bounding box center [341, 231] width 88 height 35
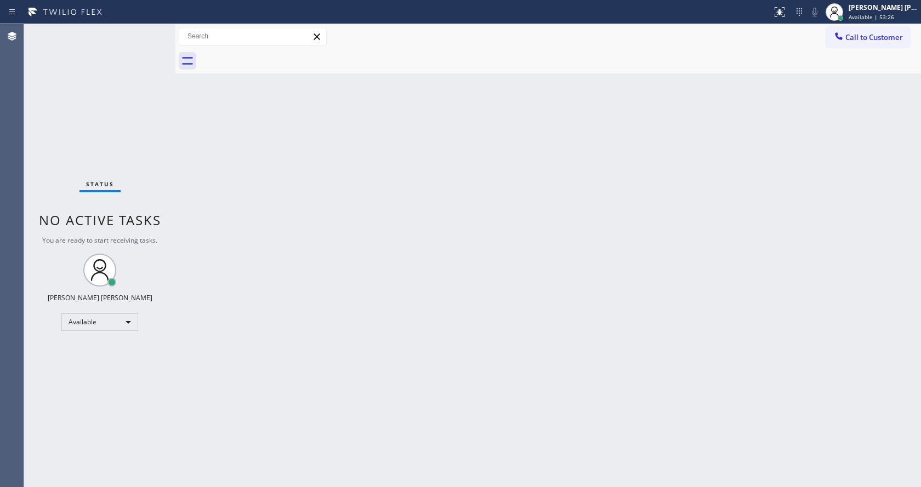
click at [141, 31] on div "Status No active tasks You are ready to start receiving tasks. [PERSON_NAME] [P…" at bounding box center [99, 255] width 151 height 463
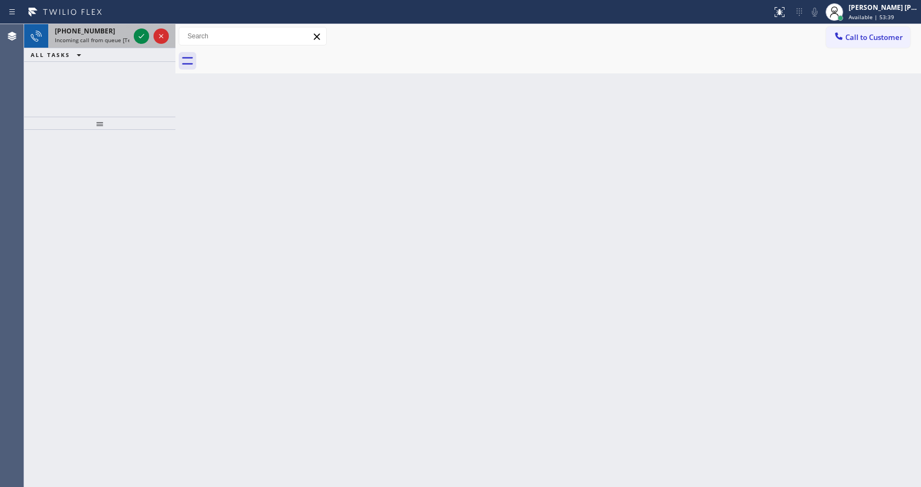
click at [100, 38] on span "Incoming call from queue [Test] All" at bounding box center [100, 40] width 91 height 8
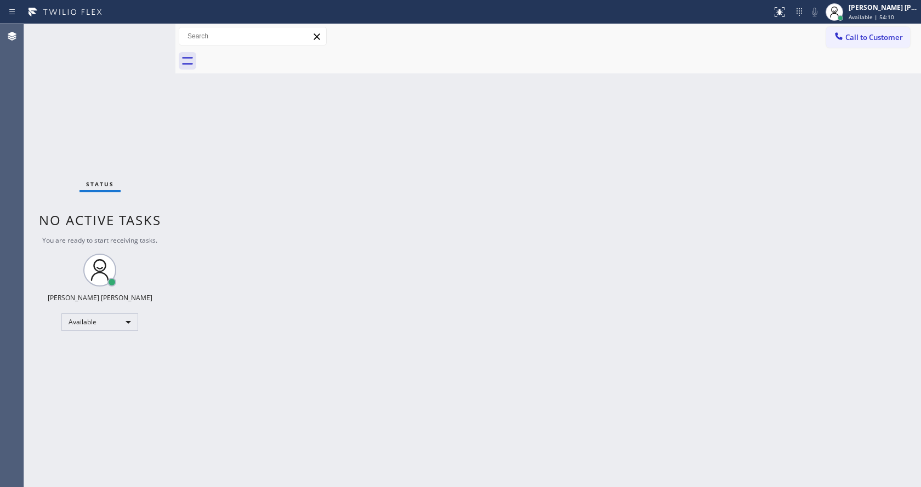
click at [335, 308] on div "Back to Dashboard Change Sender ID Customers Technicians Select a contact Outbo…" at bounding box center [548, 255] width 746 height 463
click at [129, 111] on div "Status No active tasks You are ready to start receiving tasks. [PERSON_NAME] [P…" at bounding box center [99, 255] width 151 height 463
click at [149, 33] on div "Status No active tasks You are ready to start receiving tasks. [PERSON_NAME] [P…" at bounding box center [99, 255] width 151 height 463
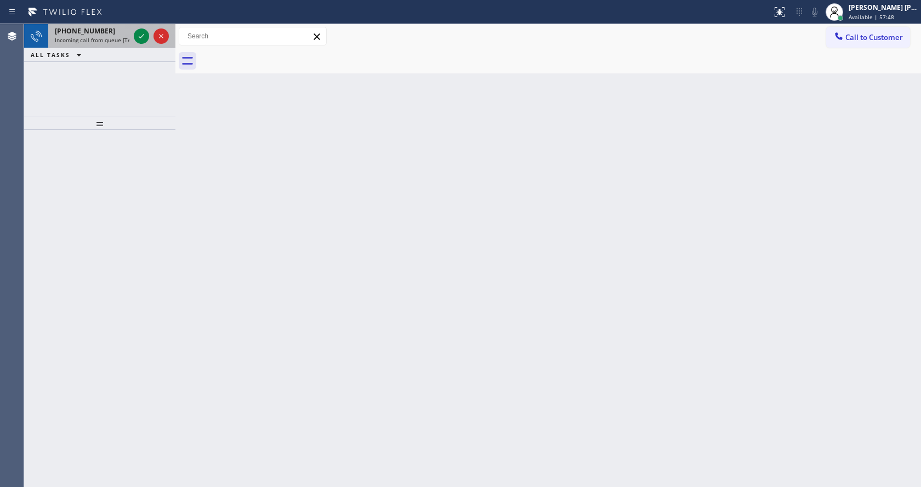
click at [116, 26] on div "[PHONE_NUMBER]" at bounding box center [92, 30] width 75 height 9
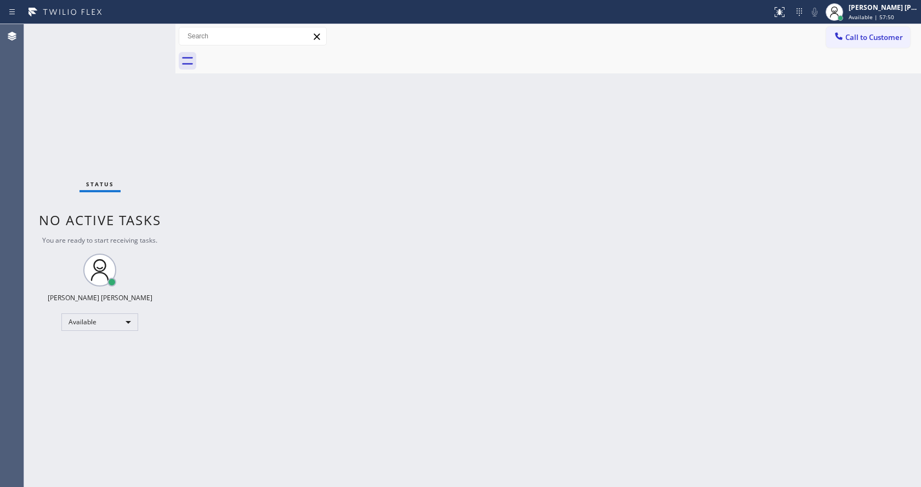
click at [145, 28] on div "Status No active tasks You are ready to start receiving tasks. [PERSON_NAME] [P…" at bounding box center [99, 255] width 151 height 463
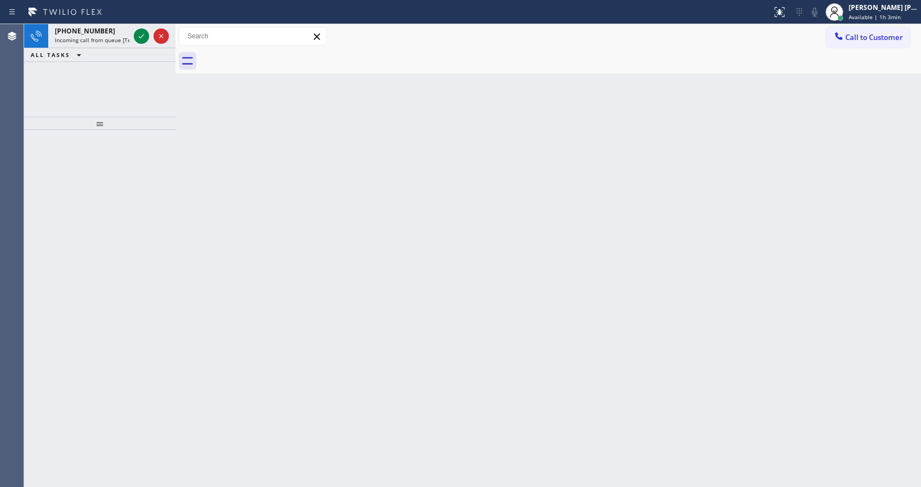
click at [726, 282] on div "Back to Dashboard Change Sender ID Customers Technicians Select a contact Outbo…" at bounding box center [548, 255] width 746 height 463
click at [110, 38] on span "Incoming call from queue [Test] All" at bounding box center [100, 40] width 91 height 8
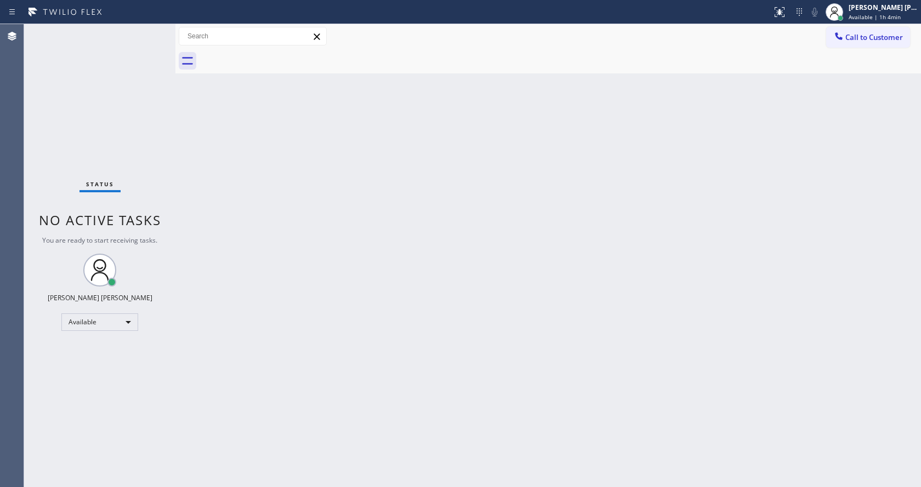
click at [147, 27] on div "Status No active tasks You are ready to start receiving tasks. [PERSON_NAME] [P…" at bounding box center [99, 255] width 151 height 463
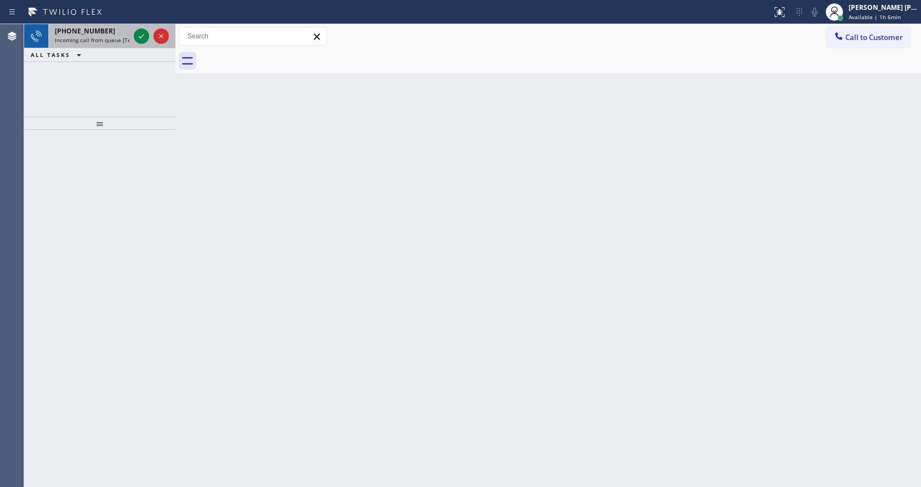
click at [119, 36] on div "[PHONE_NUMBER] Incoming call from queue [Test] All" at bounding box center [89, 36] width 83 height 24
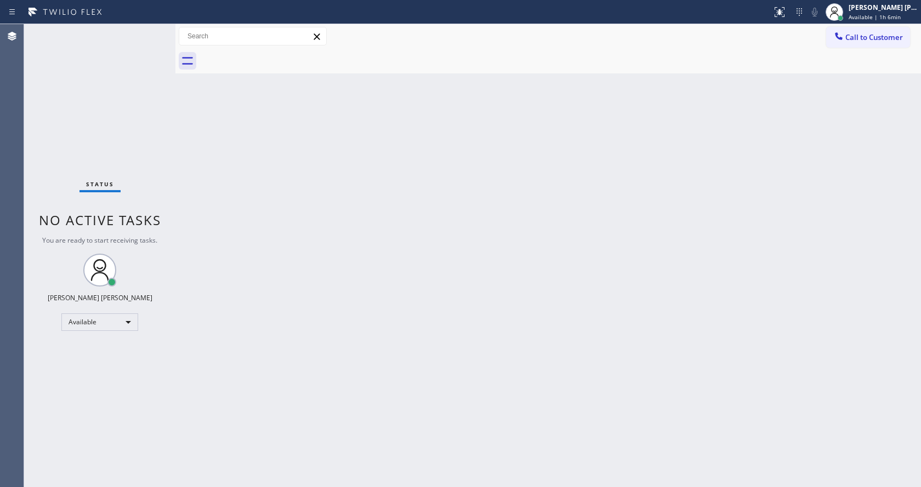
click at [147, 30] on div "Status No active tasks You are ready to start receiving tasks. [PERSON_NAME] [P…" at bounding box center [99, 255] width 151 height 463
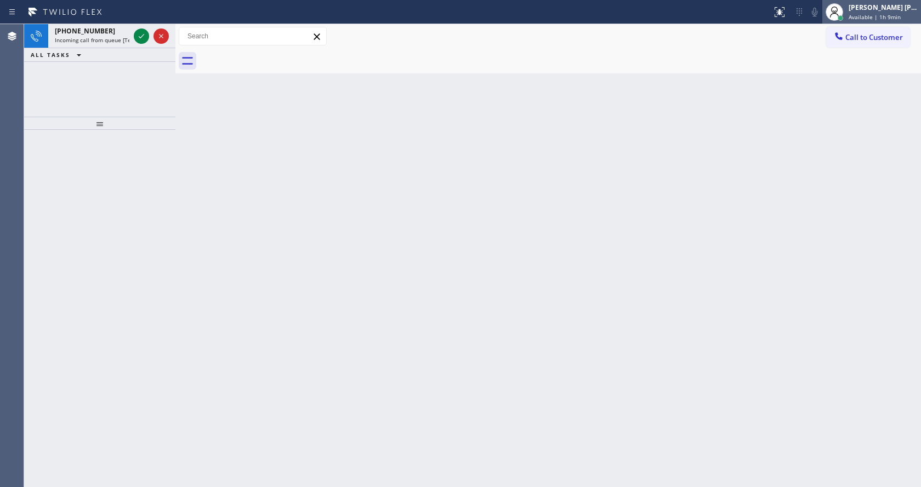
click at [874, 8] on div "[PERSON_NAME] [PERSON_NAME]" at bounding box center [883, 7] width 69 height 9
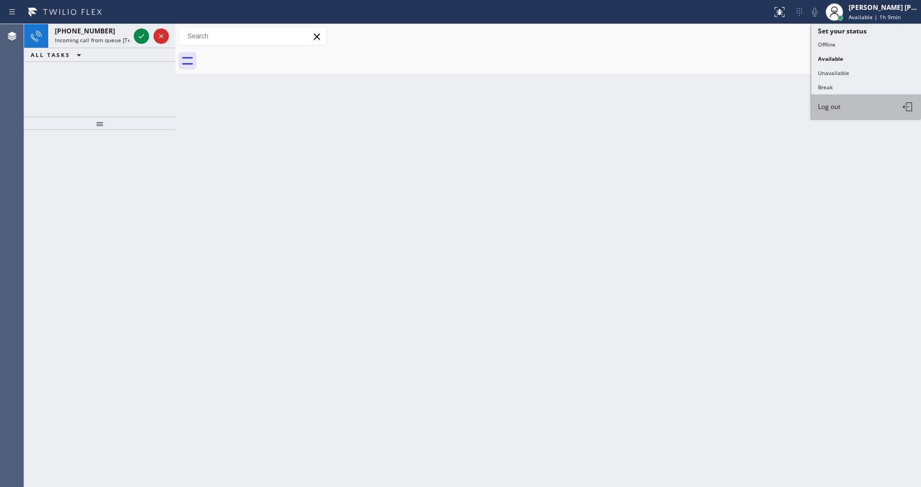
click at [839, 100] on button "Log out" at bounding box center [866, 107] width 110 height 24
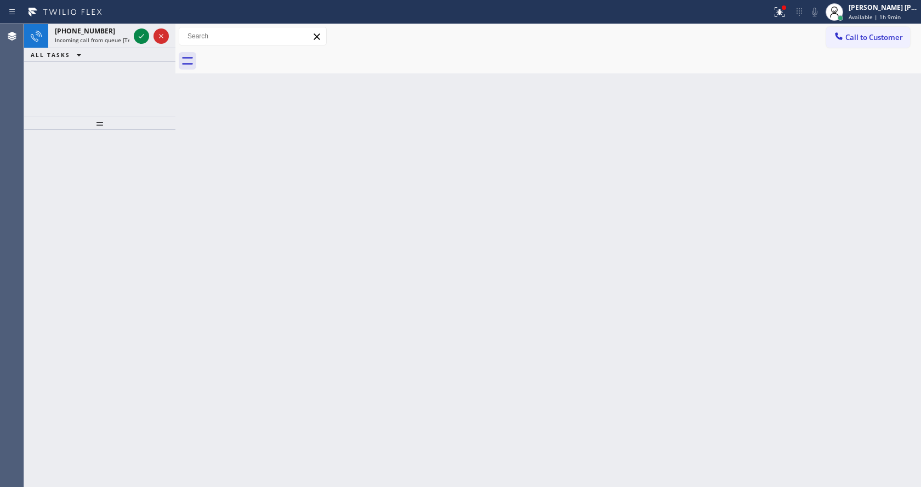
click at [224, 248] on div "Back to Dashboard Change Sender ID Customers Technicians Select a contact Outbo…" at bounding box center [548, 255] width 746 height 463
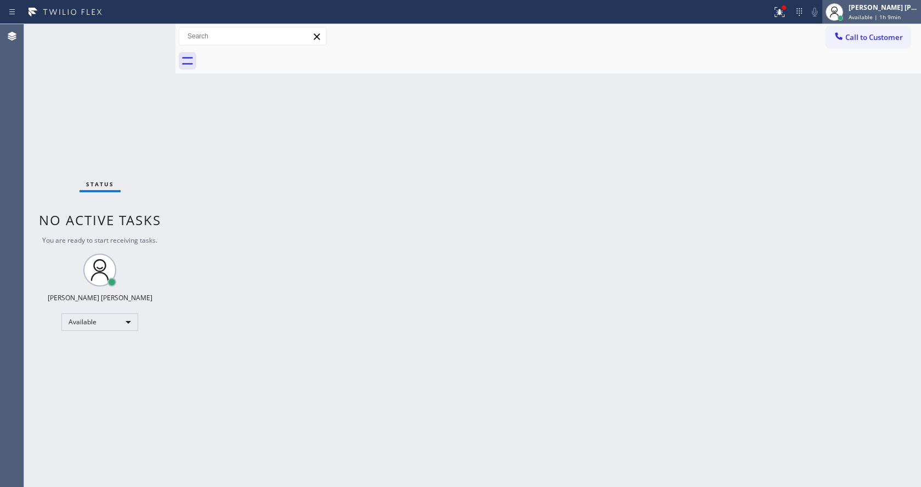
click at [858, 23] on div "[PERSON_NAME] [PERSON_NAME] Available | 1h 9min" at bounding box center [871, 12] width 99 height 24
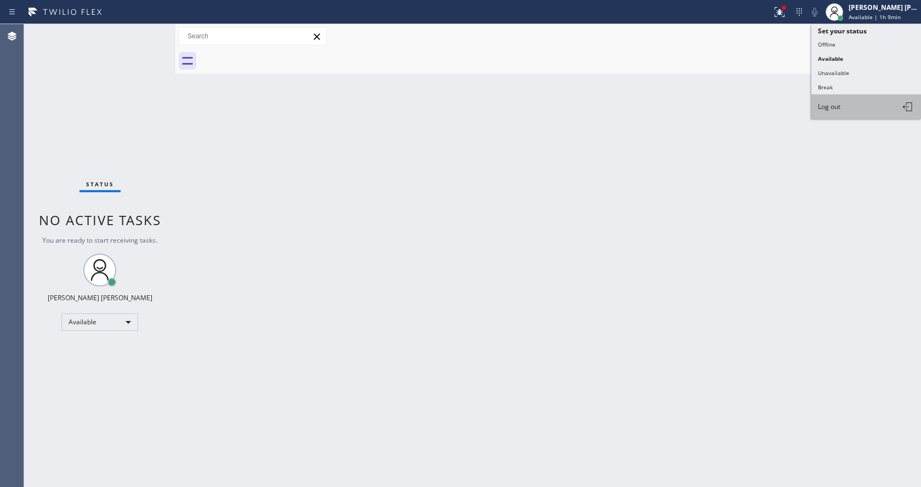
click at [835, 107] on span "Log out" at bounding box center [829, 106] width 22 height 9
